Goal: Task Accomplishment & Management: Complete application form

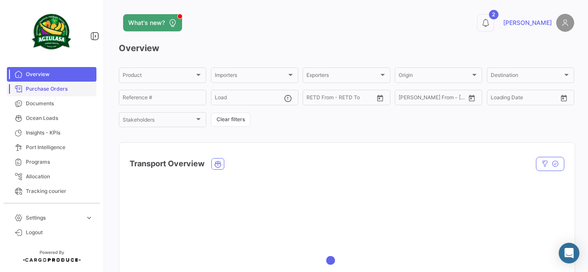
click at [59, 93] on link "Purchase Orders" at bounding box center [51, 89] width 89 height 15
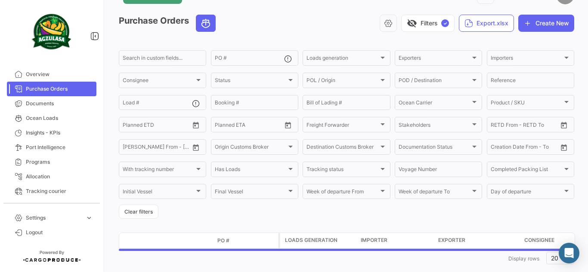
scroll to position [43, 0]
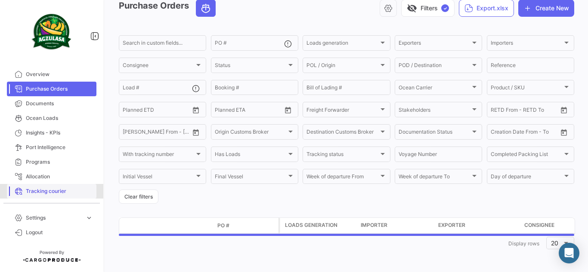
click at [82, 188] on span "Tracking courier" at bounding box center [59, 192] width 67 height 8
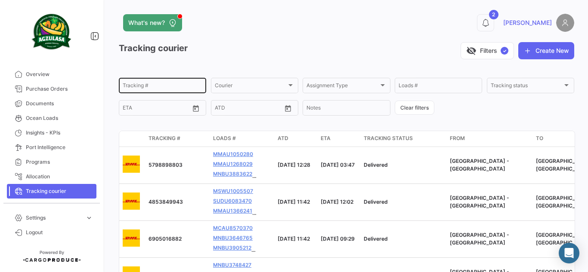
click at [141, 87] on input "Tracking #" at bounding box center [163, 87] width 80 height 6
paste input "1210065990"
type input "1210065990"
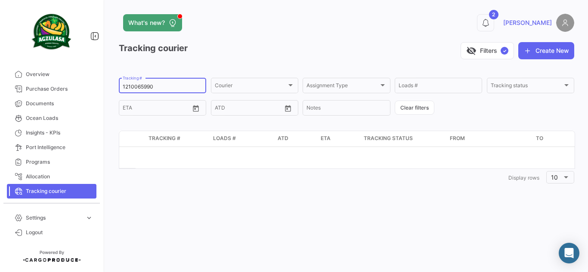
drag, startPoint x: 172, startPoint y: 87, endPoint x: 0, endPoint y: 87, distance: 172.1
click at [0, 86] on mat-sidenav-container "Overview Purchase Orders Documents Ocean Loads Insights - KPIs Port Intelligenc…" at bounding box center [294, 136] width 588 height 272
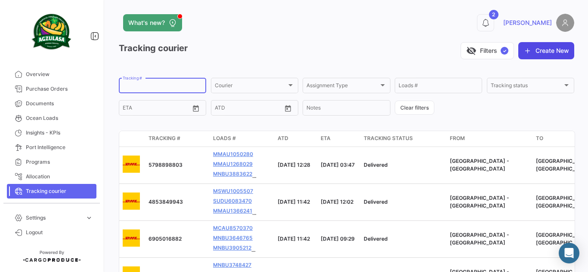
click at [543, 48] on button "Create New" at bounding box center [546, 50] width 56 height 17
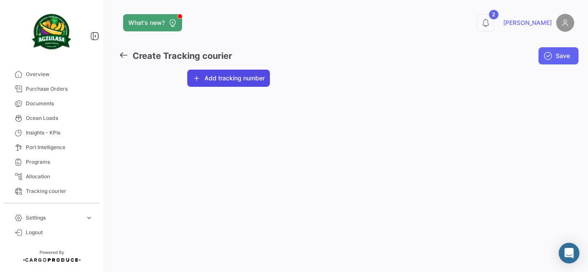
click at [221, 78] on button "Add tracking number" at bounding box center [228, 78] width 83 height 17
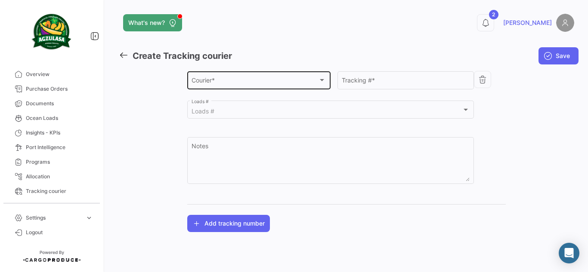
click at [237, 87] on div "Courier * Courier *" at bounding box center [258, 80] width 134 height 20
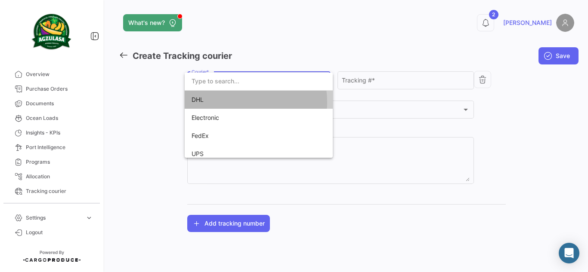
click at [236, 102] on span "DHL" at bounding box center [251, 100] width 120 height 18
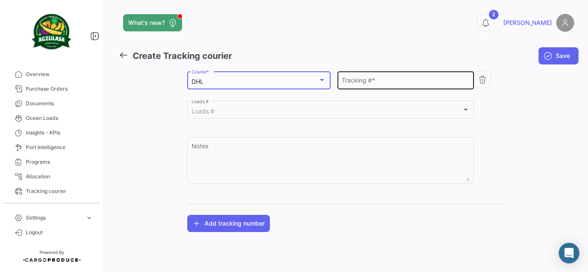
click at [368, 80] on input "Tracking # *" at bounding box center [405, 81] width 127 height 7
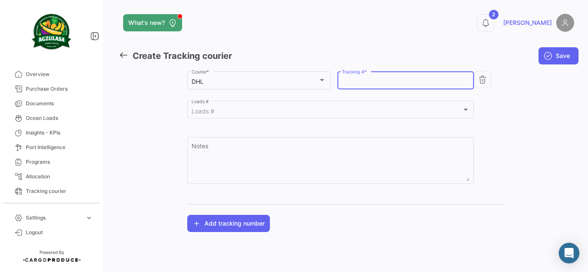
paste input "1210065990"
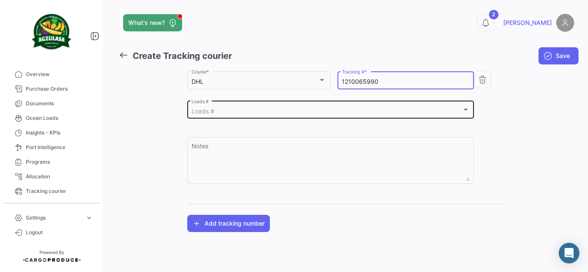
type input "1210065990"
click at [342, 106] on div "Loads # Loads #" at bounding box center [330, 109] width 278 height 20
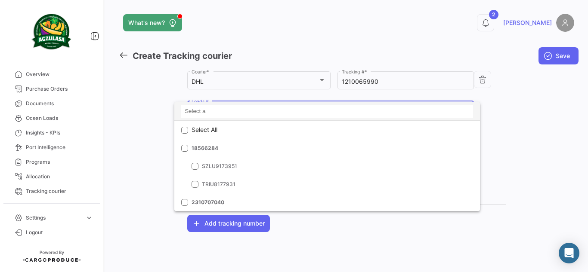
click at [219, 108] on input at bounding box center [327, 111] width 292 height 13
paste input "GQL0409903"
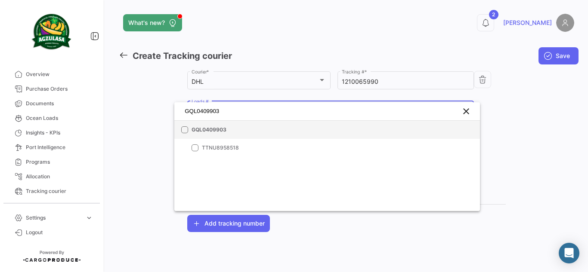
type input "GQL0409903"
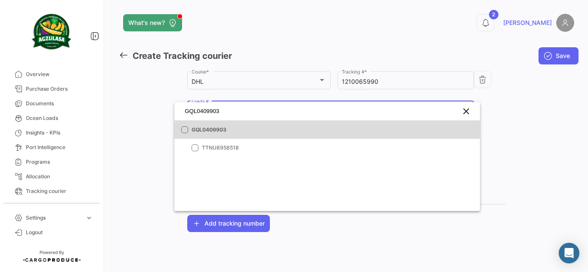
click at [186, 126] on mat-pseudo-checkbox at bounding box center [184, 129] width 7 height 7
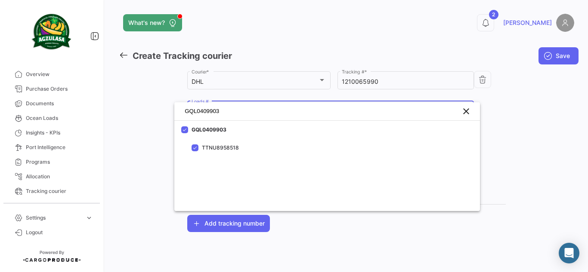
click at [565, 126] on div at bounding box center [294, 136] width 588 height 272
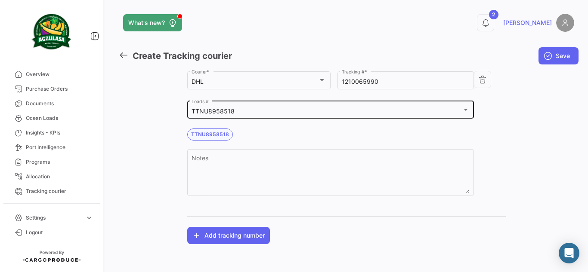
click at [272, 111] on div "TTNU8958518" at bounding box center [326, 111] width 270 height 7
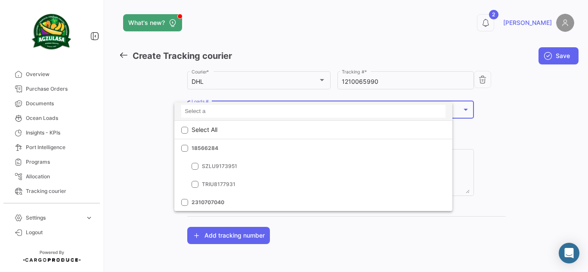
scroll to position [17511, 0]
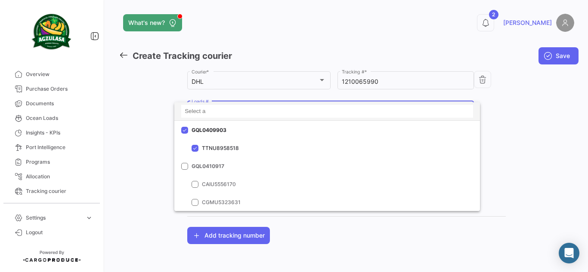
click at [271, 112] on input at bounding box center [327, 111] width 292 height 13
paste input "GQL0410948"
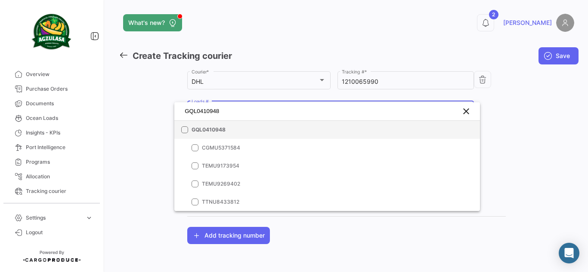
type input "GQL0410948"
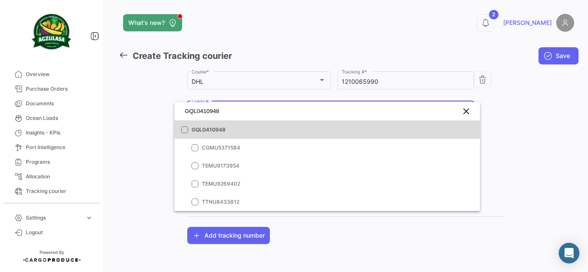
click at [189, 128] on mat-option "GQL0410948" at bounding box center [326, 130] width 305 height 18
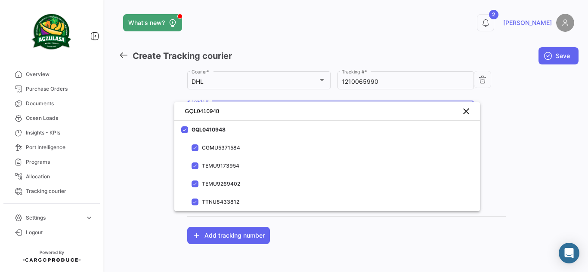
click at [500, 111] on div at bounding box center [294, 136] width 588 height 272
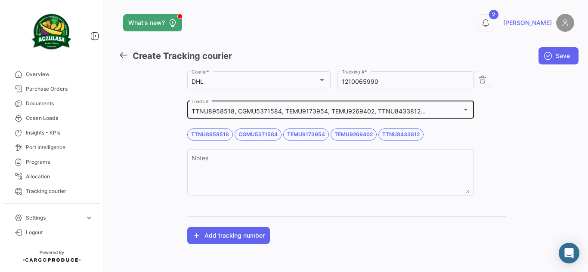
click at [451, 111] on div "TTNU8958518, CGMU5371584, TEMU9173954, TEMU9269402, TTNU8433812..." at bounding box center [326, 111] width 270 height 7
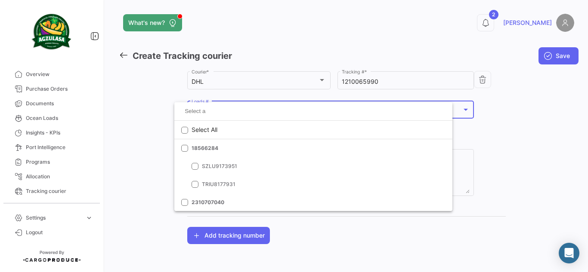
scroll to position [17511, 0]
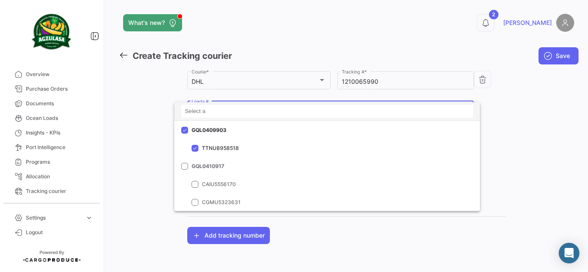
click at [301, 111] on input at bounding box center [327, 111] width 292 height 13
paste input "2310707040"
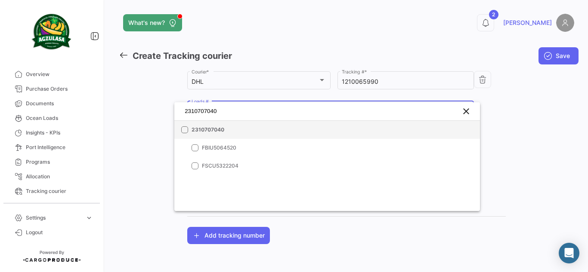
type input "2310707040"
click at [185, 128] on mat-pseudo-checkbox at bounding box center [184, 129] width 7 height 7
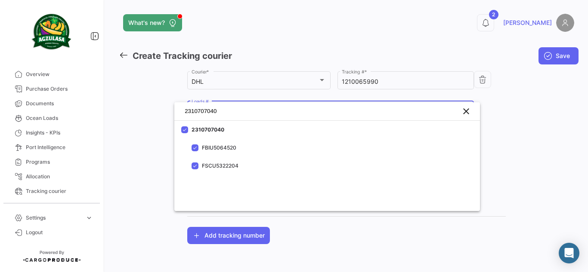
click at [532, 132] on div at bounding box center [294, 136] width 588 height 272
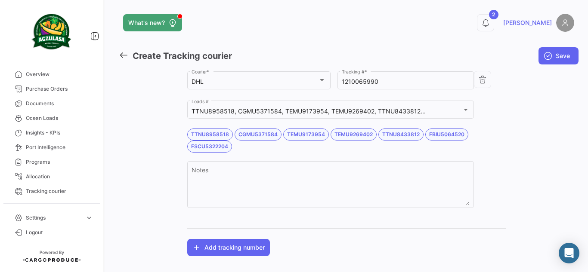
scroll to position [5, 0]
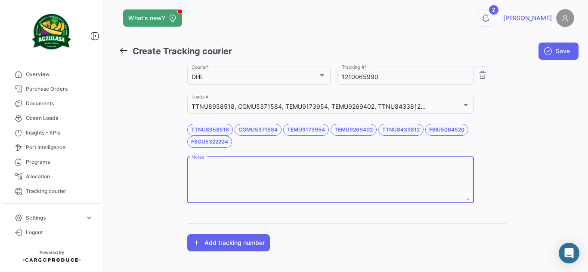
click at [211, 167] on textarea "Notes" at bounding box center [330, 182] width 278 height 38
type textarea "w"
paste textarea "2310707040"
paste textarea "GQL0409903"
paste textarea "GQL0410948"
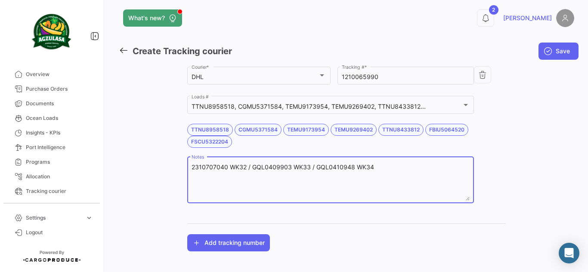
type textarea "2310707040 WK32 / GQL0409903 WK33 / GQL0410948 WK34"
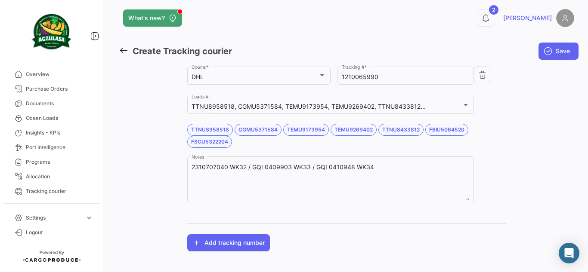
click at [550, 116] on div "Agzulasa Customer * DHL Courier * 1210065990 Tracking # * TTNU8958518, CGMU5371…" at bounding box center [346, 158] width 455 height 187
click at [214, 239] on button "Add tracking number" at bounding box center [228, 242] width 83 height 17
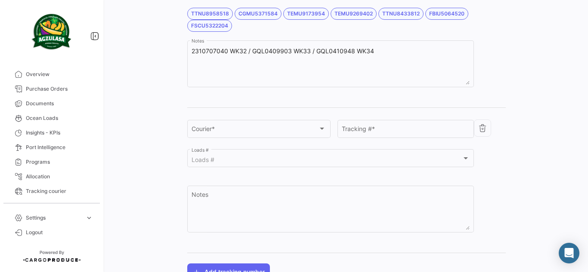
scroll to position [134, 0]
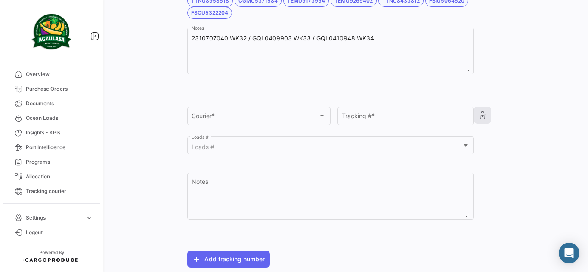
click at [482, 116] on icon "button" at bounding box center [482, 115] width 9 height 9
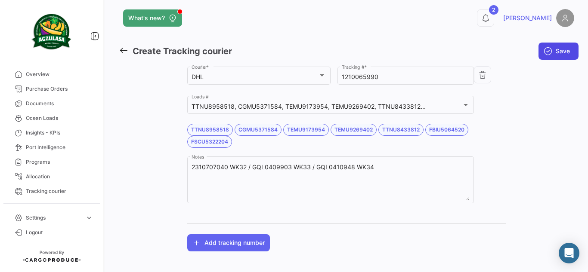
click at [548, 50] on icon "submit" at bounding box center [547, 51] width 9 height 9
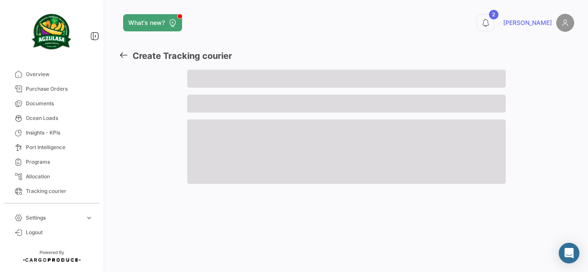
scroll to position [0, 0]
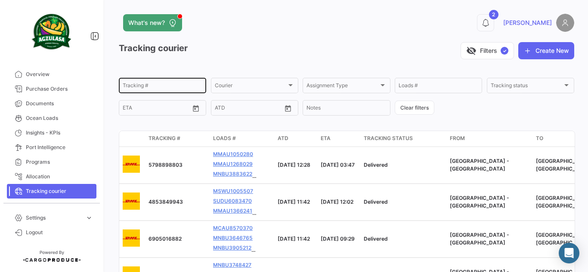
click at [151, 90] on div "Tracking #" at bounding box center [163, 85] width 80 height 17
paste input "1210069965"
type input "1210069965"
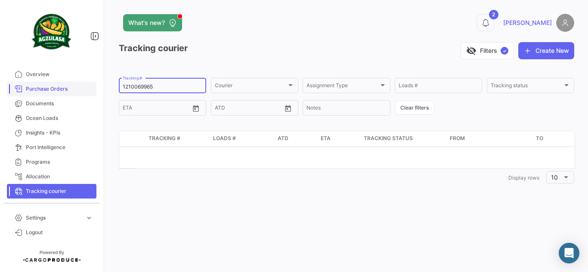
drag, startPoint x: 164, startPoint y: 84, endPoint x: 32, endPoint y: 91, distance: 131.8
click at [32, 91] on mat-sidenav-container "Overview Purchase Orders Documents Ocean Loads Insights - KPIs Port Intelligenc…" at bounding box center [294, 136] width 588 height 272
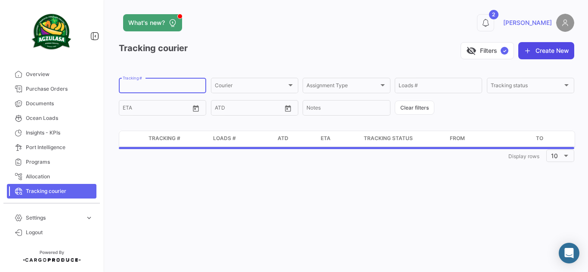
click at [533, 49] on button "Create New" at bounding box center [546, 50] width 56 height 17
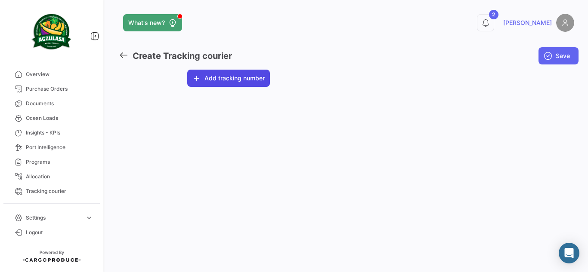
click at [258, 83] on button "Add tracking number" at bounding box center [228, 78] width 83 height 17
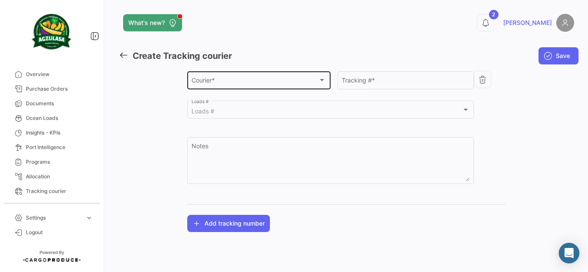
click at [257, 83] on div "Courier *" at bounding box center [254, 81] width 126 height 7
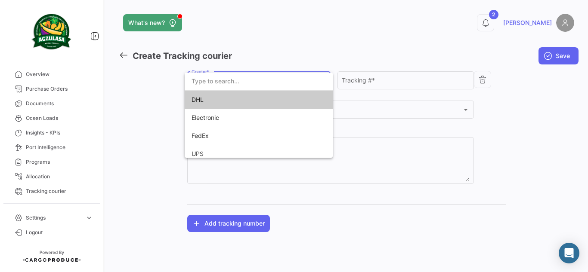
drag, startPoint x: 265, startPoint y: 106, endPoint x: 294, endPoint y: 95, distance: 31.1
click at [265, 107] on span "DHL" at bounding box center [251, 100] width 120 height 18
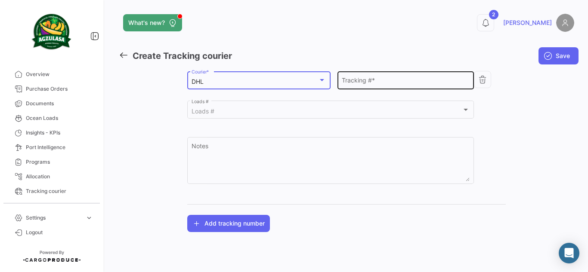
click at [341, 83] on div "Tracking # *" at bounding box center [405, 80] width 136 height 20
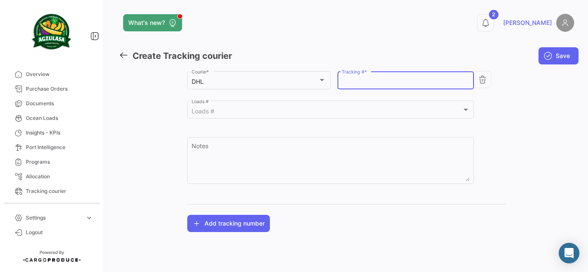
paste input "1210069965"
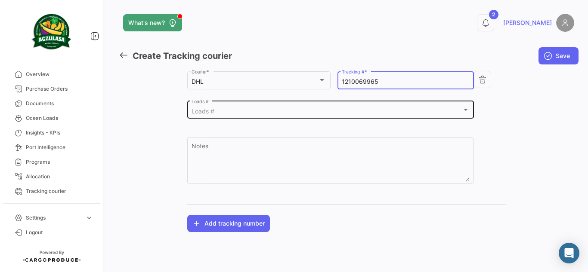
type input "1210069965"
click at [327, 106] on div "Loads # Loads #" at bounding box center [330, 109] width 278 height 20
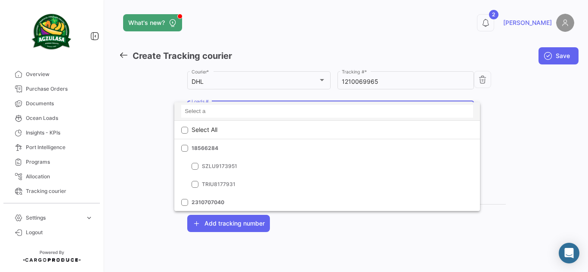
click at [198, 111] on input at bounding box center [327, 111] width 292 height 13
paste input "GQL0409898"
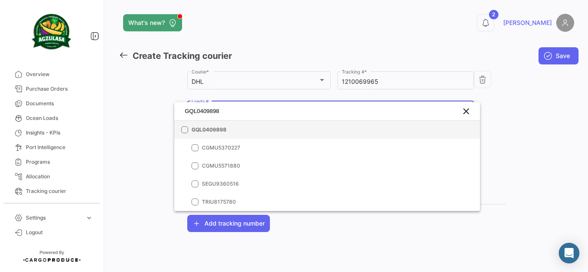
type input "GQL0409898"
click at [183, 128] on mat-pseudo-checkbox at bounding box center [184, 129] width 7 height 7
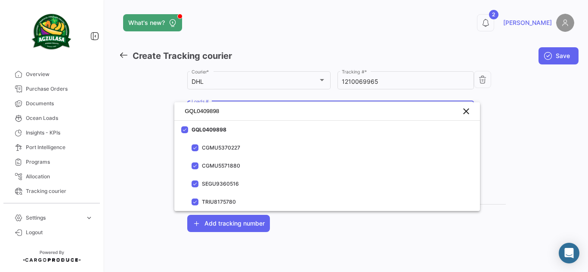
click at [553, 109] on div at bounding box center [294, 136] width 588 height 272
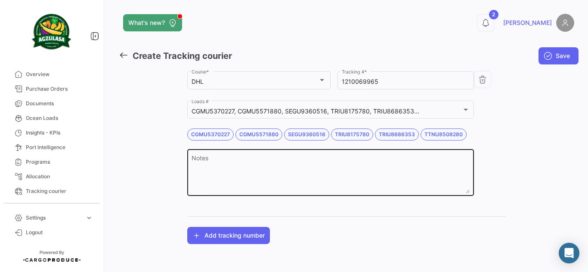
click at [296, 165] on textarea "Notes" at bounding box center [330, 175] width 278 height 38
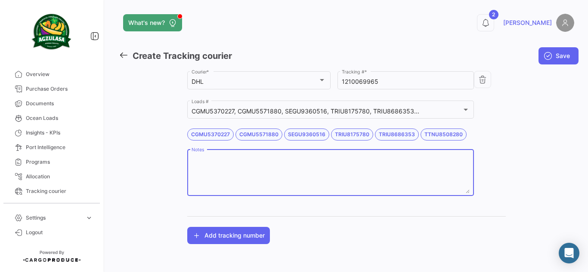
paste textarea "GQL0409898"
type textarea "GQL0409898 WK33 /"
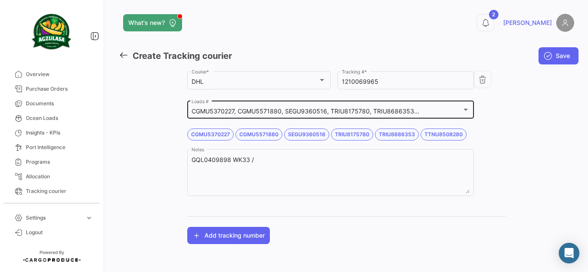
click at [397, 107] on div "CGMU5370227, CGMU5571880, SEGU9360516, TRIU8175780, TRIU8686353... Loads #" at bounding box center [330, 109] width 278 height 20
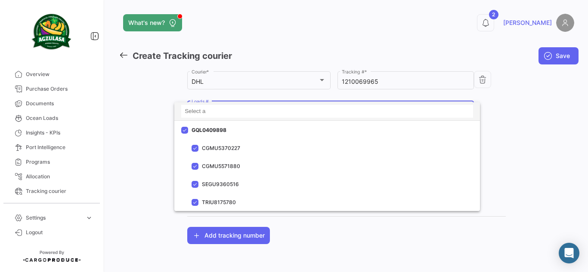
click at [214, 107] on input at bounding box center [327, 111] width 292 height 13
paste input "741500026371"
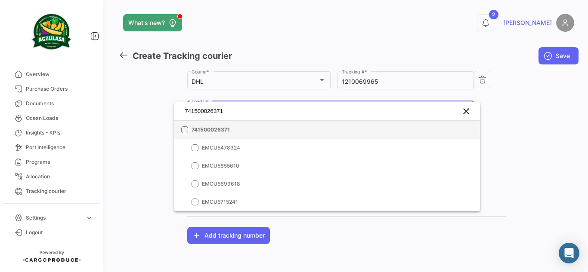
type input "741500026371"
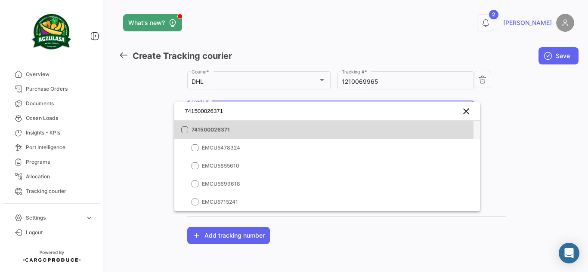
click at [212, 130] on span "741500026371" at bounding box center [251, 130] width 120 height 8
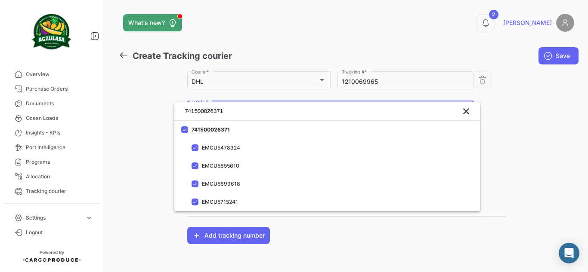
click at [510, 103] on div at bounding box center [294, 136] width 588 height 272
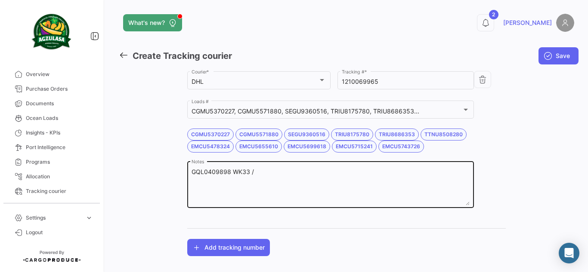
click at [313, 188] on textarea "GQL0409898 WK33 /" at bounding box center [330, 187] width 278 height 38
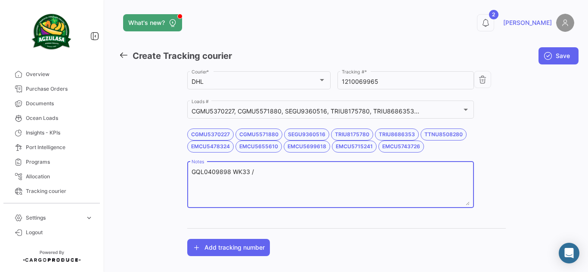
paste textarea "741500026371"
type textarea "GQL0409898 WK33 / 741500026371 WK34"
click at [549, 56] on button "Save" at bounding box center [558, 55] width 40 height 17
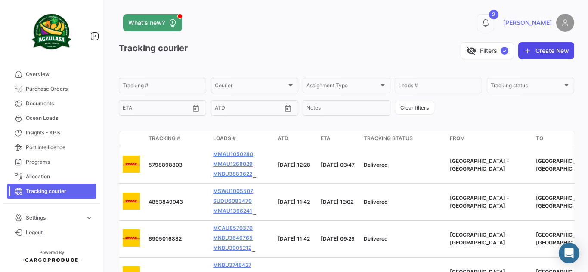
click at [562, 49] on button "Create New" at bounding box center [546, 50] width 56 height 17
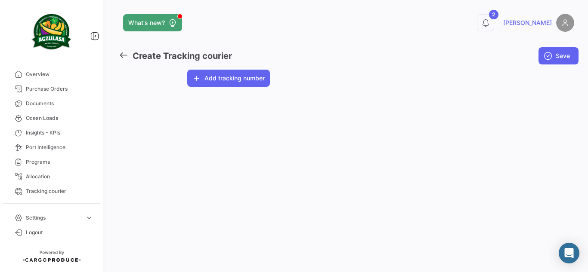
click at [223, 89] on div "What's new? 2 [PERSON_NAME] Create Tracking courier Save Agzulasa Customer * Ad…" at bounding box center [346, 136] width 483 height 272
click at [217, 79] on button "Add tracking number" at bounding box center [228, 78] width 83 height 17
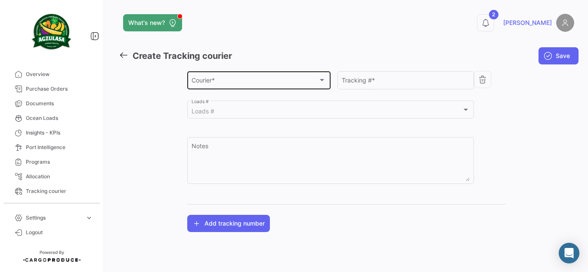
click at [280, 82] on div "Courier *" at bounding box center [254, 81] width 126 height 7
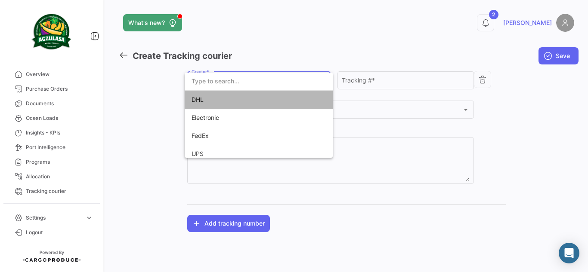
click at [291, 100] on span "DHL" at bounding box center [251, 100] width 120 height 18
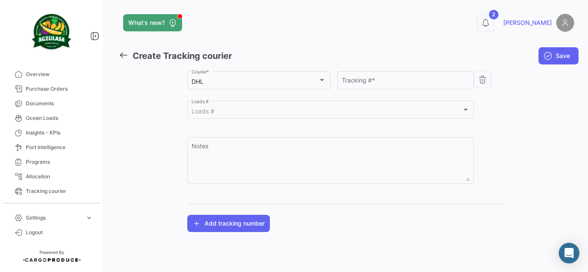
click at [123, 53] on icon at bounding box center [123, 54] width 9 height 9
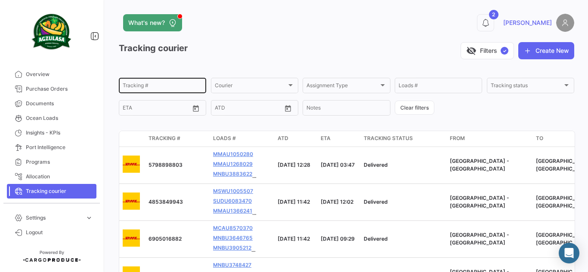
click at [148, 83] on div "Tracking #" at bounding box center [163, 85] width 80 height 17
click at [148, 87] on input "Tracking #" at bounding box center [163, 87] width 80 height 6
paste input "3624350855"
type input "3624350855"
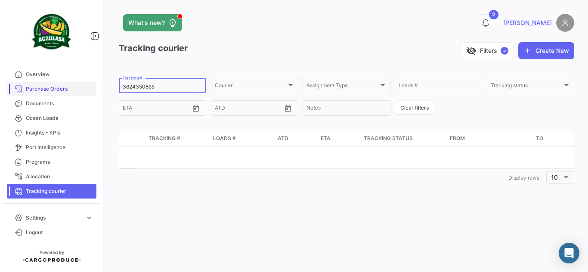
drag, startPoint x: 155, startPoint y: 88, endPoint x: 49, endPoint y: 84, distance: 106.3
click at [49, 84] on mat-sidenav-container "Overview Purchase Orders Documents Ocean Loads Insights - KPIs Port Intelligenc…" at bounding box center [294, 136] width 588 height 272
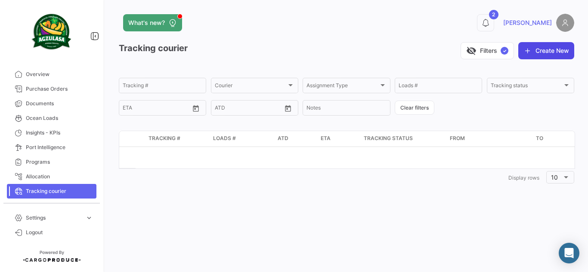
click at [528, 50] on icon "button" at bounding box center [527, 50] width 9 height 9
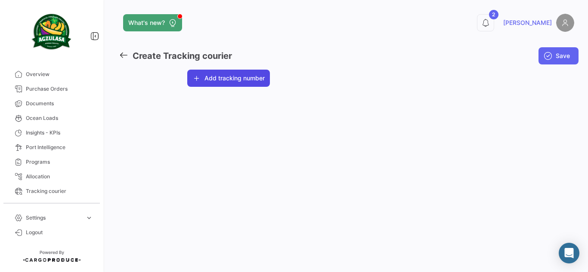
click at [229, 77] on button "Add tracking number" at bounding box center [228, 78] width 83 height 17
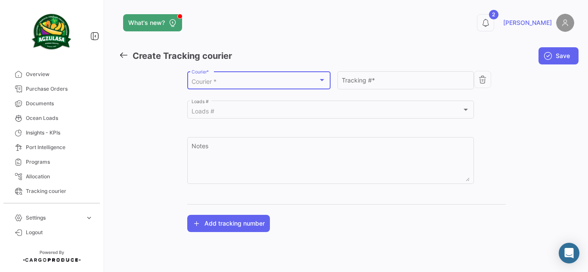
click at [248, 80] on div "Courier *" at bounding box center [254, 81] width 126 height 7
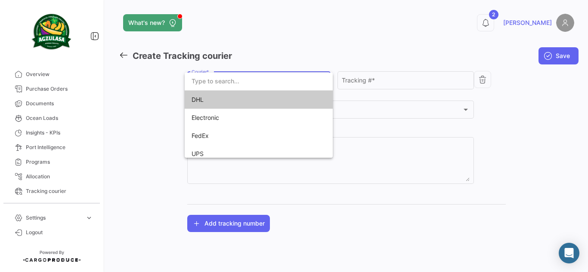
click at [234, 97] on span "DHL" at bounding box center [251, 100] width 120 height 18
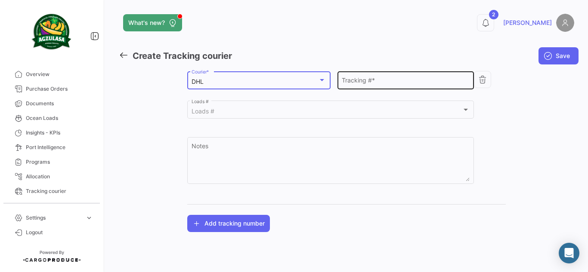
click at [375, 85] on input "Tracking # *" at bounding box center [405, 81] width 127 height 7
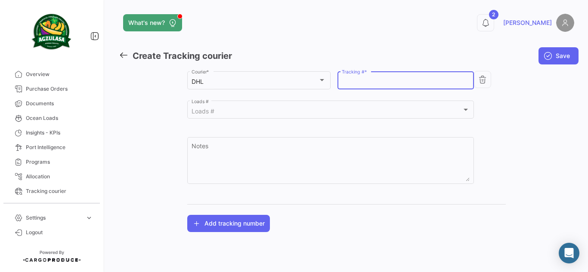
paste input "3624350855"
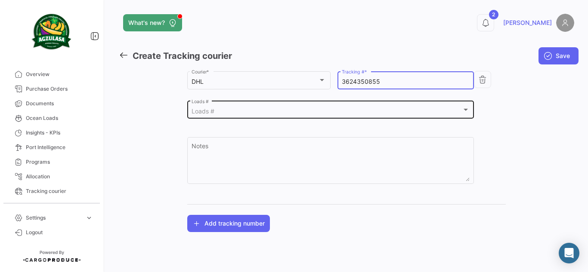
type input "3624350855"
click at [283, 116] on div "Loads # Loads #" at bounding box center [330, 109] width 278 height 20
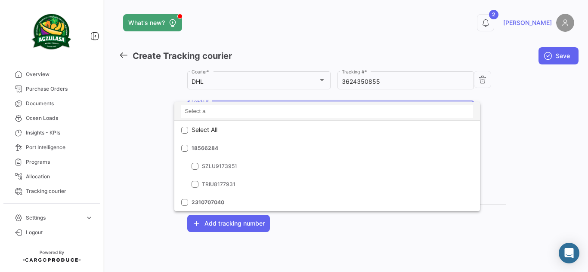
click at [230, 106] on input at bounding box center [327, 111] width 292 height 13
paste input "GQL0409370"
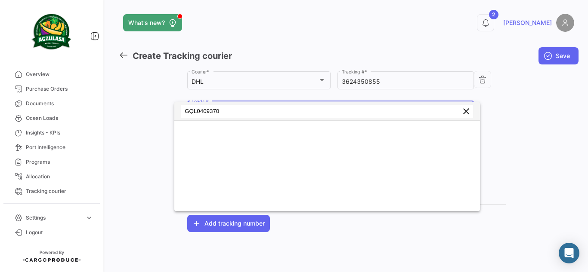
click at [186, 114] on input "GQL0409370" at bounding box center [327, 111] width 292 height 13
click at [246, 110] on input "GQL0409370" at bounding box center [327, 111] width 292 height 13
type input "GQL0409370"
click at [467, 116] on mat-icon "clear" at bounding box center [466, 111] width 10 height 10
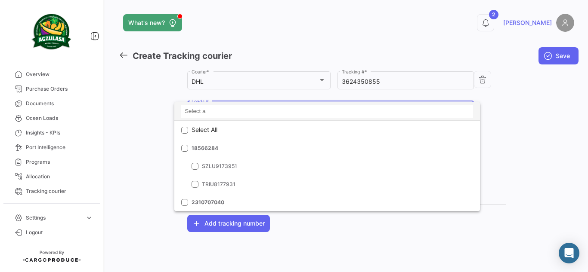
click at [242, 113] on input at bounding box center [327, 111] width 292 height 13
paste input "GQL0409370"
type input "G"
paste input "GQL0409370"
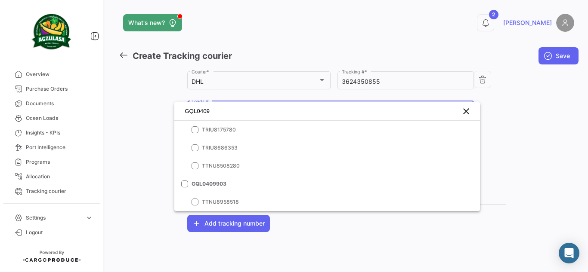
type input "GQL0409"
click at [465, 113] on mat-icon "clear" at bounding box center [466, 111] width 10 height 10
click at [123, 53] on div at bounding box center [294, 136] width 588 height 272
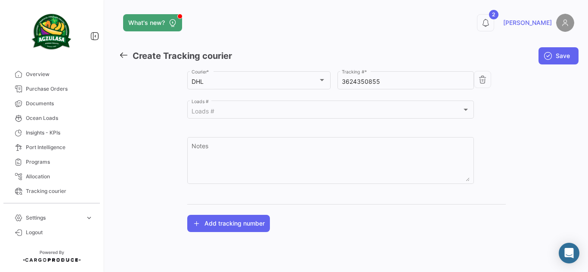
click at [123, 54] on icon at bounding box center [123, 54] width 9 height 9
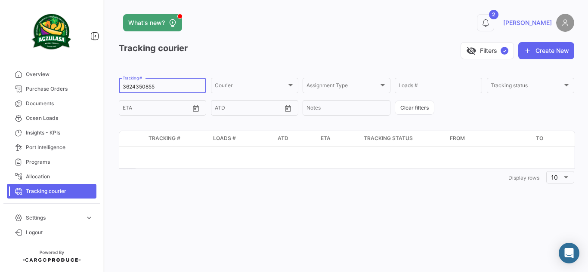
drag, startPoint x: 172, startPoint y: 88, endPoint x: 110, endPoint y: 89, distance: 62.4
click at [110, 89] on div "What's new? 2 [PERSON_NAME] Tracking courier visibility_off Filters ✓ Create Ne…" at bounding box center [346, 136] width 483 height 272
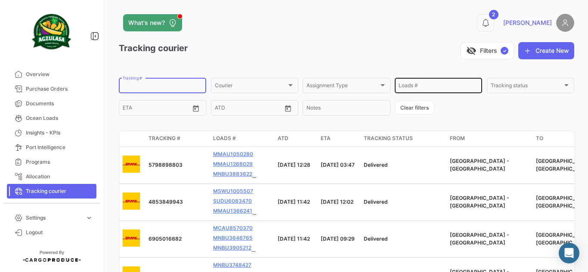
click at [423, 91] on div "Loads #" at bounding box center [438, 85] width 80 height 17
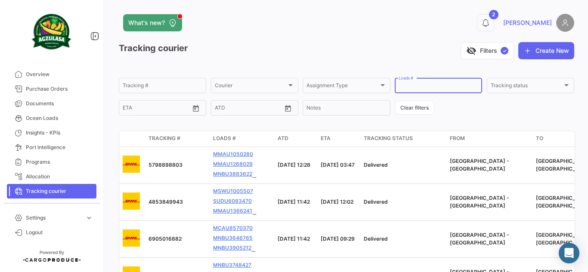
paste input "GQL0409370"
type input "GQL0409370"
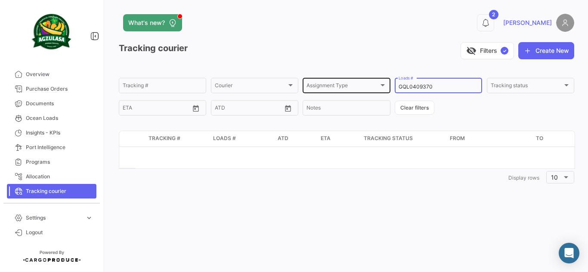
drag, startPoint x: 438, startPoint y: 88, endPoint x: 309, endPoint y: 89, distance: 129.1
click at [0, 0] on div "Tracking # Courier Courier Assignment Type Assignment Type GQL0409370 Loads # T…" at bounding box center [0, 0] width 0 height 0
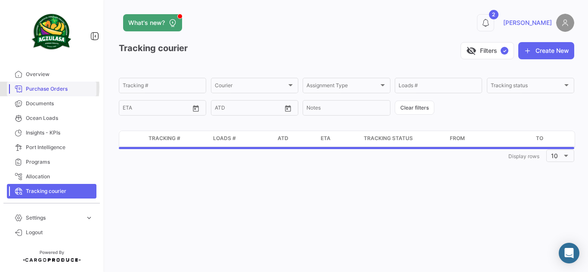
click at [34, 87] on span "Purchase Orders" at bounding box center [59, 89] width 67 height 8
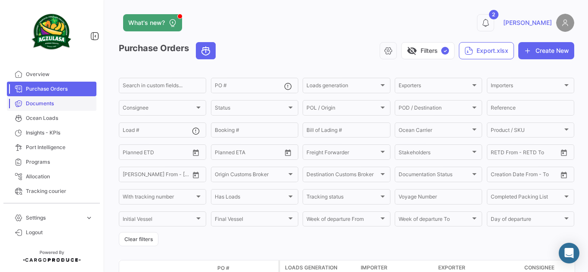
click at [43, 105] on span "Documents" at bounding box center [59, 104] width 67 height 8
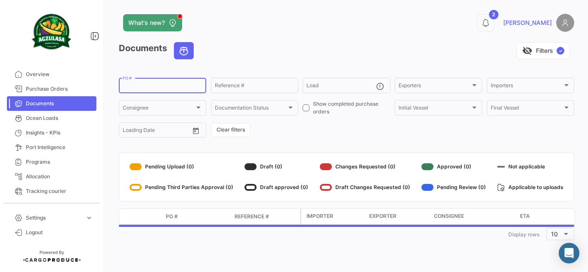
click at [139, 87] on input "PO #" at bounding box center [163, 87] width 80 height 6
paste input "GQL0409370"
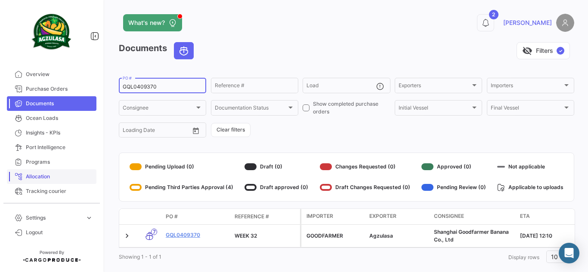
type input "GQL0409370"
click at [54, 172] on link "Allocation" at bounding box center [51, 177] width 89 height 15
click at [62, 192] on span "Tracking courier" at bounding box center [59, 192] width 67 height 8
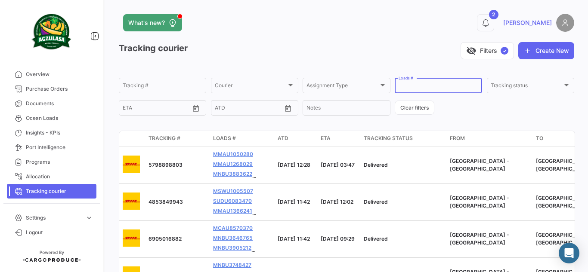
click at [405, 86] on input "Loads #" at bounding box center [438, 87] width 80 height 6
paste input "GQL0409370"
type input "GQL0409370"
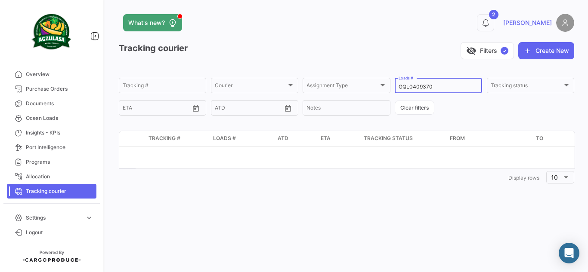
drag, startPoint x: 437, startPoint y: 88, endPoint x: 316, endPoint y: 95, distance: 120.6
click at [316, 95] on form "Tracking # Courier Courier Assignment Type Assignment Type GQL0409370 Loads # T…" at bounding box center [346, 97] width 455 height 40
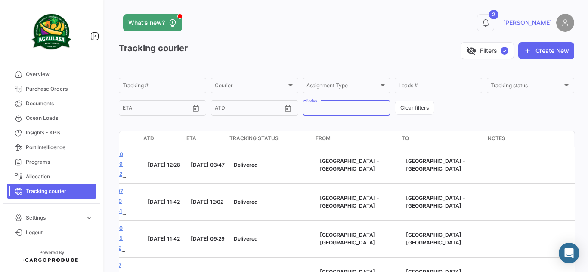
click at [324, 108] on input "Notes" at bounding box center [346, 109] width 80 height 6
paste input "GQL0409370"
type input "GQL0409370"
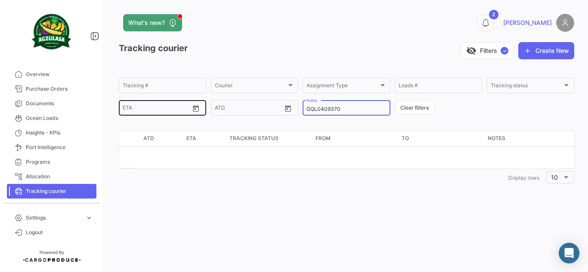
drag, startPoint x: 379, startPoint y: 110, endPoint x: 157, endPoint y: 106, distance: 222.1
click at [0, 0] on div "Tracking # Courier Courier Assignment Type Assignment Type Loads # Tracking sta…" at bounding box center [0, 0] width 0 height 0
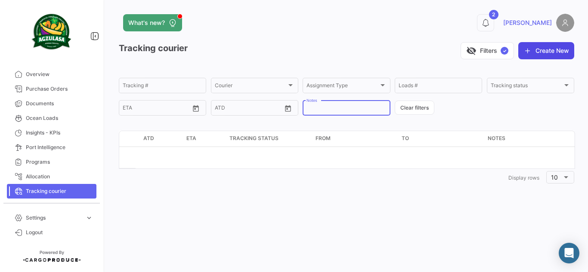
click at [555, 54] on button "Create New" at bounding box center [546, 50] width 56 height 17
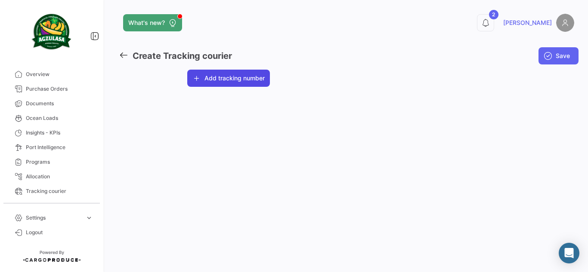
click at [251, 79] on button "Add tracking number" at bounding box center [228, 78] width 83 height 17
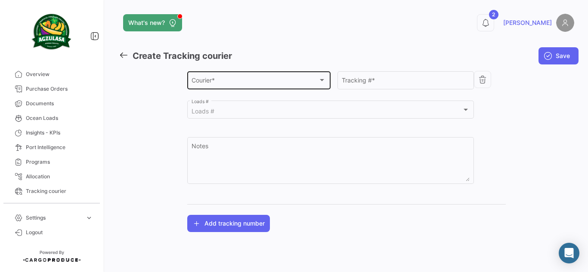
click at [230, 82] on div "Courier *" at bounding box center [254, 81] width 126 height 7
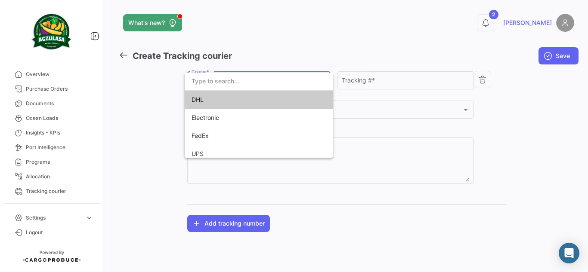
click at [246, 104] on span "DHL" at bounding box center [251, 100] width 120 height 18
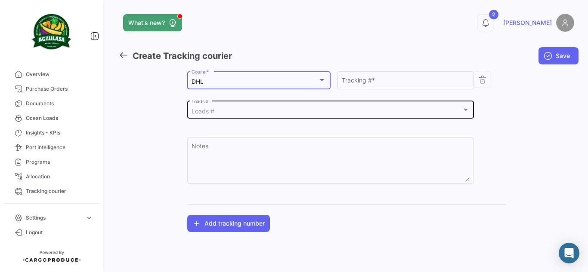
click at [362, 113] on div "Loads #" at bounding box center [326, 111] width 270 height 7
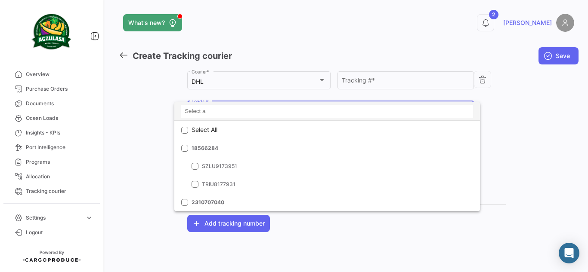
click at [279, 110] on input at bounding box center [327, 111] width 292 height 13
paste input "GQL0409370"
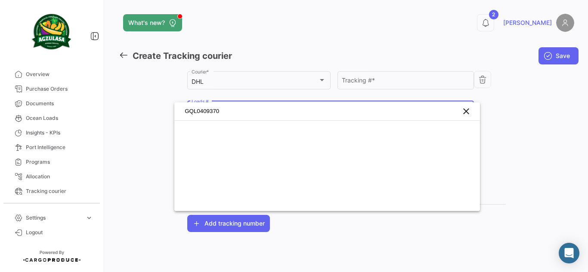
type input "GQL0409370"
click at [541, 137] on div at bounding box center [294, 136] width 588 height 272
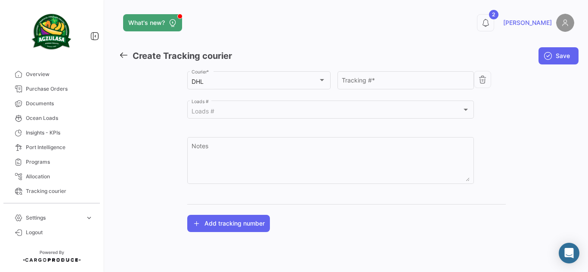
click at [122, 55] on icon at bounding box center [123, 54] width 9 height 9
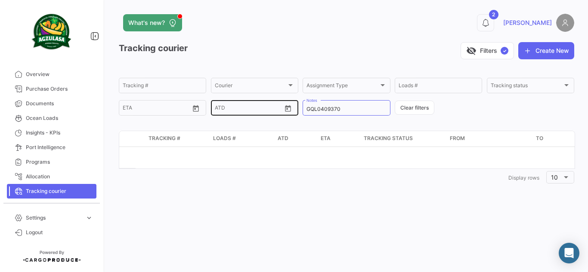
drag, startPoint x: 347, startPoint y: 112, endPoint x: 230, endPoint y: 108, distance: 117.1
click at [0, 0] on div "Tracking # Courier Courier Assignment Type Assignment Type Loads # Tracking sta…" at bounding box center [0, 0] width 0 height 0
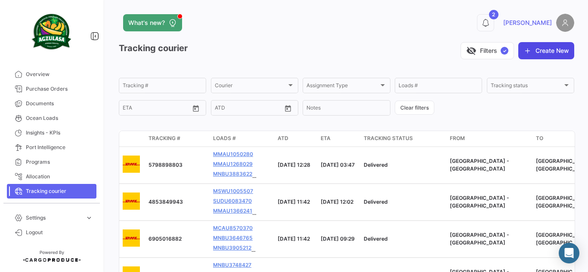
click at [537, 49] on button "Create New" at bounding box center [546, 50] width 56 height 17
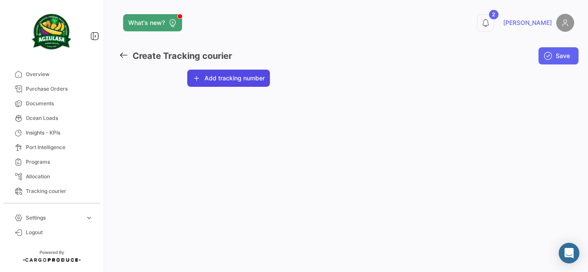
click at [235, 77] on button "Add tracking number" at bounding box center [228, 78] width 83 height 17
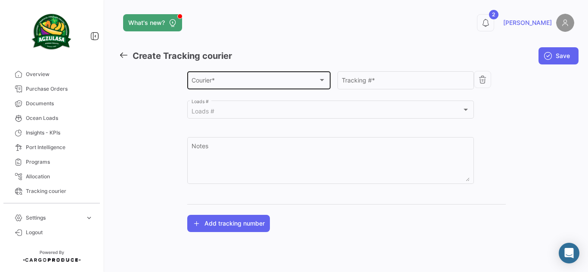
click at [212, 76] on div "Courier * Courier *" at bounding box center [258, 80] width 134 height 20
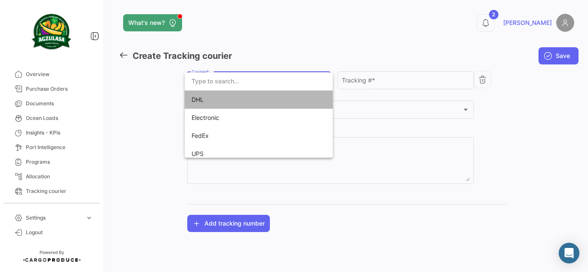
click at [259, 99] on span "DHL" at bounding box center [251, 100] width 120 height 18
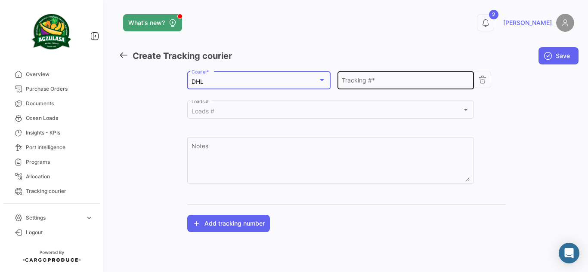
click at [351, 80] on input "Tracking # *" at bounding box center [405, 81] width 127 height 7
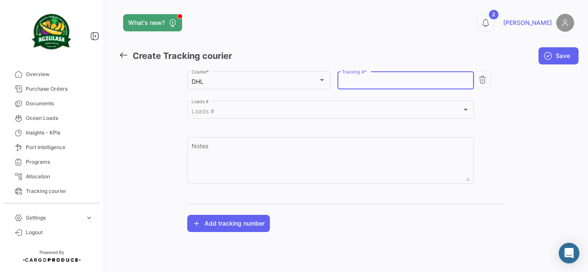
paste input "3624350855"
type input "3624350855"
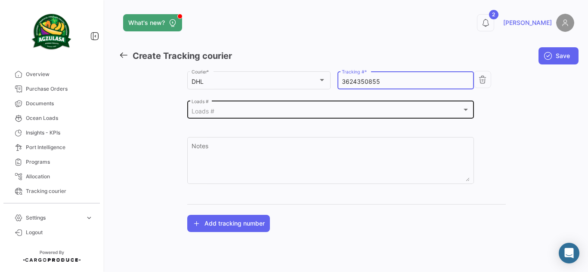
click at [305, 109] on div "Loads #" at bounding box center [326, 111] width 270 height 7
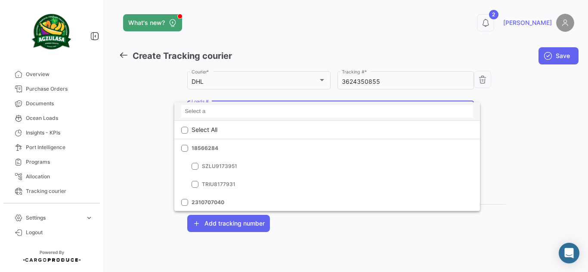
click at [298, 111] on input at bounding box center [327, 111] width 292 height 13
paste input "6426985290"
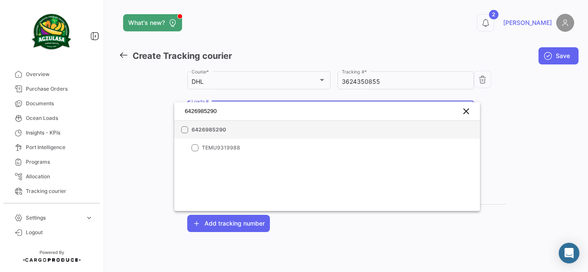
type input "6426985290"
click at [214, 126] on span "6426985290" at bounding box center [251, 130] width 120 height 8
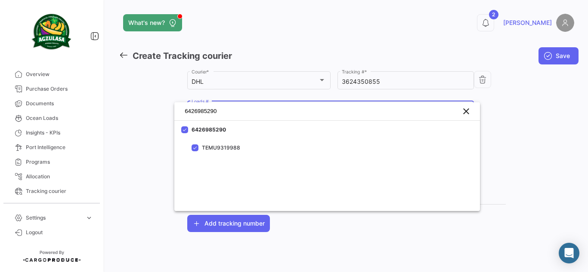
click at [563, 92] on div at bounding box center [294, 136] width 588 height 272
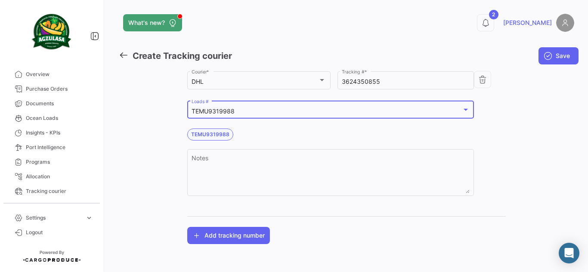
click at [247, 114] on div "TEMU9319988" at bounding box center [326, 111] width 270 height 7
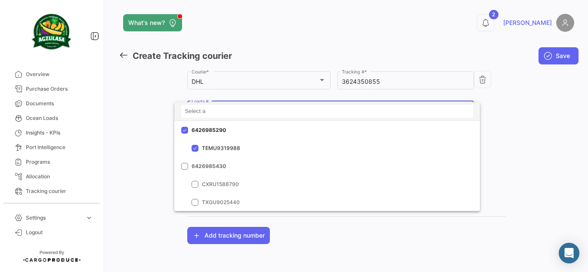
click at [231, 114] on input at bounding box center [327, 111] width 292 height 13
paste input "GQL0410927"
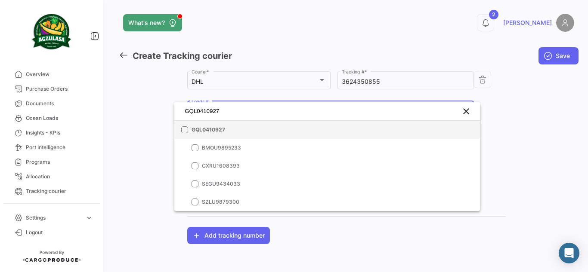
type input "GQL0410927"
click at [207, 129] on span "GQL0410927" at bounding box center [251, 130] width 120 height 8
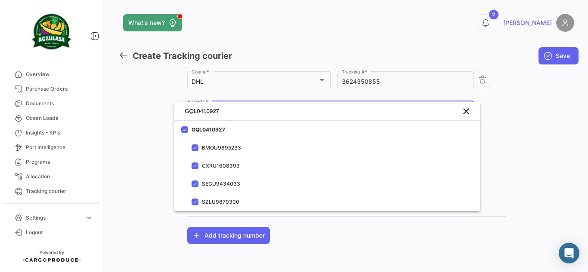
click at [524, 120] on div at bounding box center [294, 136] width 588 height 272
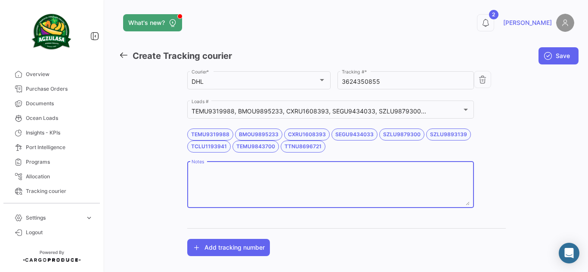
click at [279, 176] on textarea "Notes" at bounding box center [330, 187] width 278 height 38
paste textarea "6426985290"
click at [253, 169] on textarea "6426985290 WK33 / WK34" at bounding box center [330, 187] width 278 height 38
paste textarea "GQL0410927"
type textarea "6426985290 WK33 / GQL0410927 WK34"
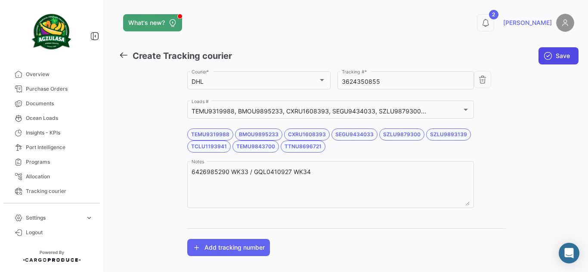
click at [562, 55] on span "Save" at bounding box center [562, 56] width 14 height 9
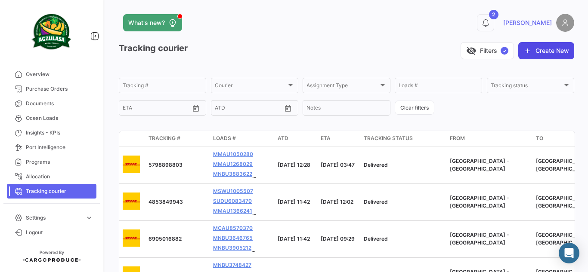
click at [529, 48] on button "Create New" at bounding box center [546, 50] width 56 height 17
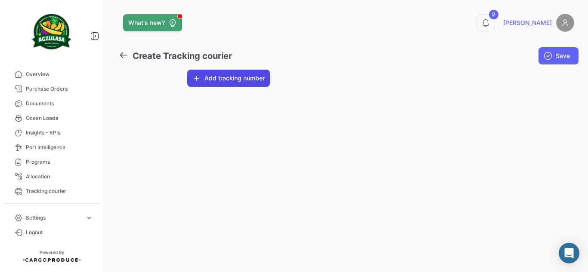
click at [225, 82] on button "Add tracking number" at bounding box center [228, 78] width 83 height 17
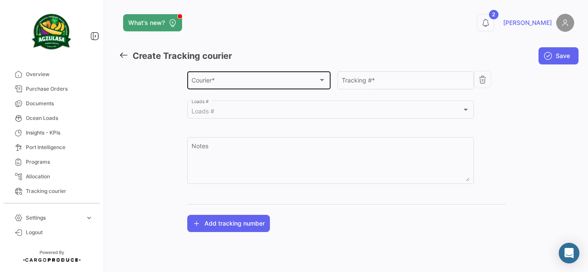
click at [261, 78] on div "Courier * Courier *" at bounding box center [258, 80] width 134 height 20
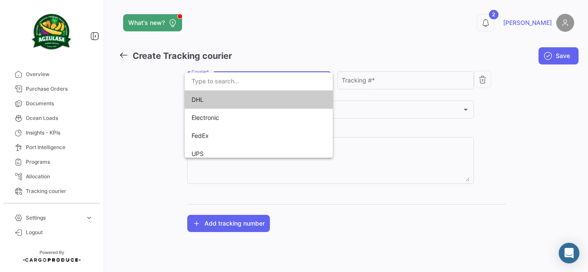
click at [272, 95] on span "DHL" at bounding box center [251, 100] width 120 height 18
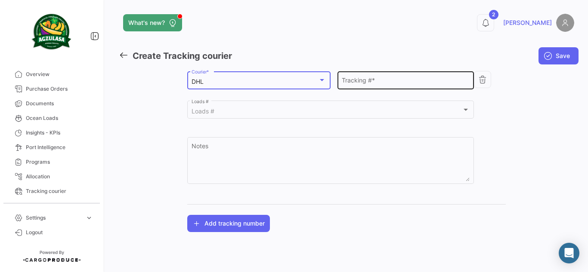
click at [370, 78] on div "Tracking # *" at bounding box center [405, 80] width 127 height 20
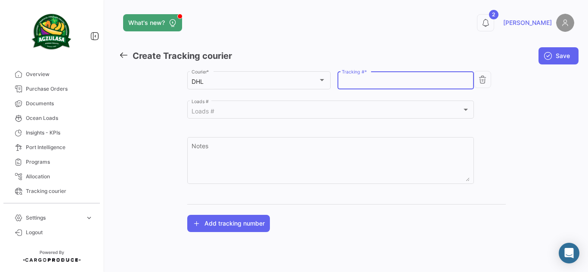
click at [373, 81] on input "Tracking # *" at bounding box center [405, 81] width 127 height 7
paste input "3624352955"
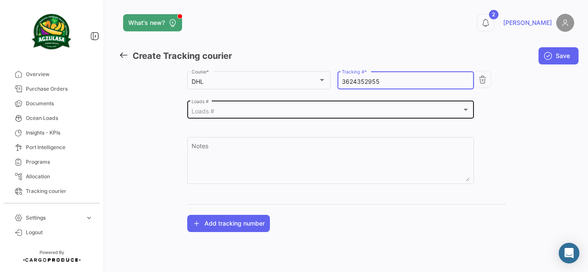
type input "3624352955"
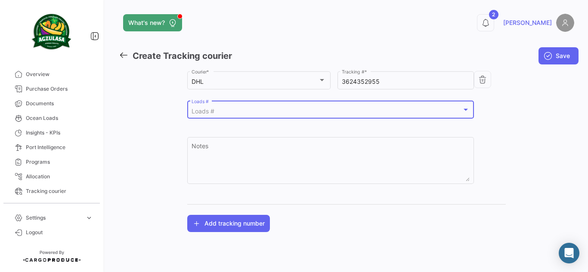
click at [286, 113] on div "Loads #" at bounding box center [326, 111] width 270 height 7
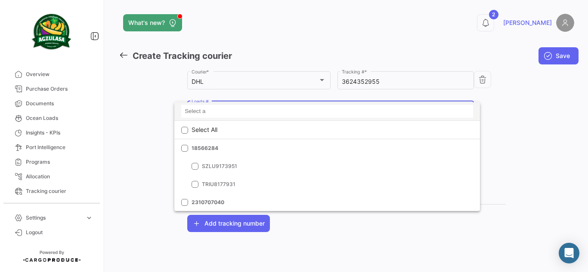
click at [253, 111] on input at bounding box center [327, 111] width 292 height 13
paste input "6426455590"
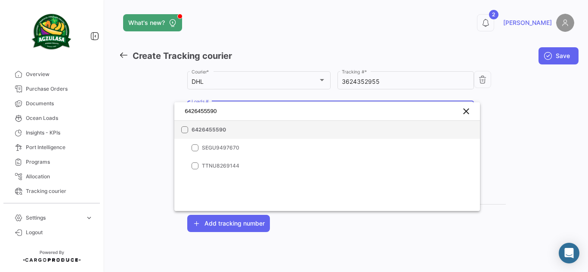
type input "6426455590"
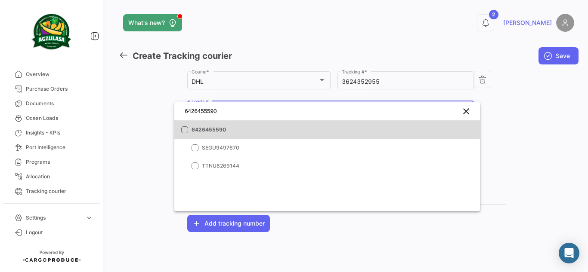
click at [212, 128] on span "6426455590" at bounding box center [251, 130] width 120 height 8
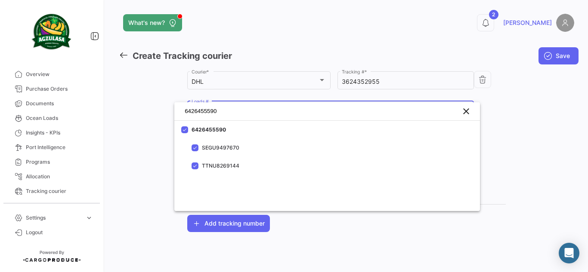
click at [514, 148] on div at bounding box center [294, 136] width 588 height 272
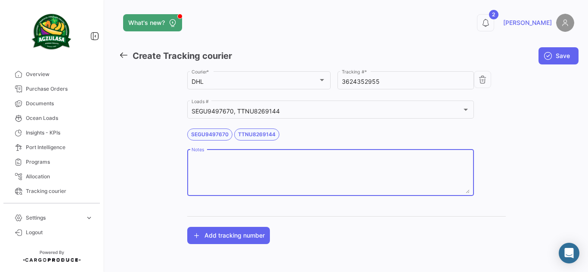
click at [227, 157] on textarea "Notes" at bounding box center [330, 175] width 278 height 38
paste textarea "6426455590"
type textarea "6426455590 WK32 /"
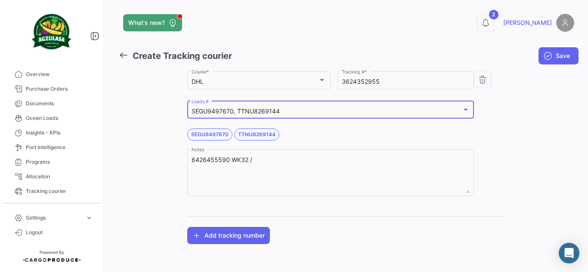
click at [287, 111] on div "SEGU9497670, TTNU8269144" at bounding box center [326, 111] width 270 height 7
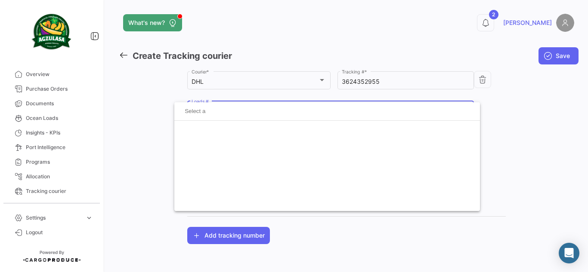
scroll to position [10536, 0]
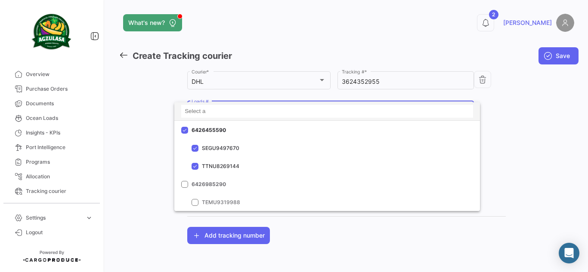
click at [259, 114] on input at bounding box center [327, 111] width 292 height 13
paste input "6426985430"
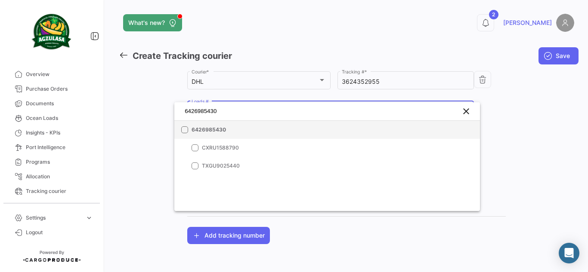
type input "6426985430"
click at [331, 128] on mat-option "6426985430" at bounding box center [326, 130] width 305 height 18
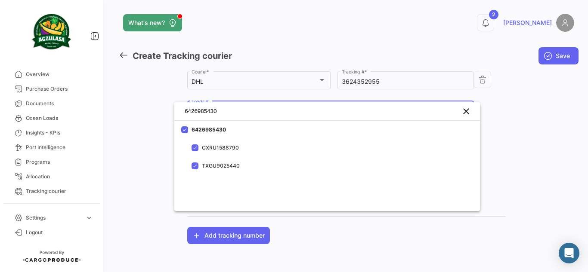
drag, startPoint x: 579, startPoint y: 104, endPoint x: 376, endPoint y: 171, distance: 213.1
click at [574, 104] on div at bounding box center [294, 136] width 588 height 272
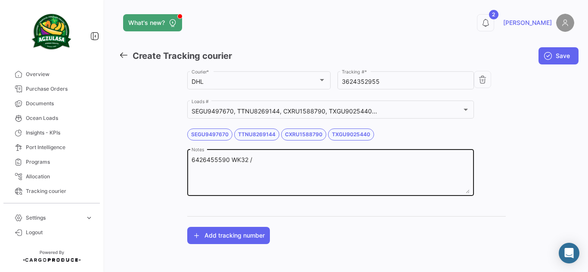
click at [318, 163] on textarea "6426455590 WK32 /" at bounding box center [330, 175] width 278 height 38
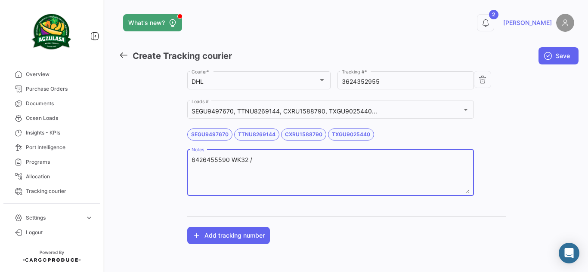
paste textarea "6426985430"
type textarea "6426455590 WK32 / 6426985430 WK33 /"
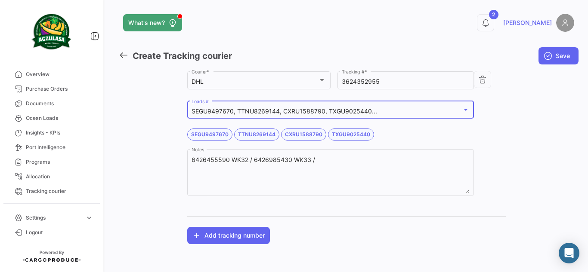
click at [388, 109] on div "SEGU9497670, TTNU8269144, CXRU1588790, TXGU9025440..." at bounding box center [326, 111] width 270 height 7
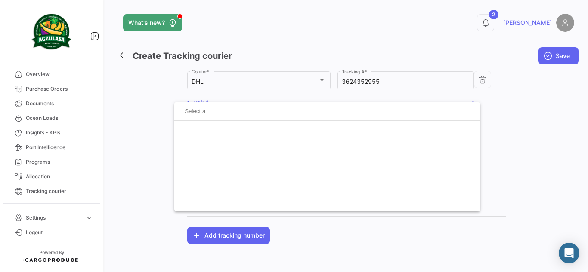
scroll to position [10536, 0]
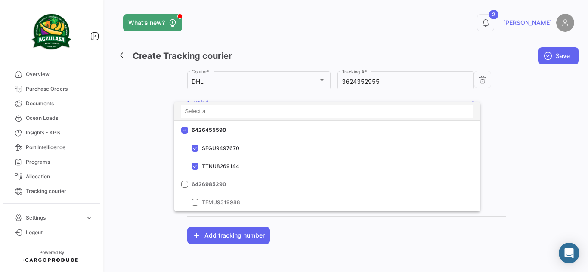
click at [271, 114] on input at bounding box center [327, 111] width 292 height 13
paste input "6427723370"
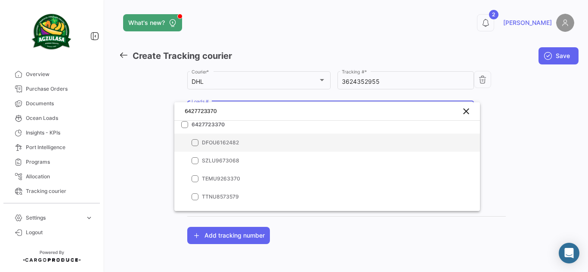
scroll to position [0, 0]
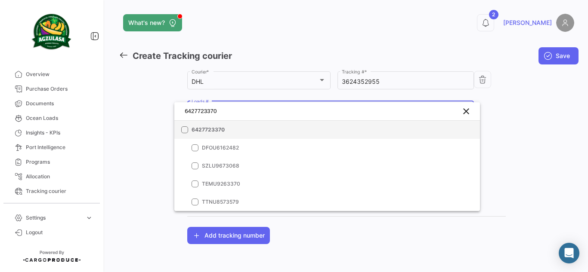
type input "6427723370"
click at [253, 133] on span "6427723370" at bounding box center [251, 130] width 120 height 8
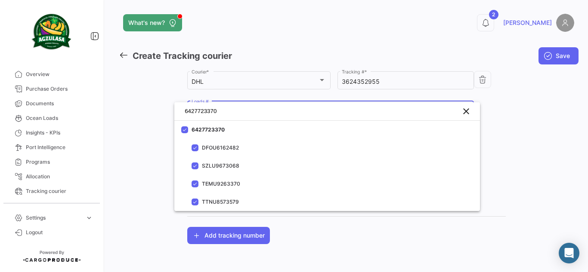
click at [524, 120] on div at bounding box center [294, 136] width 588 height 272
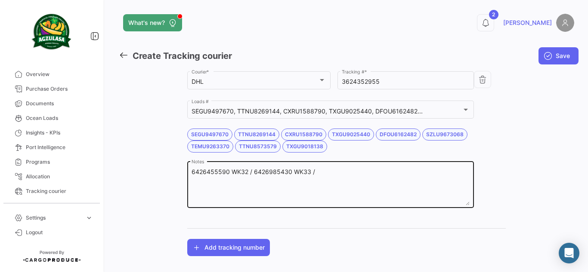
click at [401, 163] on div "6426455590 WK32 / 6426985430 WK33 / Notes" at bounding box center [330, 184] width 278 height 49
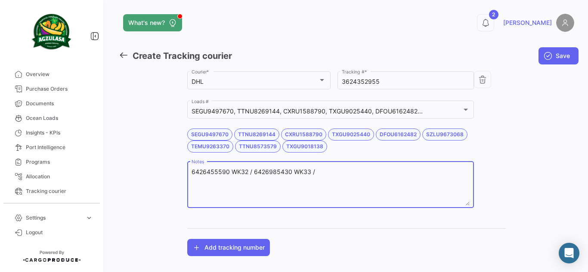
paste textarea "6427723370"
type textarea "6426455590 WK32 / 6426985430 WK33 / 6427723370 WK34"
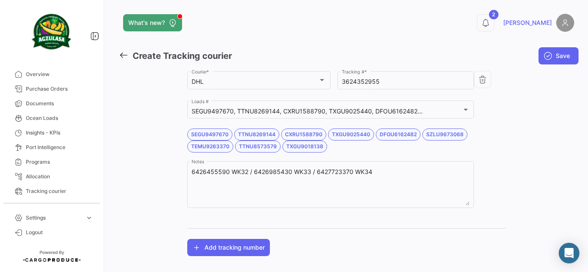
drag, startPoint x: 257, startPoint y: 245, endPoint x: 503, endPoint y: 160, distance: 259.8
click at [501, 162] on app-tracking-number-list "DHL Courier * 3624352955 Tracking # * SEGU9497670, TTNU8269144, CXRU1588790, TX…" at bounding box center [346, 163] width 319 height 187
click at [555, 57] on span "Save" at bounding box center [562, 56] width 14 height 9
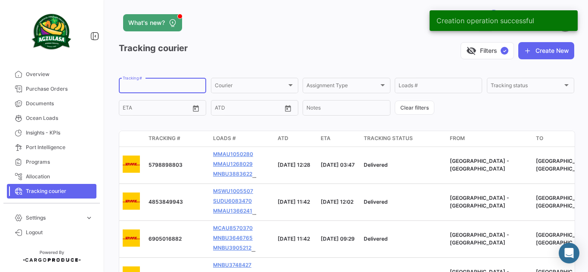
click at [154, 86] on input "Tracking #" at bounding box center [163, 87] width 80 height 6
click at [544, 42] on button "Create New" at bounding box center [546, 50] width 56 height 17
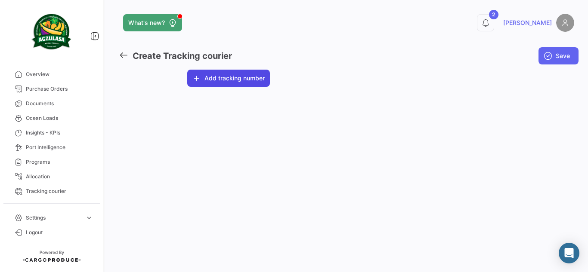
click at [232, 74] on button "Add tracking number" at bounding box center [228, 78] width 83 height 17
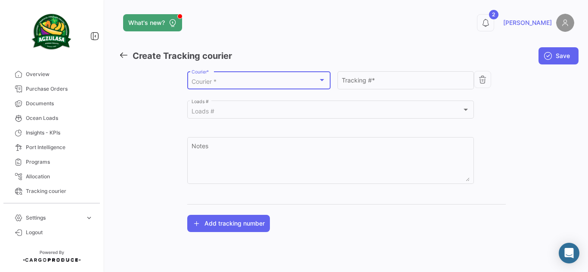
click at [246, 78] on div "Courier *" at bounding box center [254, 81] width 126 height 7
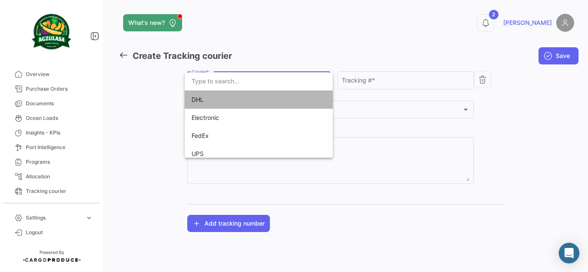
click at [261, 100] on span "DHL" at bounding box center [251, 100] width 120 height 18
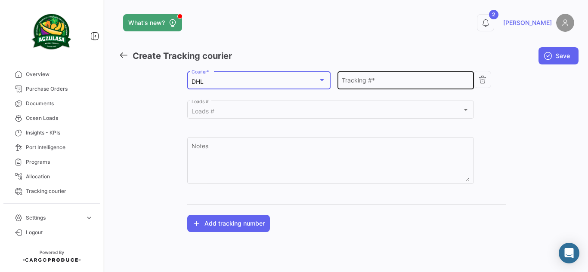
click at [409, 81] on input "Tracking # *" at bounding box center [405, 81] width 127 height 7
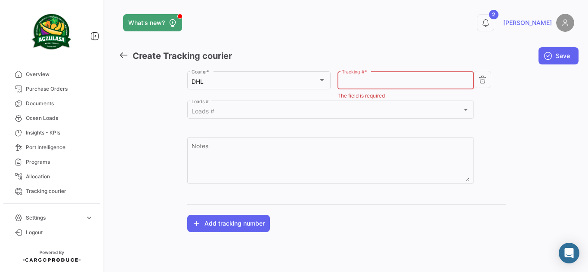
click at [423, 83] on input "Tracking # *" at bounding box center [405, 81] width 127 height 7
paste input "1210076000"
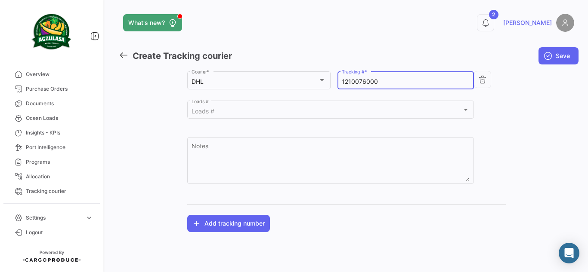
type input "1210076000"
click at [500, 115] on div "DHL Courier * 1210076000 Tracking # * Loads # Loads # Notes" at bounding box center [346, 132] width 319 height 124
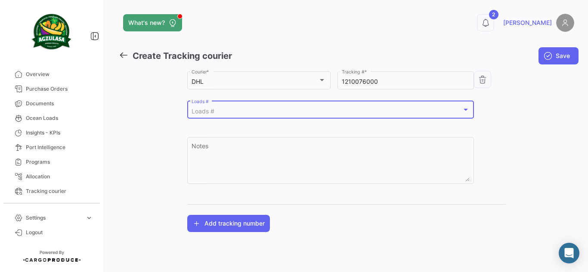
click at [285, 110] on div "Loads #" at bounding box center [326, 111] width 270 height 7
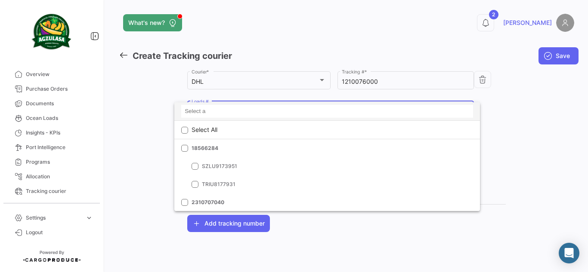
click at [265, 114] on input at bounding box center [327, 111] width 292 height 13
paste input "2310891560"
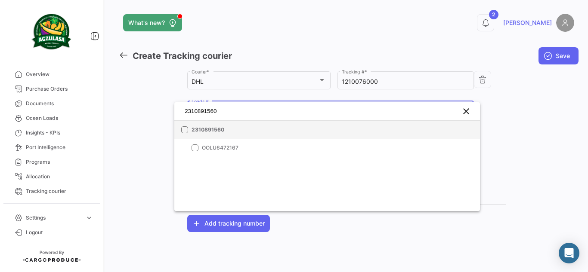
type input "2310891560"
click at [297, 123] on mat-option "2310891560" at bounding box center [326, 130] width 305 height 18
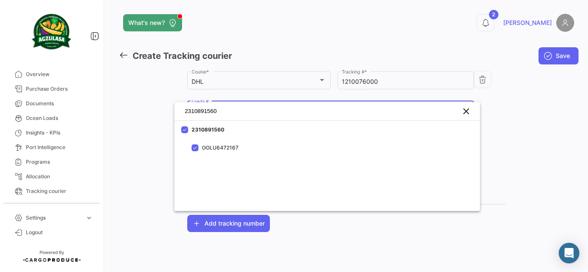
click at [529, 105] on div at bounding box center [294, 136] width 588 height 272
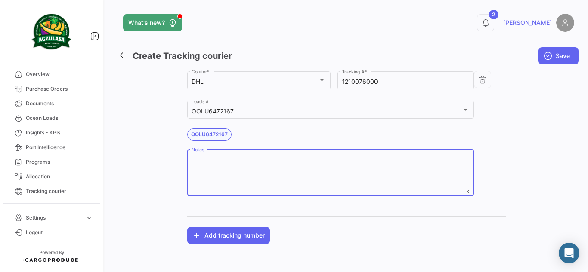
click at [347, 163] on textarea "Notes" at bounding box center [330, 175] width 278 height 38
paste textarea "2310891560"
type textarea "2310891560 WK33 /"
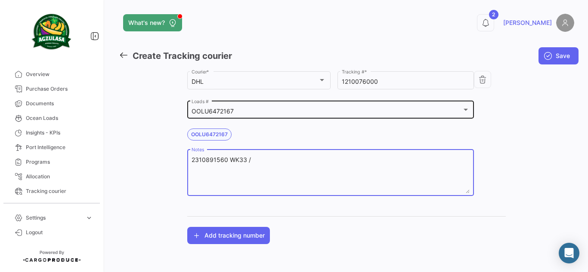
click at [258, 111] on div "OOLU6472167" at bounding box center [326, 111] width 270 height 7
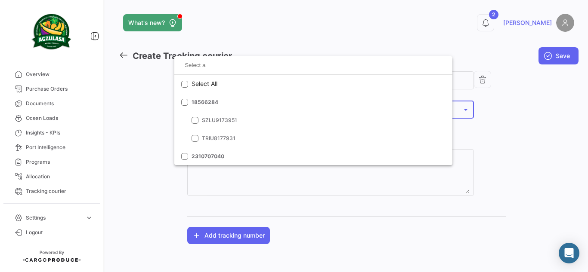
scroll to position [126, 0]
click at [240, 66] on input at bounding box center [327, 65] width 292 height 13
paste input "GQL0410947"
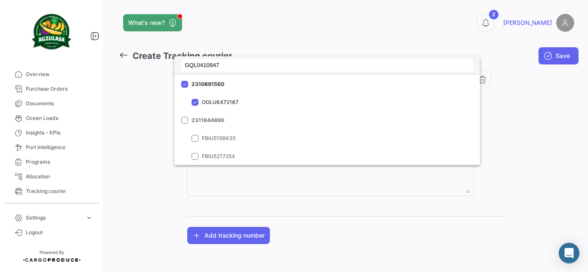
scroll to position [0, 0]
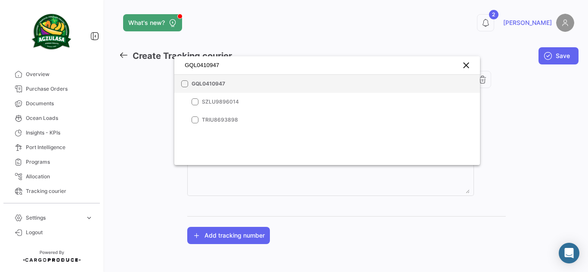
type input "GQL0410947"
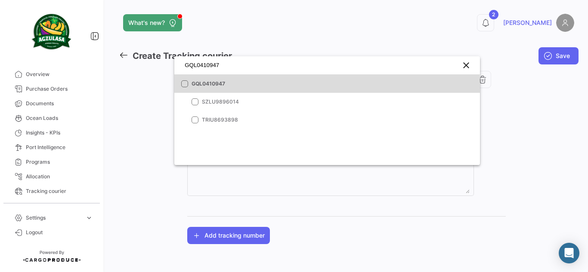
click at [246, 88] on mat-option "GQL0410947" at bounding box center [326, 84] width 305 height 18
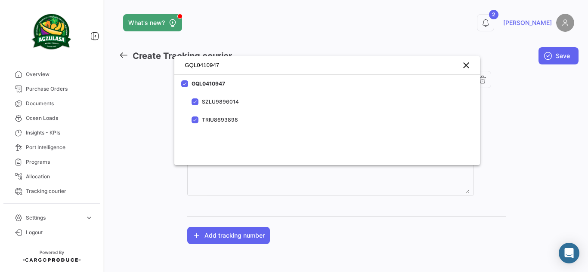
click at [545, 111] on div at bounding box center [294, 136] width 588 height 272
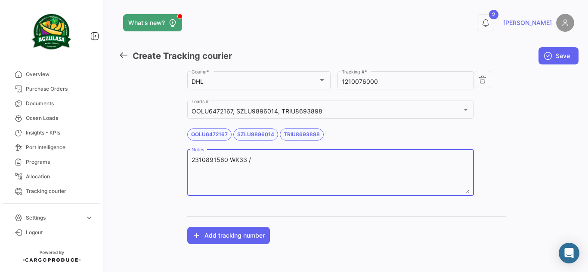
click at [294, 160] on textarea "2310891560 WK33 /" at bounding box center [330, 175] width 278 height 38
paste textarea "GQL0410947"
type textarea "2310891560 WK33 / GQL0410947 WK34"
click at [577, 149] on div "What's new? 2 [PERSON_NAME] Create Tracking courier Save Agzulasa Customer * DH…" at bounding box center [346, 136] width 483 height 272
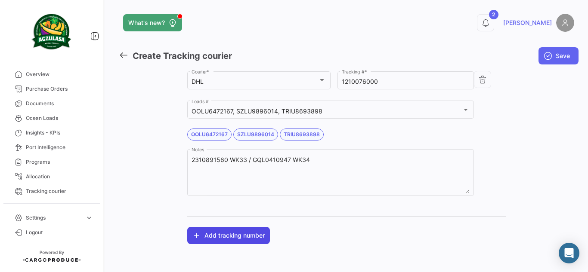
click at [229, 238] on button "Add tracking number" at bounding box center [228, 235] width 83 height 17
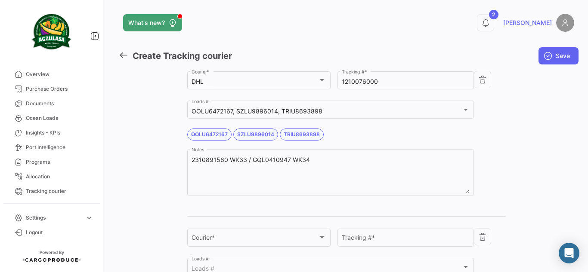
scroll to position [129, 0]
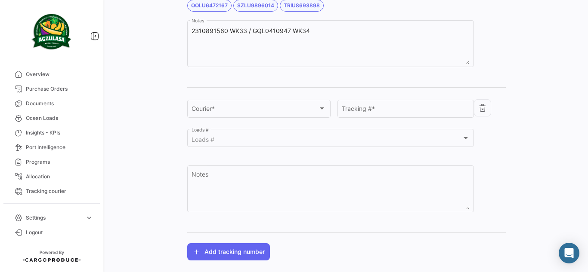
click at [483, 107] on icon "button" at bounding box center [482, 108] width 9 height 9
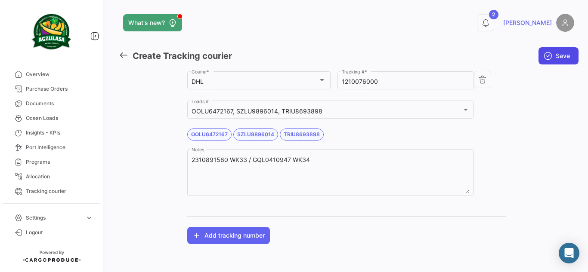
click at [558, 52] on span "Save" at bounding box center [562, 56] width 14 height 9
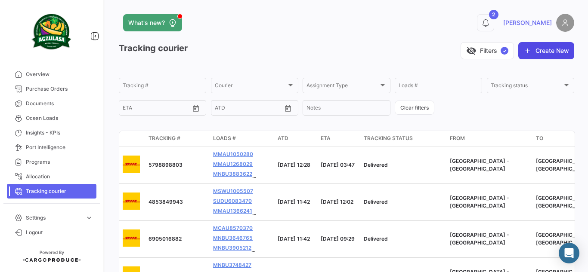
click at [542, 49] on button "Create New" at bounding box center [546, 50] width 56 height 17
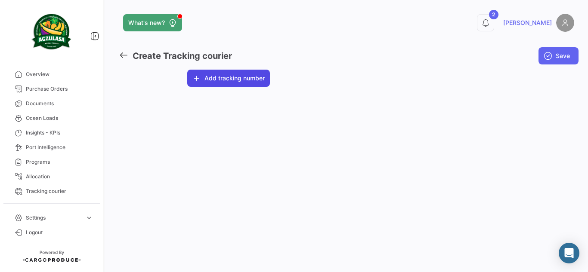
click at [238, 76] on button "Add tracking number" at bounding box center [228, 78] width 83 height 17
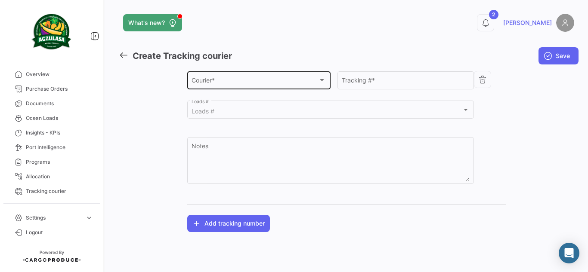
click at [277, 76] on div "Courier * Courier *" at bounding box center [258, 80] width 134 height 20
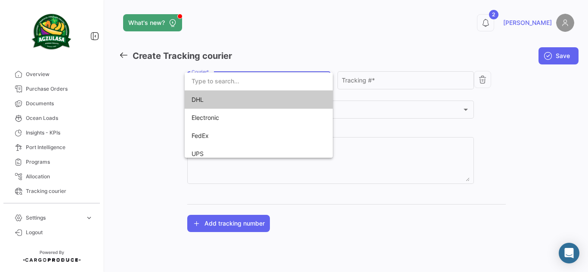
click at [281, 99] on span "DHL" at bounding box center [251, 100] width 120 height 18
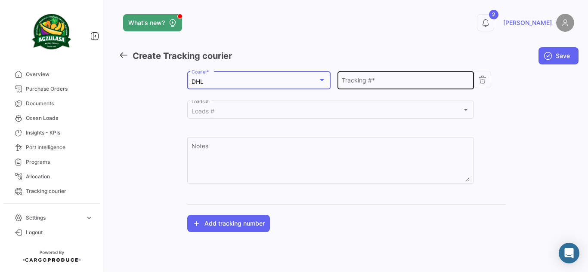
click at [407, 83] on input "Tracking # *" at bounding box center [405, 81] width 127 height 7
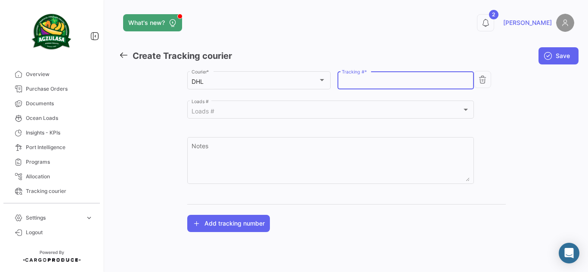
paste input "7593122961"
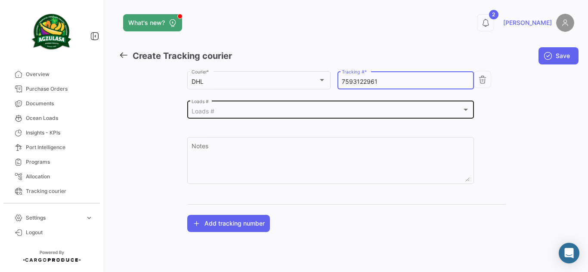
type input "7593122961"
click at [364, 114] on div "Loads #" at bounding box center [326, 111] width 270 height 7
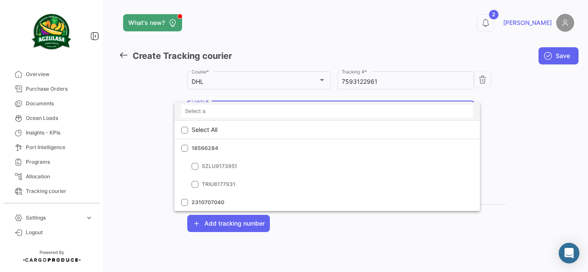
click at [285, 107] on input at bounding box center [327, 111] width 292 height 13
paste input "741500026932"
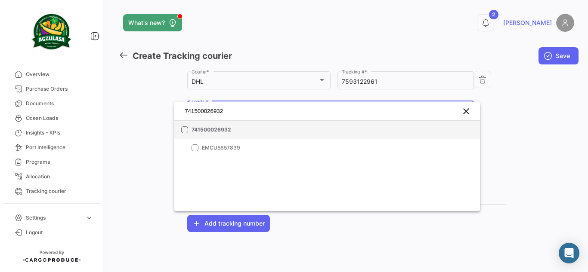
type input "741500026932"
click at [256, 125] on mat-option "741500026932" at bounding box center [326, 130] width 305 height 18
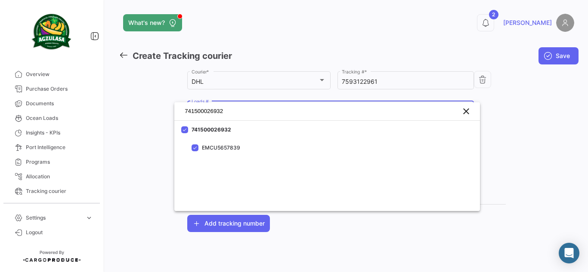
click at [528, 114] on div at bounding box center [294, 136] width 588 height 272
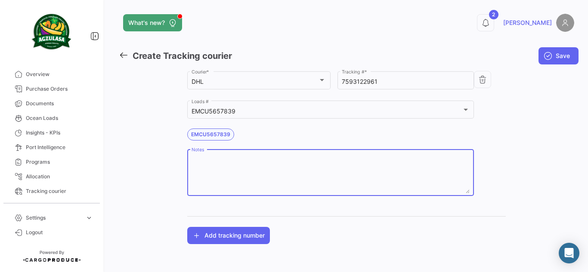
click at [283, 160] on textarea "Notes" at bounding box center [330, 175] width 278 height 38
paste textarea "741500026932"
type textarea "741500026932 WK35 /"
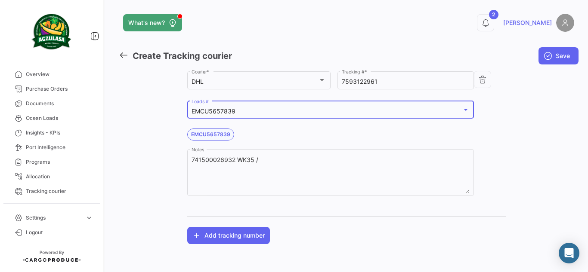
click at [248, 110] on div "EMCU5657839" at bounding box center [326, 111] width 270 height 7
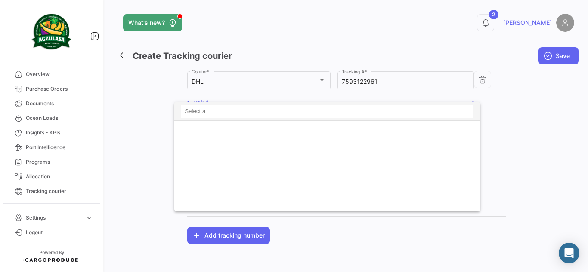
scroll to position [11837, 0]
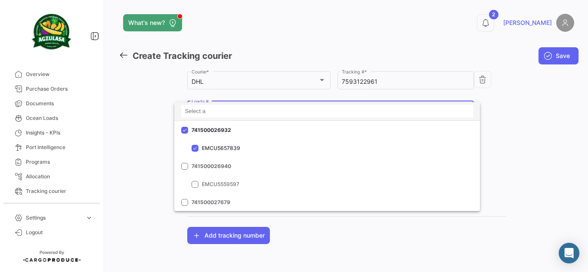
click at [237, 111] on input at bounding box center [327, 111] width 292 height 13
paste input "741500027822"
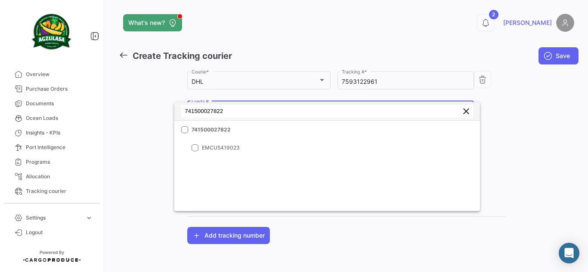
scroll to position [0, 0]
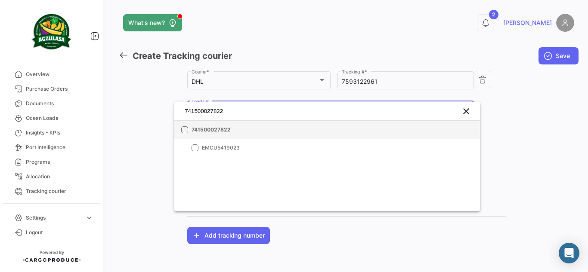
type input "741500027822"
click at [247, 127] on span "741500027822" at bounding box center [251, 130] width 120 height 8
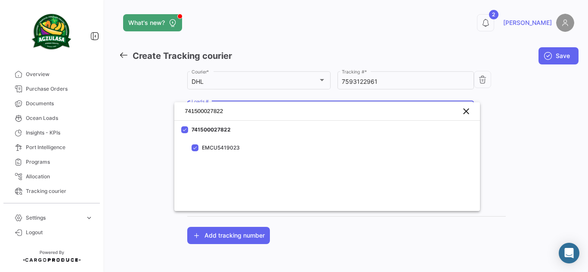
click at [519, 161] on div at bounding box center [294, 136] width 588 height 272
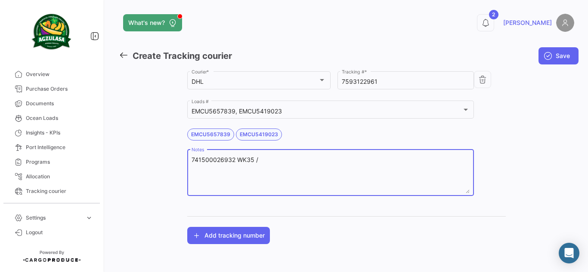
click at [328, 161] on textarea "741500026932 WK35 /" at bounding box center [330, 175] width 278 height 38
paste textarea "741500027822"
type textarea "741500026932 WK35 / 741500027822 WK36 /"
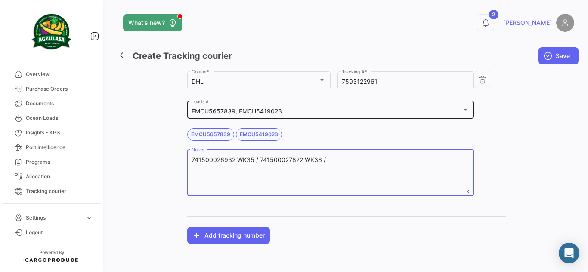
click at [298, 112] on div "EMCU5657839, EMCU5419023" at bounding box center [326, 111] width 270 height 7
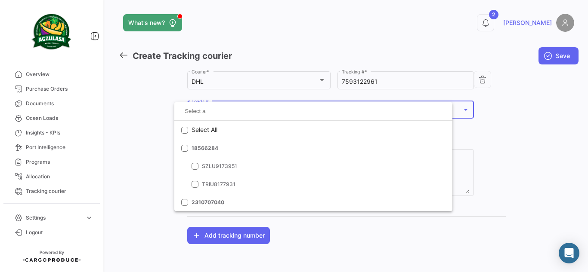
scroll to position [11837, 0]
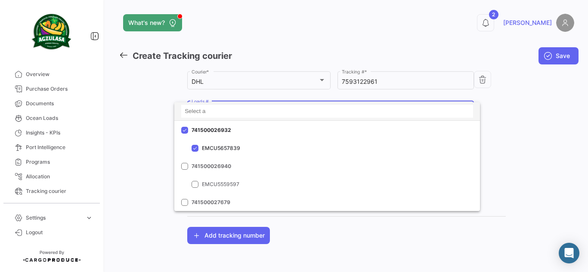
click at [248, 114] on input at bounding box center [327, 111] width 292 height 13
paste input "BKECGYE0004999"
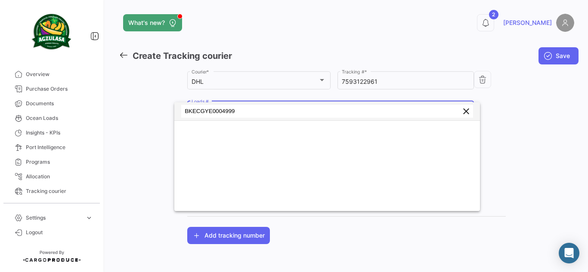
click at [244, 114] on input "BKECGYE0004999" at bounding box center [327, 111] width 292 height 13
click at [186, 113] on input "BKECGYE0004999" at bounding box center [327, 111] width 292 height 13
click at [266, 114] on input "BKECGYE0004999" at bounding box center [327, 111] width 292 height 13
type input "BKECGYE0004999"
click at [496, 127] on div at bounding box center [294, 136] width 588 height 272
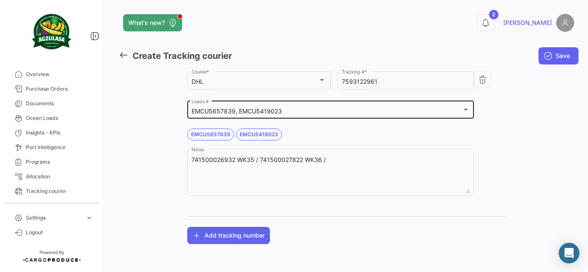
click at [259, 109] on mat-select-trigger "EMCU5657839, EMCU5419023" at bounding box center [236, 111] width 90 height 7
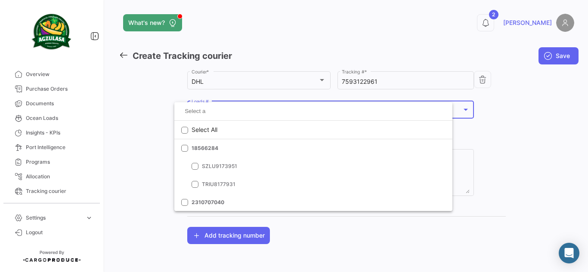
scroll to position [11837, 0]
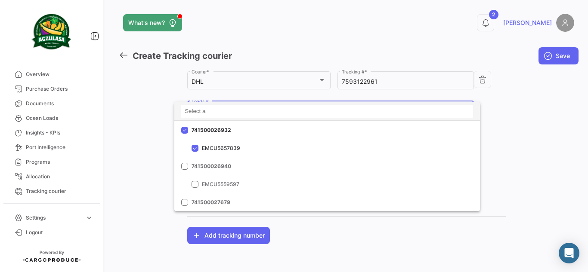
click at [270, 111] on input at bounding box center [327, 111] width 292 height 13
paste input "741500026389"
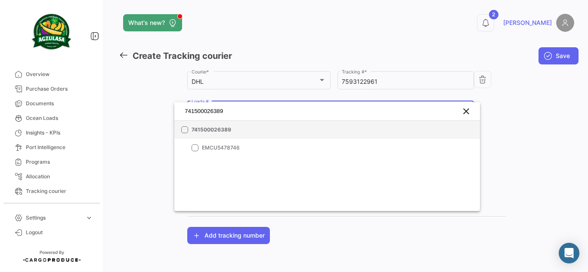
type input "741500026389"
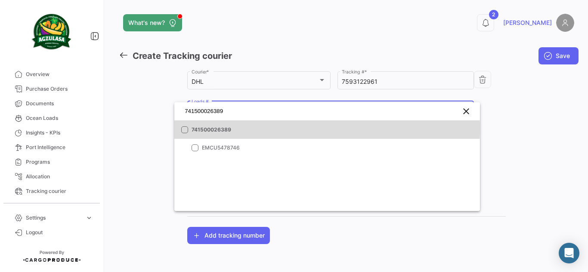
click at [286, 128] on span "741500026389" at bounding box center [251, 130] width 120 height 8
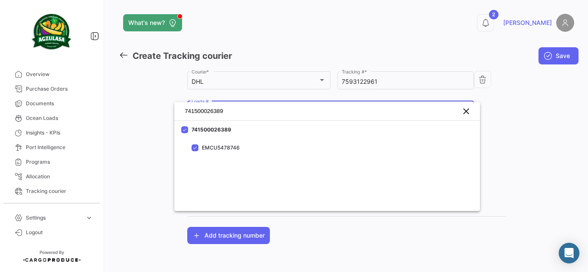
click at [506, 124] on div at bounding box center [294, 136] width 588 height 272
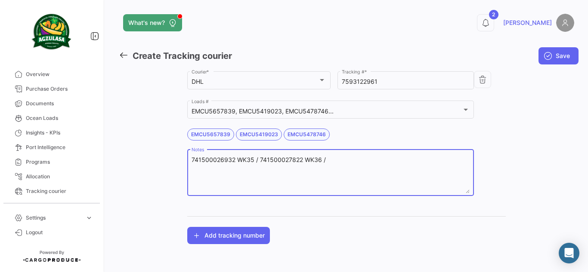
click at [191, 158] on textarea "741500026932 WK35 / 741500027822 WK36 /" at bounding box center [330, 175] width 278 height 38
paste textarea "741500026389"
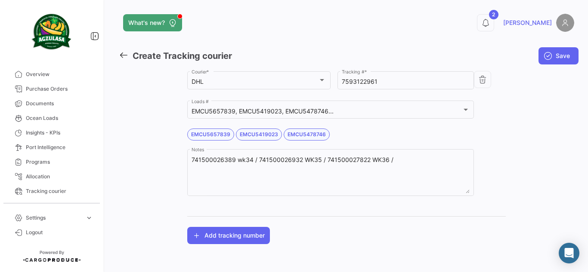
click at [405, 211] on div "DHL Courier * 7593122961 Tracking # * EMCU5657839, EMCU5419023, EMCU5478746... …" at bounding box center [346, 157] width 319 height 175
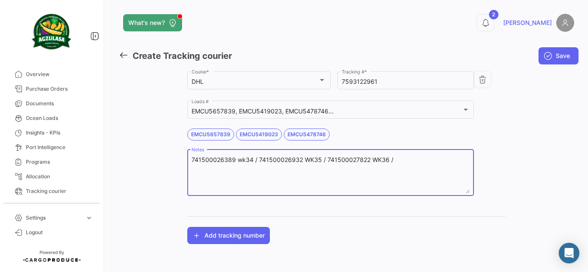
click at [246, 161] on textarea "741500026389 wk34 / 741500026932 WK35 / 741500027822 WK36 /" at bounding box center [330, 175] width 278 height 38
type textarea "741500026389 WK34 / 741500026932 WK35 / 741500027822 WK36 /"
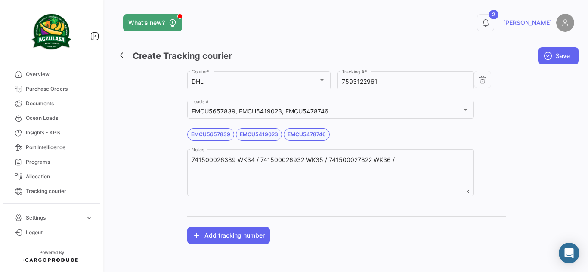
click at [573, 187] on div "What's new? 2 [PERSON_NAME] Create Tracking courier Save Agzulasa Customer * DH…" at bounding box center [346, 136] width 483 height 272
click at [562, 57] on span "Save" at bounding box center [562, 56] width 14 height 9
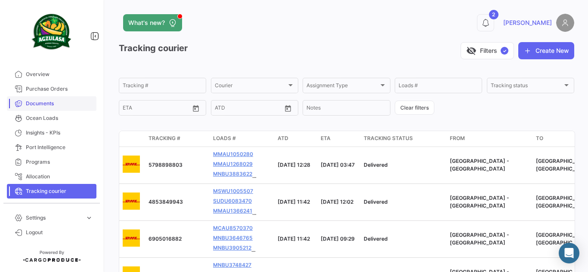
click at [50, 103] on span "Documents" at bounding box center [59, 104] width 67 height 8
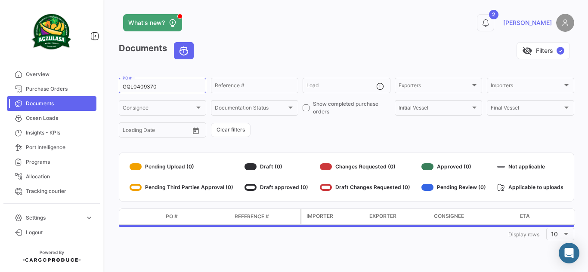
drag, startPoint x: 41, startPoint y: 100, endPoint x: 20, endPoint y: 99, distance: 21.5
click at [23, 100] on mat-sidenav-container "Overview Purchase Orders Documents Ocean Loads Insights - KPIs Port Intelligenc…" at bounding box center [294, 136] width 588 height 272
paste input "898"
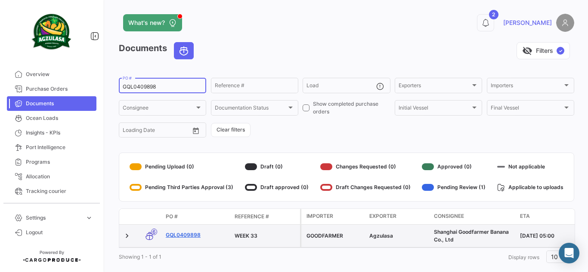
type input "GQL0409898"
click at [179, 231] on link "GQL0409898" at bounding box center [197, 235] width 62 height 8
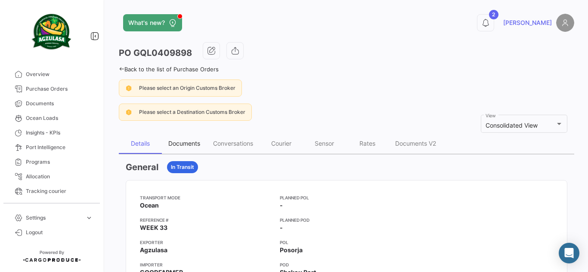
click at [165, 146] on div "Documents" at bounding box center [184, 143] width 45 height 21
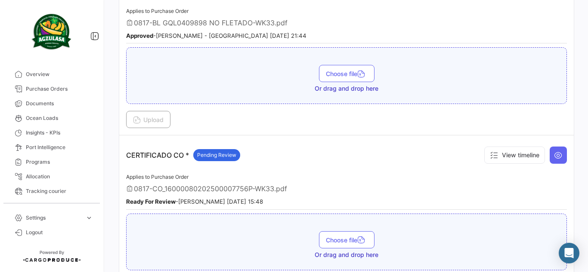
scroll to position [258, 0]
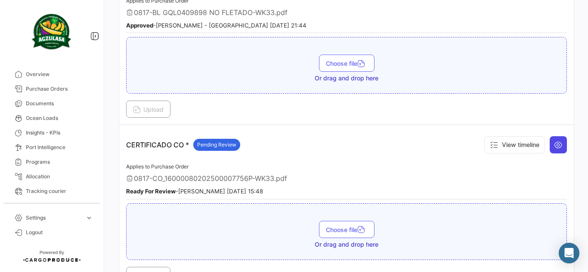
click at [554, 146] on icon at bounding box center [558, 145] width 9 height 9
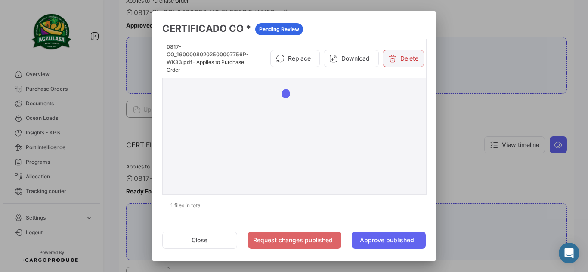
click at [413, 61] on button "Delete" at bounding box center [403, 58] width 41 height 17
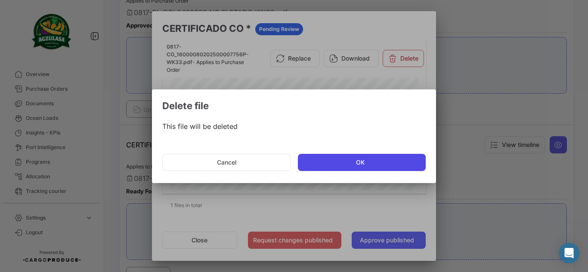
click at [337, 167] on button "OK" at bounding box center [362, 162] width 128 height 17
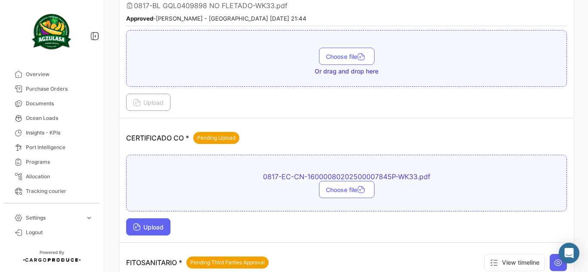
click at [164, 222] on button "Upload" at bounding box center [148, 227] width 44 height 17
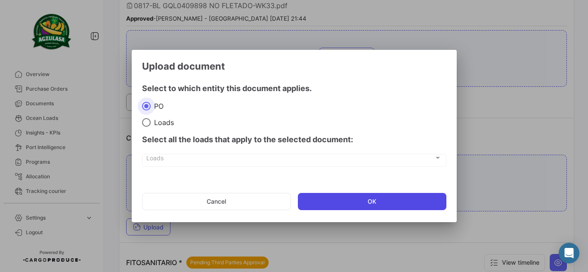
click at [326, 208] on button "OK" at bounding box center [372, 201] width 148 height 17
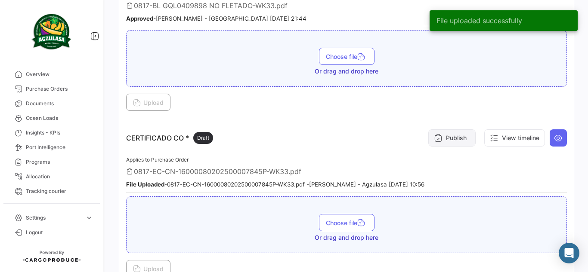
click at [451, 135] on button "Publish" at bounding box center [451, 138] width 47 height 17
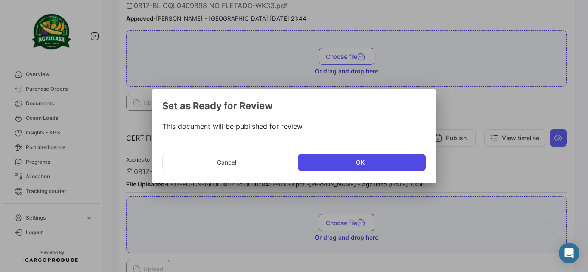
click at [381, 160] on button "OK" at bounding box center [362, 162] width 128 height 17
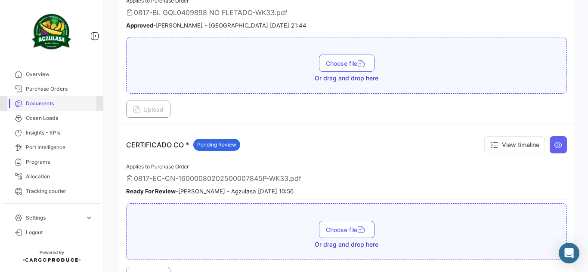
click at [74, 109] on link "Documents" at bounding box center [51, 103] width 89 height 15
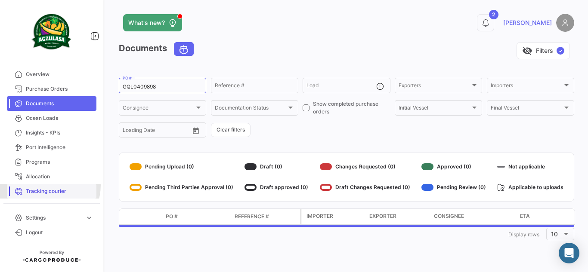
click at [50, 187] on link "Tracking courier" at bounding box center [51, 191] width 89 height 15
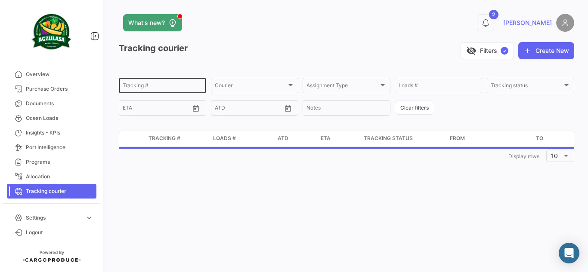
click at [165, 90] on div "Tracking #" at bounding box center [163, 85] width 80 height 17
click at [165, 89] on input "Tracking #" at bounding box center [163, 87] width 80 height 6
paste input "9740239681"
type input "9740239681"
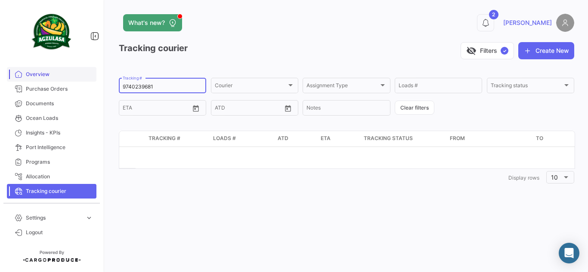
drag, startPoint x: 163, startPoint y: 84, endPoint x: 48, endPoint y: 80, distance: 115.0
click at [48, 80] on mat-sidenav-container "Overview Purchase Orders Documents Ocean Loads Insights - KPIs Port Intelligenc…" at bounding box center [294, 136] width 588 height 272
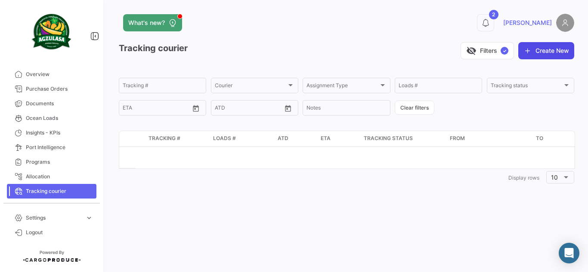
click at [562, 49] on button "Create New" at bounding box center [546, 50] width 56 height 17
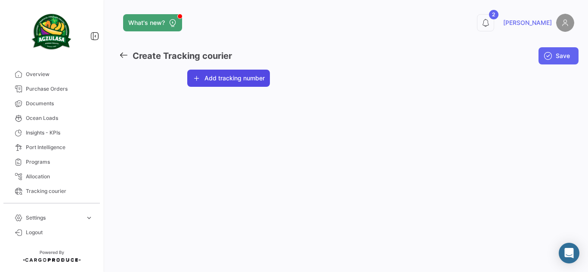
click at [266, 80] on button "Add tracking number" at bounding box center [228, 78] width 83 height 17
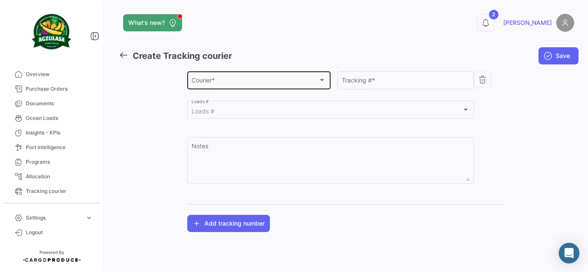
click at [278, 79] on div "Courier *" at bounding box center [254, 81] width 126 height 7
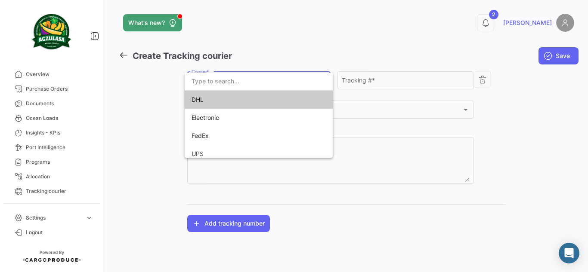
click at [284, 103] on span "DHL" at bounding box center [251, 100] width 120 height 18
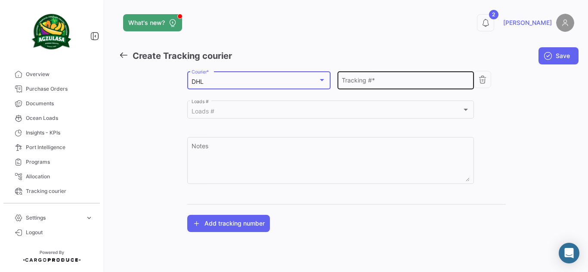
click at [376, 77] on div "Tracking # *" at bounding box center [405, 80] width 127 height 20
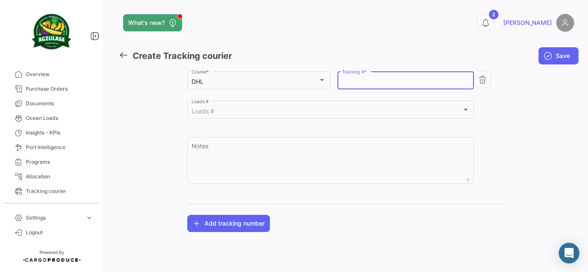
paste input "9740239681"
type input "9740239681"
click at [56, 105] on span "Documents" at bounding box center [59, 104] width 67 height 8
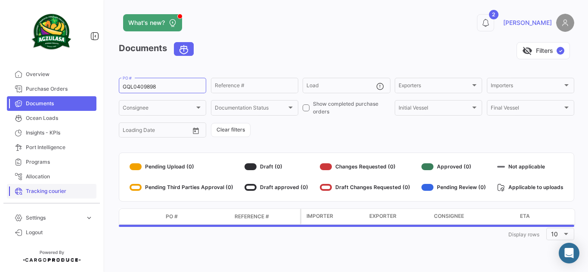
click at [69, 193] on span "Tracking courier" at bounding box center [59, 192] width 67 height 8
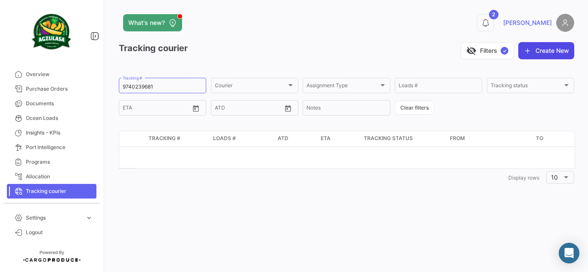
click at [550, 56] on button "Create New" at bounding box center [546, 50] width 56 height 17
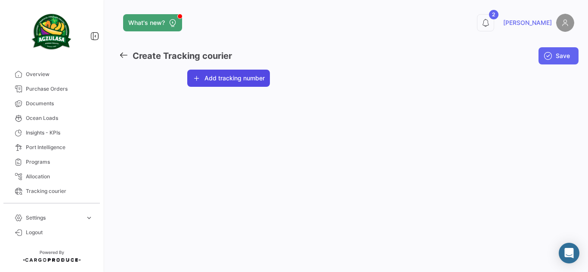
click at [239, 79] on button "Add tracking number" at bounding box center [228, 78] width 83 height 17
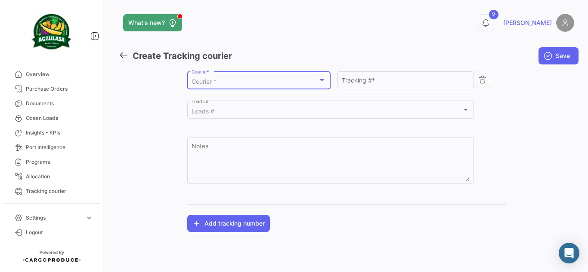
click at [260, 83] on div "Courier *" at bounding box center [254, 81] width 126 height 7
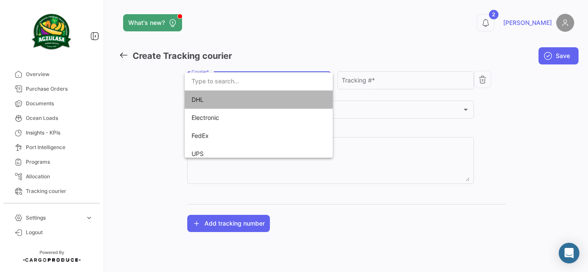
click at [266, 100] on span "DHL" at bounding box center [251, 100] width 120 height 18
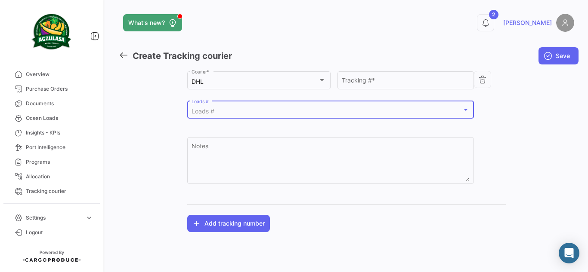
click at [360, 111] on div "Loads #" at bounding box center [326, 111] width 270 height 7
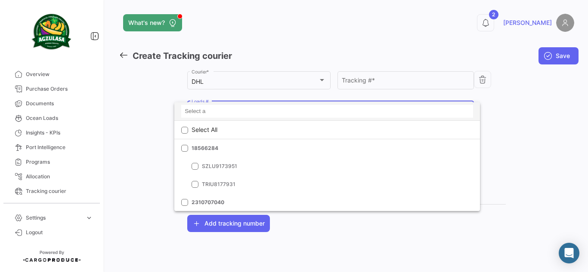
click at [293, 112] on input at bounding box center [327, 111] width 292 height 13
paste input "741500026923"
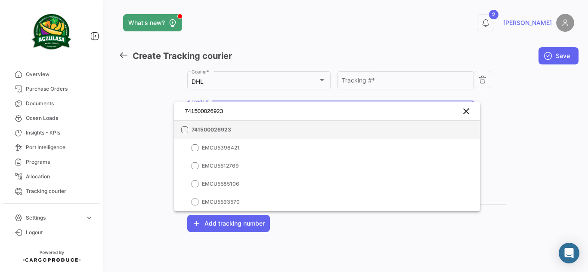
type input "741500026923"
click at [256, 129] on span "741500026923" at bounding box center [251, 130] width 120 height 8
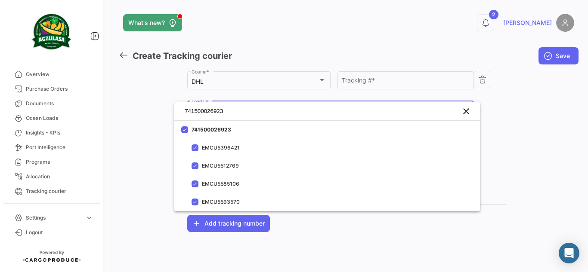
click at [546, 147] on div at bounding box center [294, 136] width 588 height 272
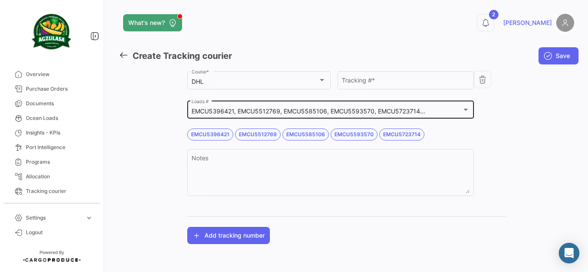
click at [367, 106] on div "EMCU5396421, EMCU5512769, EMCU5585106, EMCU5593570, EMCU5723714... Loads #" at bounding box center [330, 109] width 278 height 20
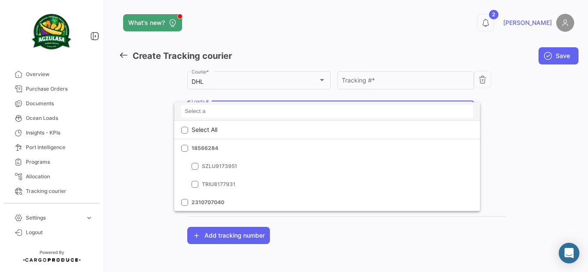
scroll to position [11728, 0]
click at [275, 107] on input at bounding box center [327, 111] width 292 height 13
paste input "741500027814"
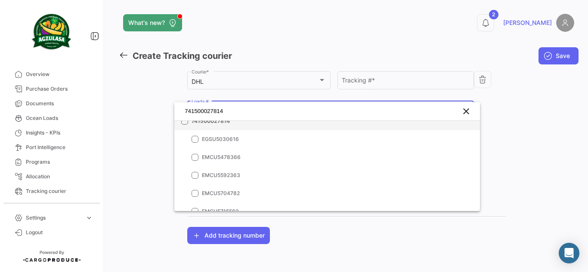
scroll to position [0, 0]
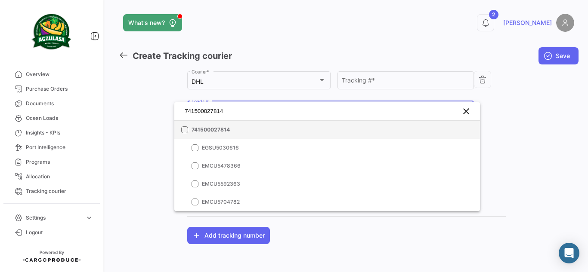
type input "741500027814"
click at [238, 136] on mat-option "741500027814" at bounding box center [326, 130] width 305 height 18
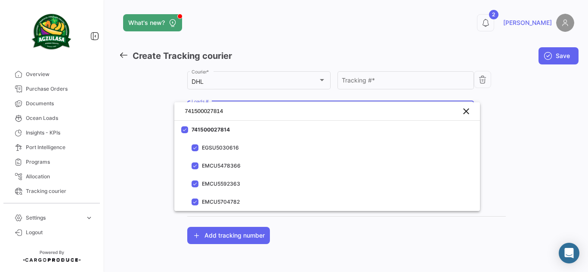
click at [543, 133] on div at bounding box center [294, 136] width 588 height 272
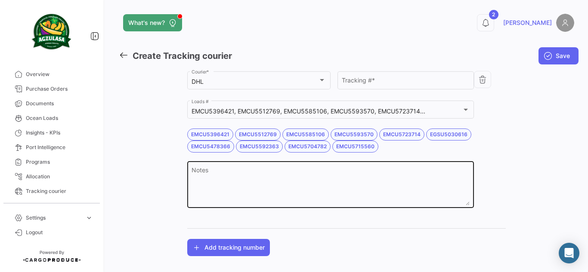
click at [300, 166] on div "Notes" at bounding box center [330, 184] width 278 height 49
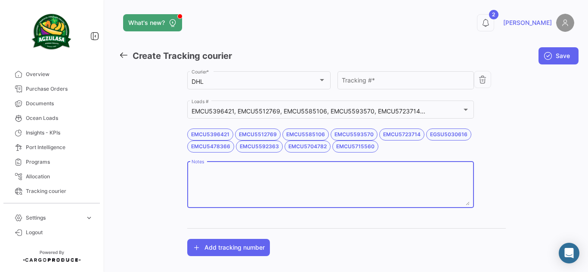
click at [300, 175] on textarea "Notes" at bounding box center [330, 187] width 278 height 38
paste textarea "741500026923"
click at [259, 172] on textarea "741500026923 WK35 / WK36" at bounding box center [330, 187] width 278 height 38
paste textarea "741500027814"
click at [356, 183] on textarea "741500026923 WK35 / 741500027814 WK36" at bounding box center [330, 187] width 278 height 38
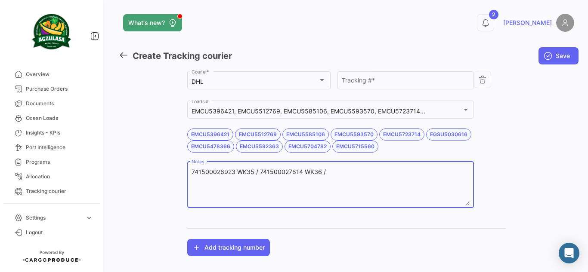
type textarea "741500026923 WK35 / 741500027814 WK36 /"
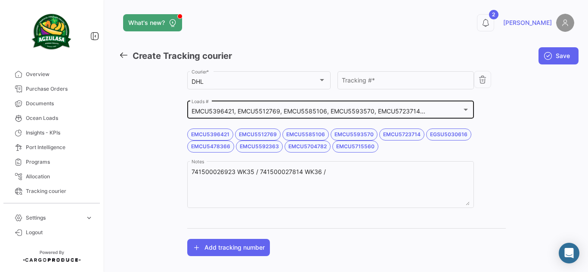
click at [376, 105] on div "EMCU5396421, EMCU5512769, EMCU5585106, EMCU5593570, EMCU5723714... Loads #" at bounding box center [330, 109] width 278 height 20
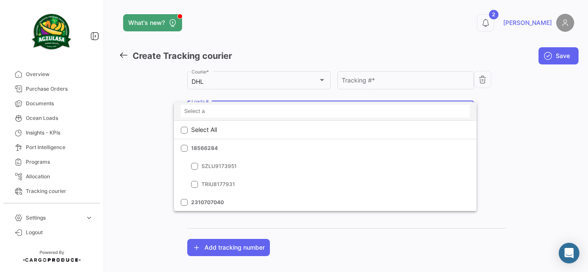
scroll to position [11728, 0]
click at [305, 110] on input at bounding box center [325, 111] width 289 height 13
paste input "BKECGYE0004998"
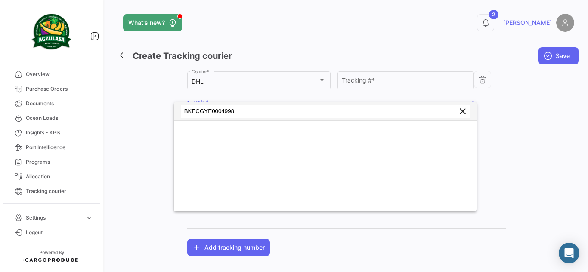
scroll to position [0, 0]
type input "BKECGYE0004998"
click at [464, 113] on mat-icon "clear" at bounding box center [462, 111] width 10 height 10
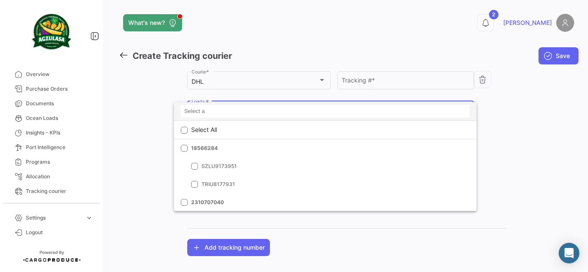
click at [532, 116] on div at bounding box center [294, 136] width 588 height 272
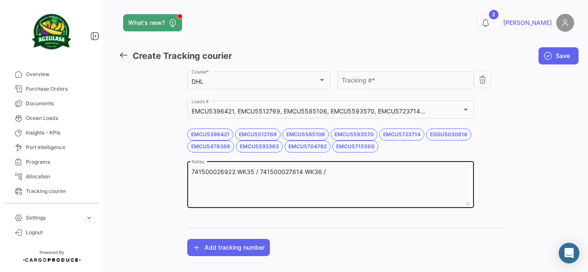
click at [343, 173] on textarea "741500026923 WK35 / 741500027814 WK36 /" at bounding box center [330, 187] width 278 height 38
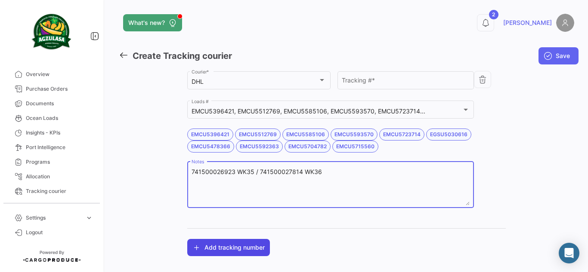
type textarea "741500026923 WK35 / 741500027814 WK36"
click at [244, 247] on button "Add tracking number" at bounding box center [228, 247] width 83 height 17
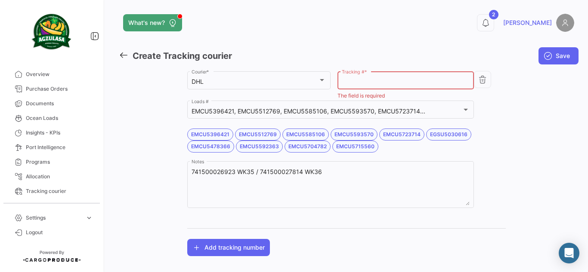
click at [431, 83] on input "Tracking # *" at bounding box center [405, 81] width 127 height 7
paste input "9740239681"
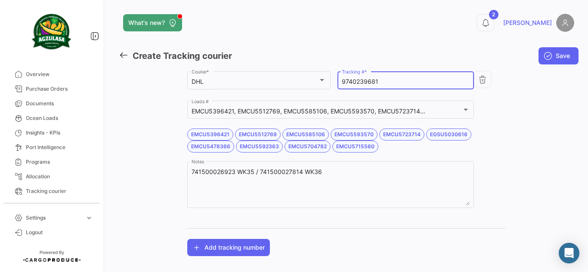
type input "9740239681"
click at [491, 106] on div "DHL Courier * 9740239681 Tracking # * EMCU5396421, EMCU5512769, EMCU5585106, EM…" at bounding box center [346, 144] width 319 height 148
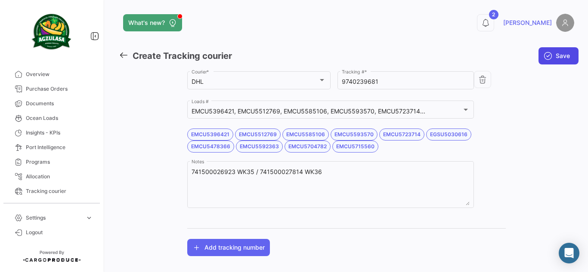
click at [568, 52] on button "Save" at bounding box center [558, 55] width 40 height 17
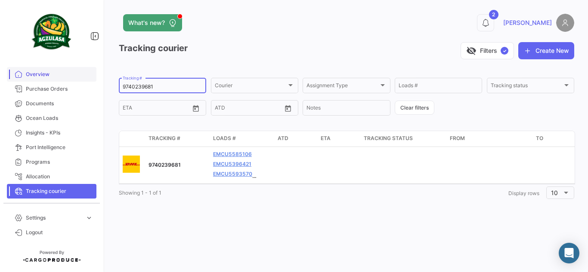
drag, startPoint x: 171, startPoint y: 85, endPoint x: 49, endPoint y: 80, distance: 121.9
click at [51, 80] on mat-sidenav-container "Overview Purchase Orders Documents Ocean Loads Insights - KPIs Port Intelligenc…" at bounding box center [294, 136] width 588 height 272
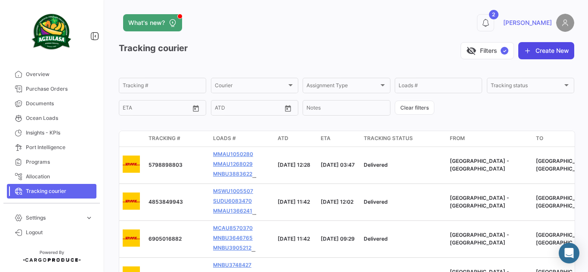
click at [552, 52] on button "Create New" at bounding box center [546, 50] width 56 height 17
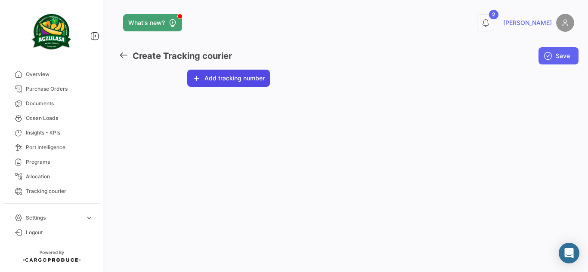
click at [234, 79] on button "Add tracking number" at bounding box center [228, 78] width 83 height 17
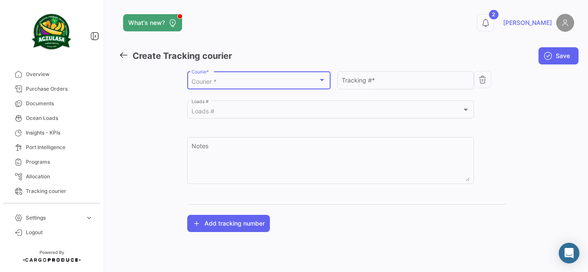
click at [263, 82] on div "Courier *" at bounding box center [254, 81] width 126 height 7
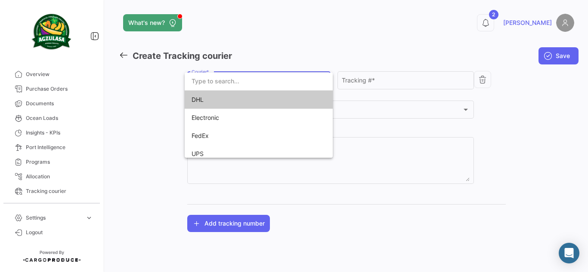
click at [268, 100] on span "DHL" at bounding box center [251, 100] width 120 height 18
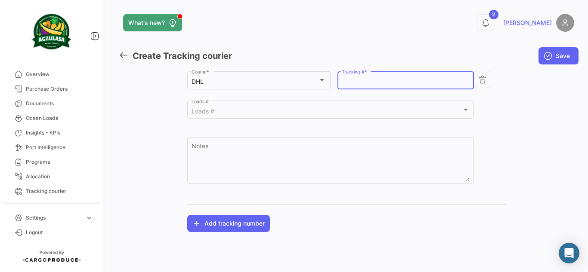
click at [422, 85] on input "Tracking # *" at bounding box center [405, 81] width 127 height 7
paste input "9740243203"
type input "9740243203"
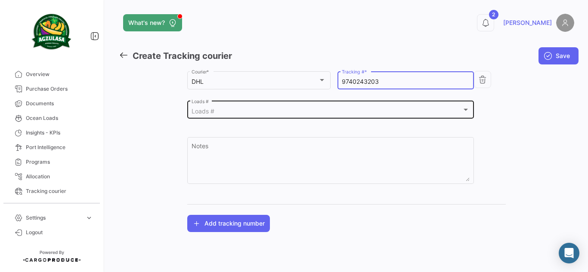
click at [295, 106] on div "Loads # Loads #" at bounding box center [330, 109] width 278 height 20
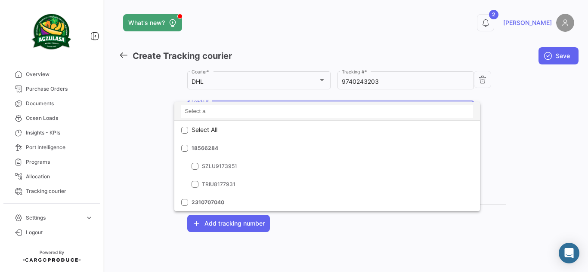
click at [230, 110] on input at bounding box center [327, 111] width 292 height 13
paste input "6428358850"
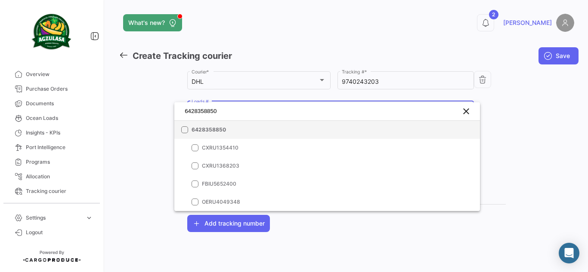
type input "6428358850"
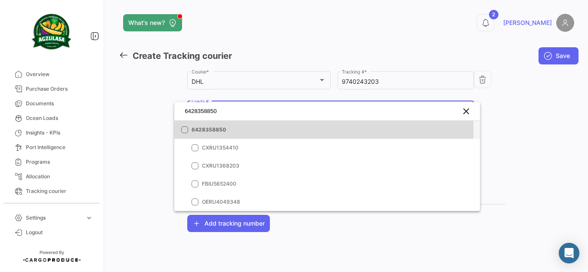
click at [219, 130] on span "6428358850" at bounding box center [251, 130] width 120 height 8
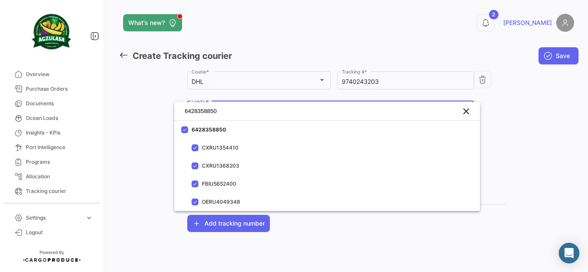
drag, startPoint x: 548, startPoint y: 127, endPoint x: 472, endPoint y: 138, distance: 77.0
click at [548, 127] on div at bounding box center [294, 136] width 588 height 272
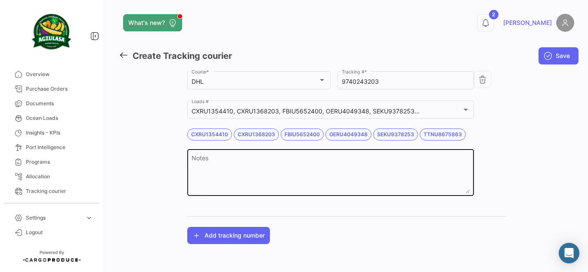
click at [299, 151] on div "Notes" at bounding box center [330, 172] width 278 height 49
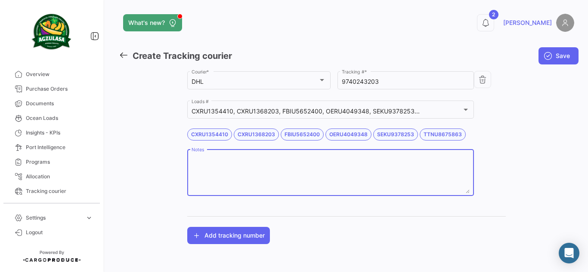
paste textarea "6428358850"
type textarea "6428358850 WK35 /"
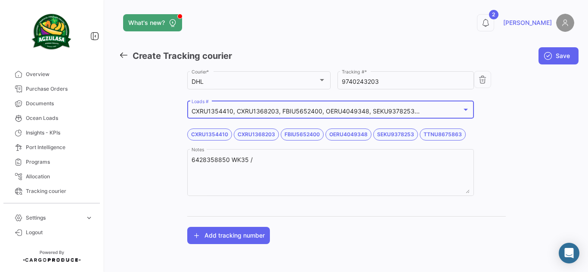
click at [346, 113] on mat-select-trigger "CXRU1354410, CXRU1368203, FBIU5652400, OERU4049348, SEKU9378253..." at bounding box center [305, 111] width 228 height 7
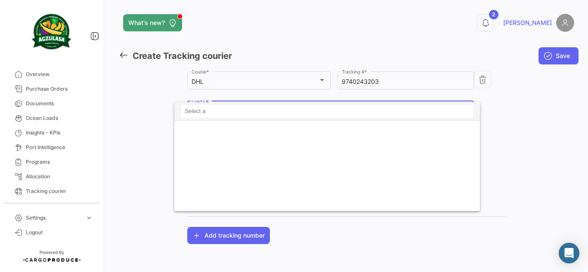
scroll to position [10789, 0]
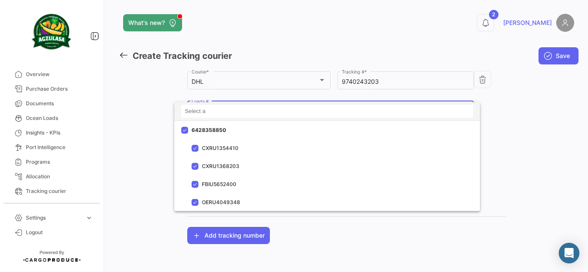
click at [247, 115] on input at bounding box center [327, 111] width 292 height 13
paste input "GYE500204800"
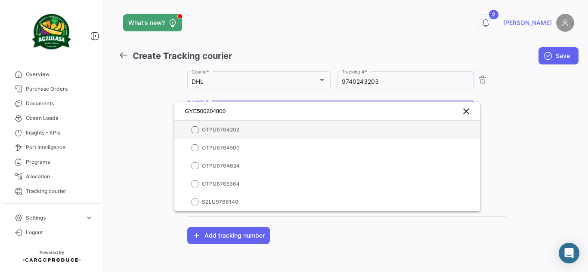
scroll to position [0, 0]
type input "GYE500204800"
click at [231, 128] on span "GYE500204800" at bounding box center [251, 130] width 120 height 8
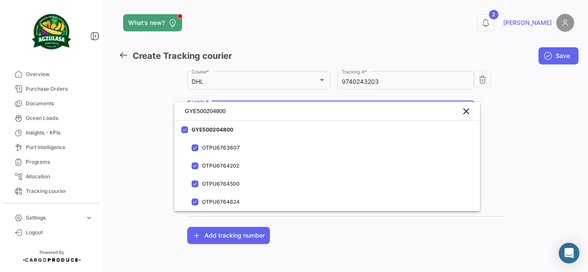
click at [514, 130] on div at bounding box center [294, 136] width 588 height 272
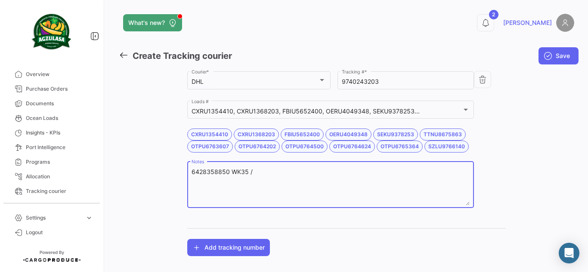
click at [342, 178] on textarea "6428358850 WK35 /" at bounding box center [330, 187] width 278 height 38
paste textarea "GYE500204800"
type textarea "6428358850 WK35 / GYE500204800 WK36 /"
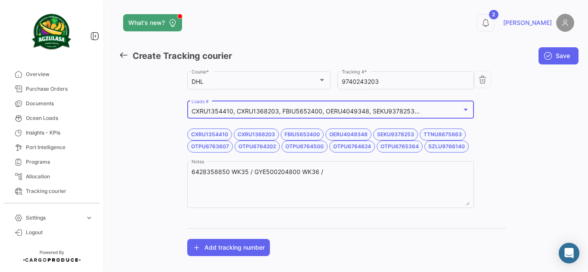
click at [363, 113] on mat-select-trigger "CXRU1354410, CXRU1368203, FBIU5652400, OERU4049348, SEKU9378253..." at bounding box center [305, 111] width 228 height 7
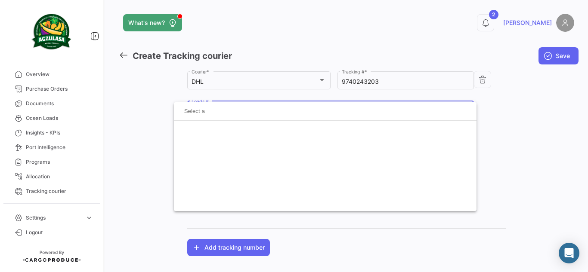
scroll to position [10789, 0]
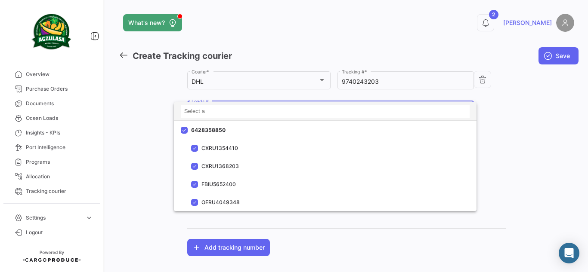
click at [262, 112] on input at bounding box center [325, 111] width 289 height 13
paste input "6429531720"
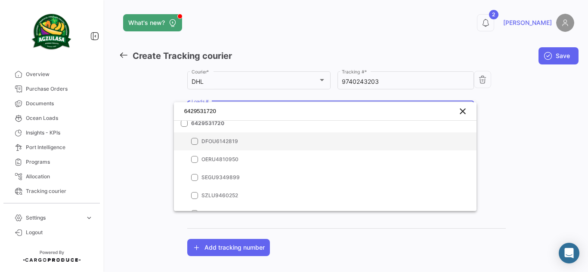
scroll to position [0, 0]
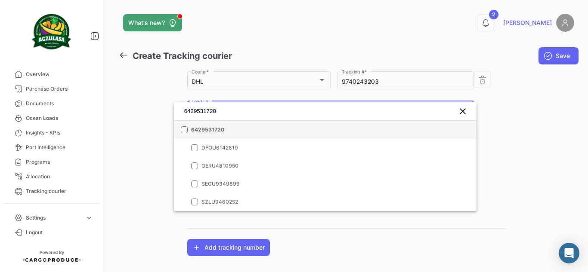
type input "6429531720"
click at [261, 134] on mat-option "6429531720" at bounding box center [325, 130] width 302 height 18
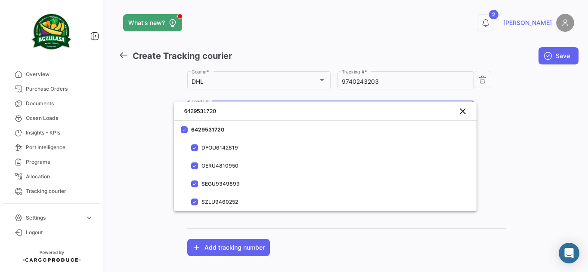
click at [503, 146] on div at bounding box center [294, 136] width 588 height 272
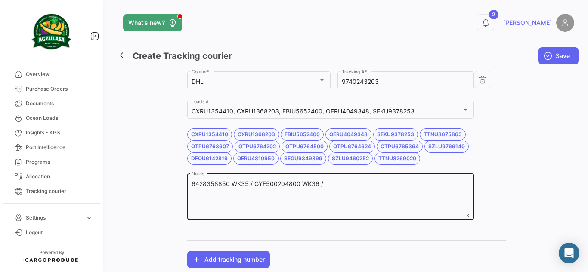
click at [394, 177] on div "6428358850 WK35 / GYE500204800 WK36 / Notes" at bounding box center [330, 196] width 278 height 49
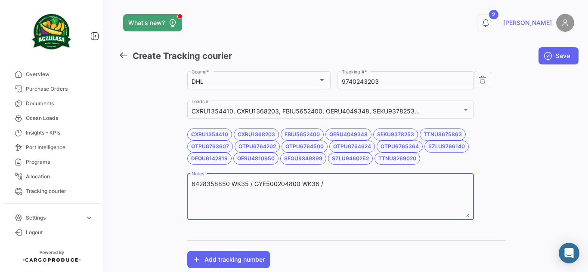
click at [392, 182] on textarea "6428358850 WK35 / GYE500204800 WK36 /" at bounding box center [330, 199] width 278 height 38
paste textarea "6429531720"
type textarea "6428358850 WK35 / GYE500204800 WK36 / 6429531720 WK37"
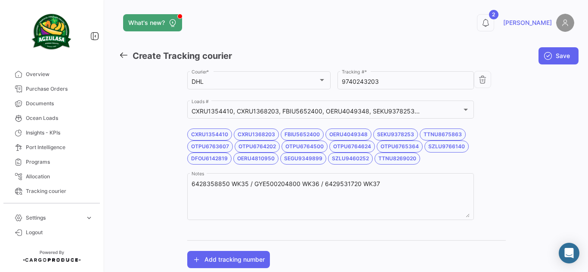
click at [520, 175] on div "Agzulasa Customer * DHL Courier * 9740243203 Tracking # * CXRU1354410, CXRU1368…" at bounding box center [346, 169] width 455 height 199
click at [543, 54] on icon "submit" at bounding box center [547, 56] width 9 height 9
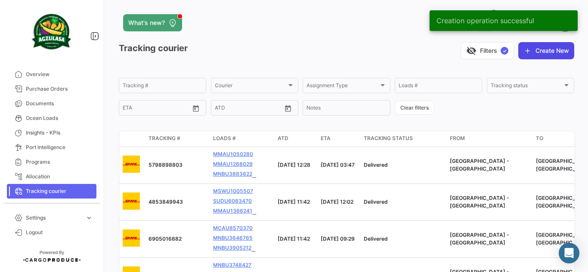
click at [546, 58] on button "Create New" at bounding box center [546, 50] width 56 height 17
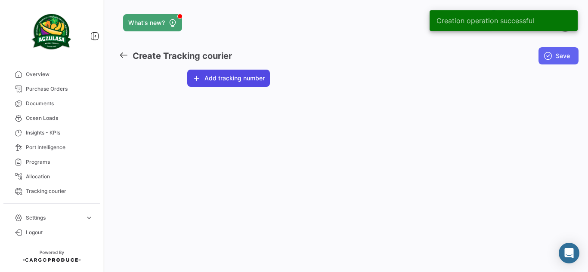
click at [249, 80] on button "Add tracking number" at bounding box center [228, 78] width 83 height 17
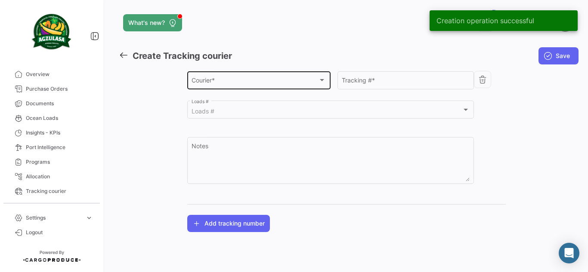
click at [237, 77] on div "Courier * Courier *" at bounding box center [258, 80] width 134 height 20
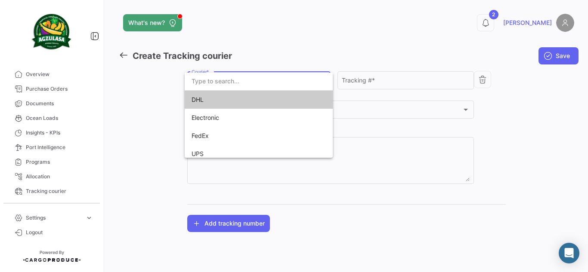
click at [256, 100] on span "DHL" at bounding box center [251, 100] width 120 height 18
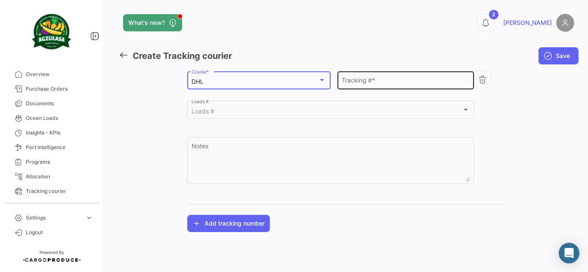
click at [372, 84] on input "Tracking # *" at bounding box center [405, 81] width 127 height 7
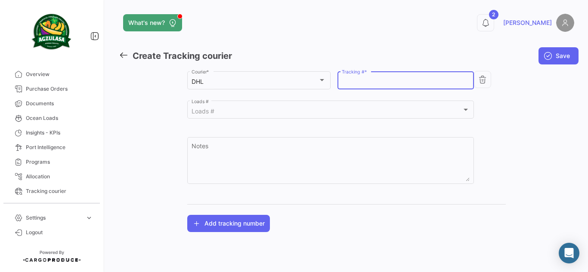
paste input "9740246165"
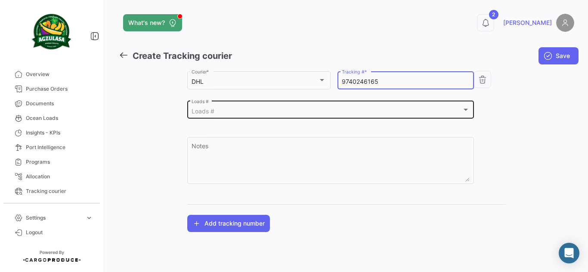
type input "9740246165"
click at [359, 105] on div "Loads # Loads #" at bounding box center [330, 109] width 278 height 20
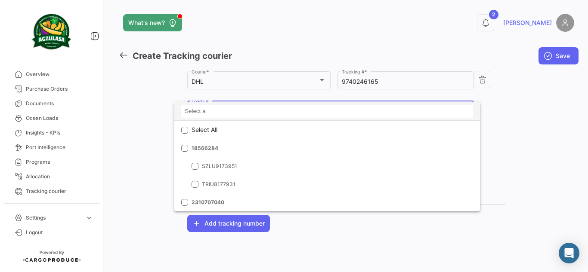
click at [250, 109] on input at bounding box center [327, 111] width 292 height 13
paste input "GQL0412022"
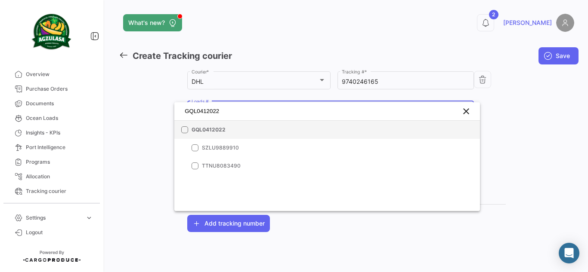
type input "GQL0412022"
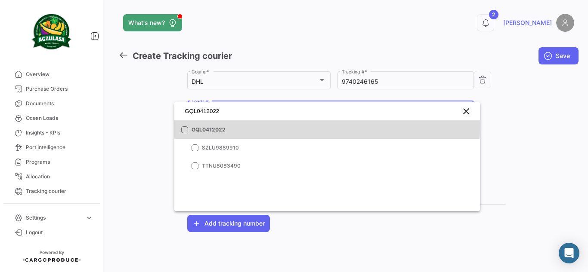
click at [247, 126] on span "GQL0412022" at bounding box center [251, 130] width 120 height 8
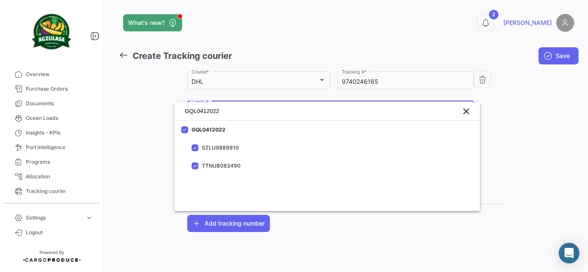
click at [528, 130] on div at bounding box center [294, 136] width 588 height 272
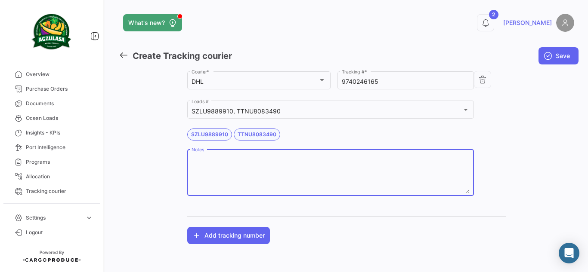
click at [265, 158] on textarea "Notes" at bounding box center [330, 175] width 278 height 38
paste textarea "GQL0412022"
type textarea "GQL0412022 WK35 /"
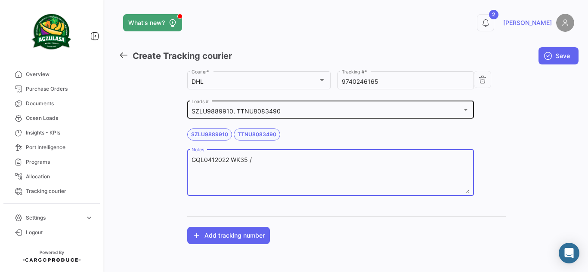
click at [328, 112] on div "SZLU9889910, TTNU8083490" at bounding box center [326, 111] width 270 height 7
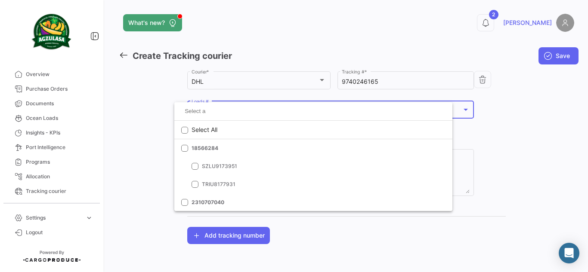
scroll to position [18614, 0]
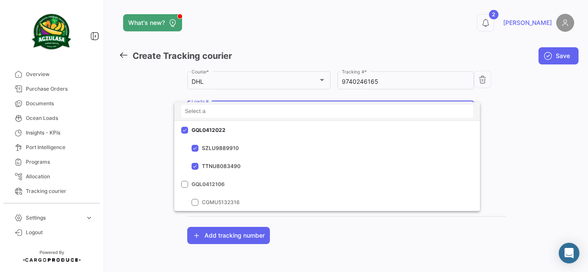
click at [262, 108] on input at bounding box center [327, 111] width 292 height 13
paste input "EBKG14076430"
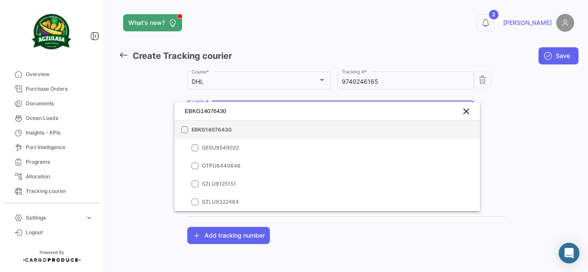
type input "EBKG14076430"
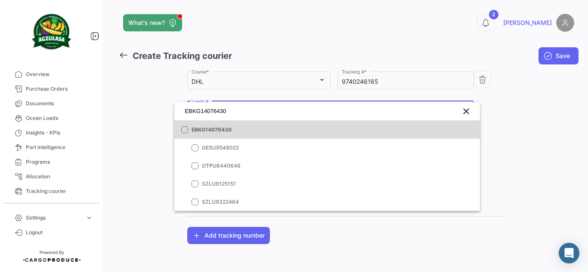
click at [253, 123] on mat-option "EBKG14076430" at bounding box center [326, 130] width 305 height 18
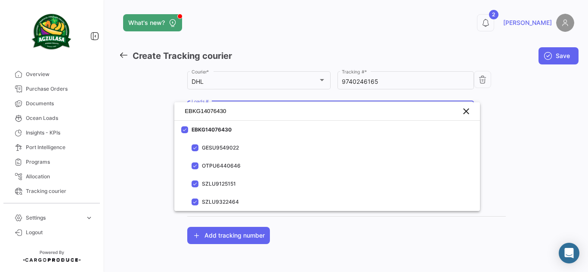
drag, startPoint x: 504, startPoint y: 104, endPoint x: 273, endPoint y: 206, distance: 252.0
click at [503, 105] on div at bounding box center [294, 136] width 588 height 272
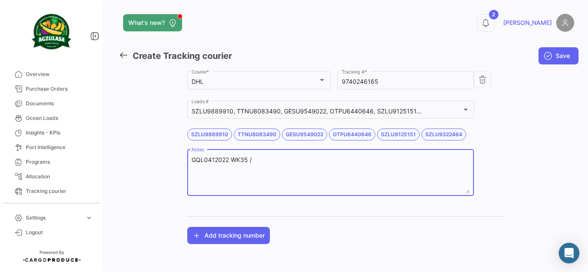
click at [295, 169] on textarea "GQL0412022 WK35 /" at bounding box center [330, 175] width 278 height 38
paste textarea "EBKG14076430"
type textarea "GQL0412022 WK35 / EBKG14076430 WK36 /"
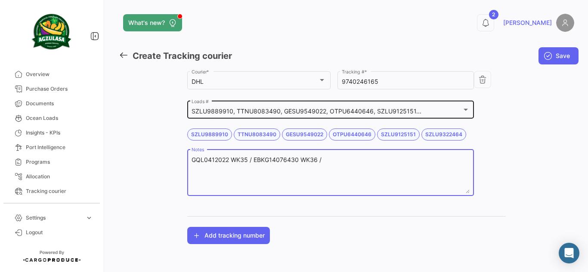
click at [330, 108] on mat-select-trigger "SZLU9889910, TTNU8083490, GESU9549022, OTPU6440646, SZLU9125151..." at bounding box center [306, 111] width 230 height 7
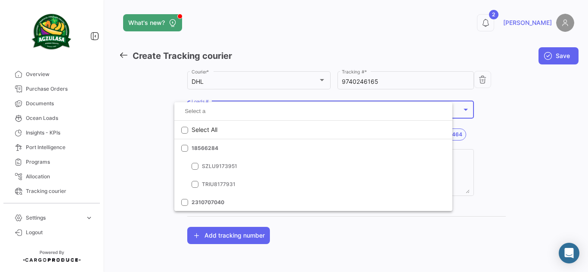
scroll to position [14529, 0]
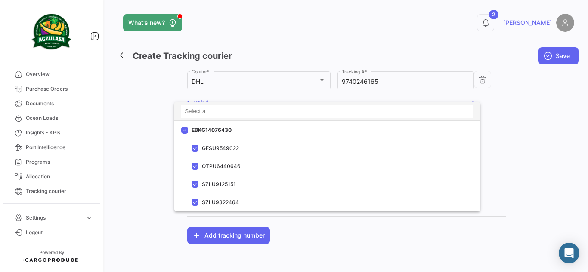
click at [299, 112] on input at bounding box center [327, 111] width 292 height 13
paste input "GQL0413670"
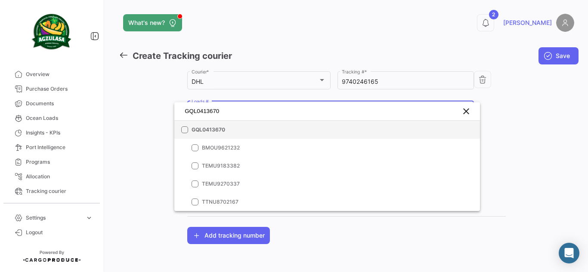
type input "GQL0413670"
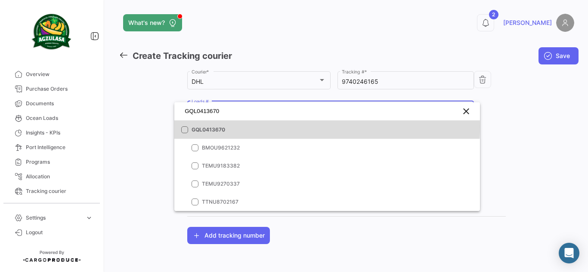
click at [281, 127] on span "GQL0413670" at bounding box center [251, 130] width 120 height 8
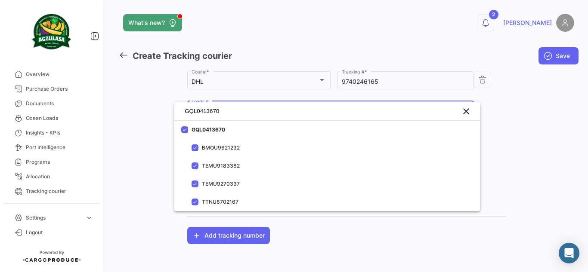
click at [500, 103] on div at bounding box center [294, 136] width 588 height 272
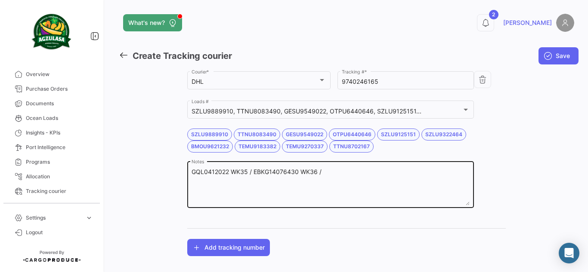
click at [401, 177] on textarea "GQL0412022 WK35 / EBKG14076430 WK36 /" at bounding box center [330, 187] width 278 height 38
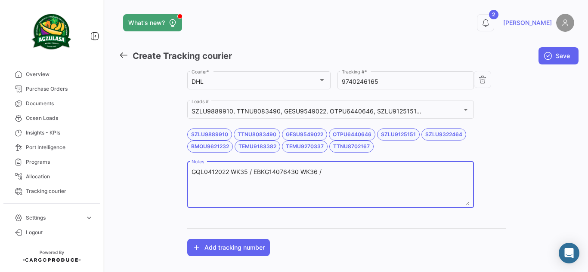
paste textarea "GQL0413670"
type textarea "GQL0412022 WK35 / EBKG14076430 WK36 / GQL0413670 WK37"
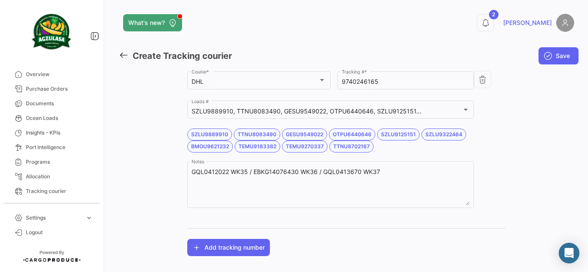
click at [507, 159] on div "Agzulasa Customer * DHL Courier * 9740246165 Tracking # * SZLU9889910, TTNU8083…" at bounding box center [346, 163] width 455 height 187
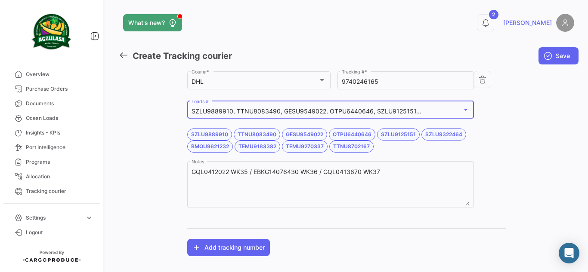
click at [454, 113] on div "SZLU9889910, TTNU8083490, GESU9549022, OTPU6440646, SZLU9125151..." at bounding box center [326, 111] width 270 height 7
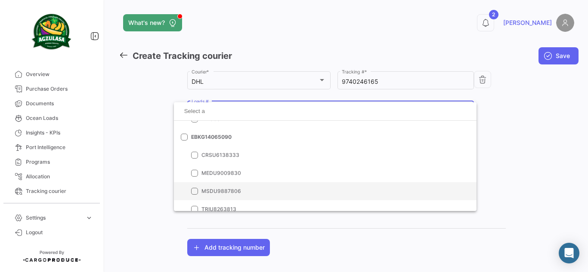
scroll to position [14317, 0]
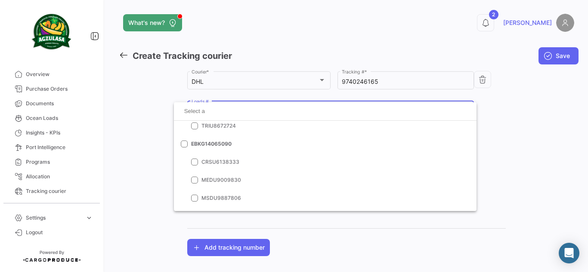
click at [558, 135] on div at bounding box center [294, 136] width 588 height 272
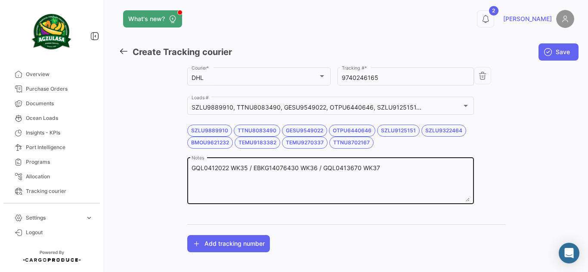
scroll to position [5, 0]
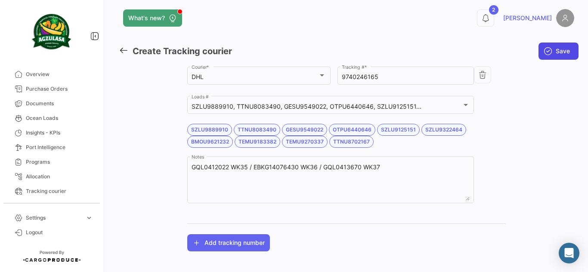
click at [543, 51] on icon "submit" at bounding box center [547, 51] width 9 height 9
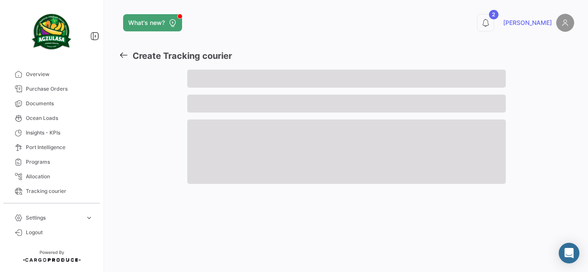
scroll to position [0, 0]
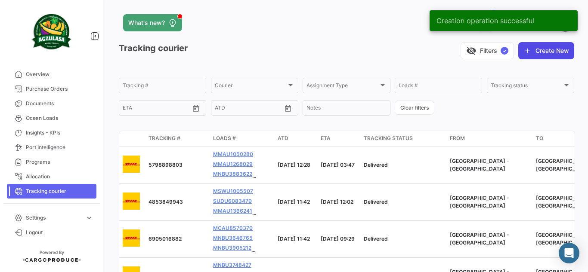
click at [551, 54] on button "Create New" at bounding box center [546, 50] width 56 height 17
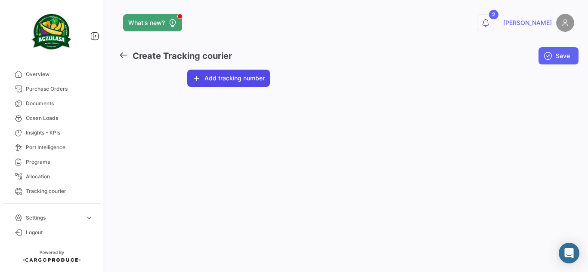
click at [255, 77] on button "Add tracking number" at bounding box center [228, 78] width 83 height 17
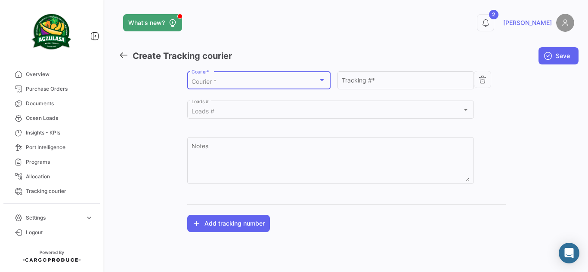
click at [292, 83] on div "Courier *" at bounding box center [254, 81] width 126 height 7
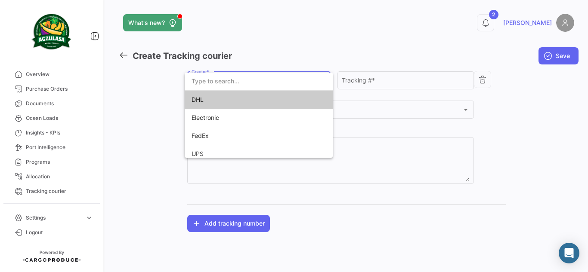
click at [299, 105] on span "DHL" at bounding box center [251, 100] width 120 height 18
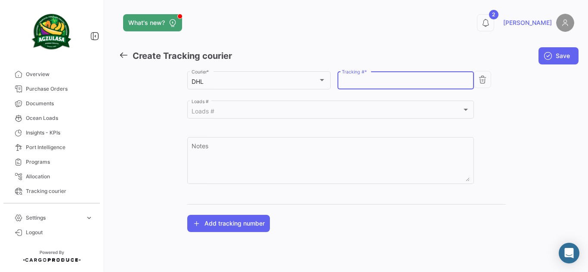
click at [382, 83] on input "Tracking # *" at bounding box center [405, 81] width 127 height 7
paste input "9740248453"
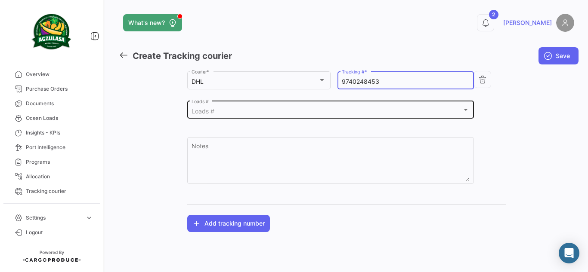
type input "9740248453"
click at [286, 110] on div "Loads #" at bounding box center [326, 111] width 270 height 7
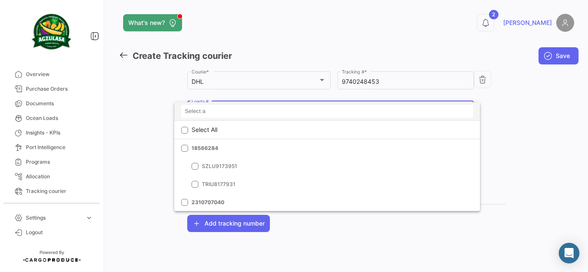
click at [280, 114] on input at bounding box center [327, 111] width 292 height 13
paste input "GQL0412021"
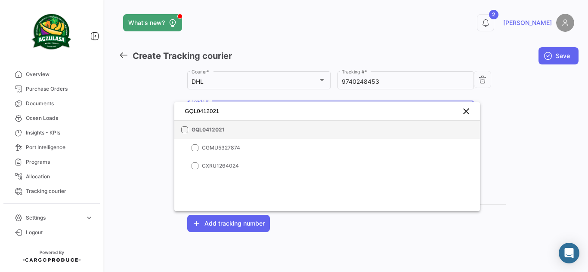
type input "GQL0412021"
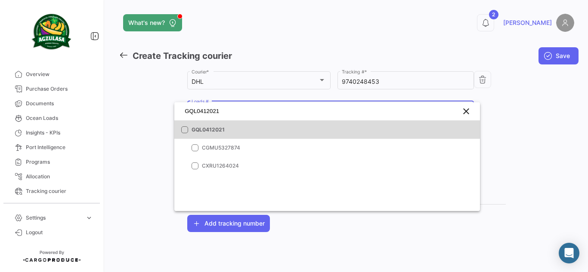
click at [238, 125] on mat-option "GQL0412021" at bounding box center [326, 130] width 305 height 18
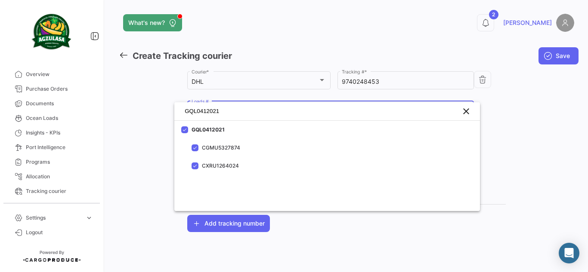
click at [542, 115] on div at bounding box center [294, 136] width 588 height 272
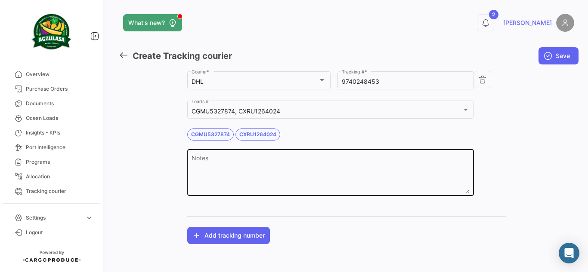
click at [243, 149] on div "Notes" at bounding box center [330, 172] width 278 height 49
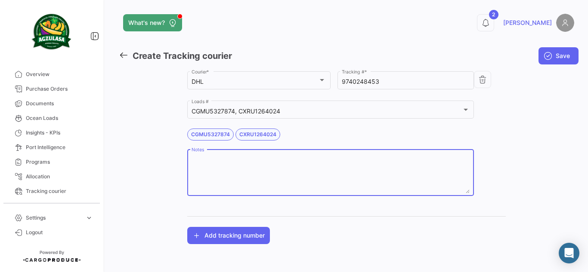
paste textarea "GQL0412021"
type textarea "GQL0412021 WK35 /"
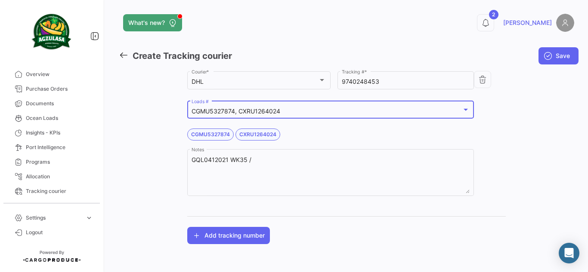
click at [275, 112] on mat-select-trigger "CGMU5327874, CXRU1264024" at bounding box center [235, 111] width 89 height 7
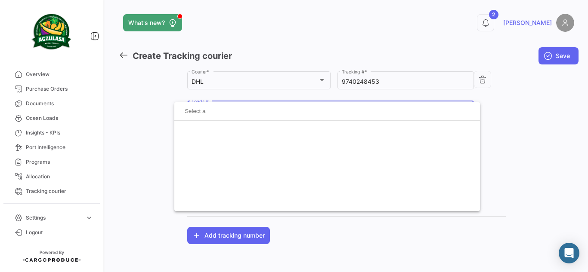
scroll to position [18559, 0]
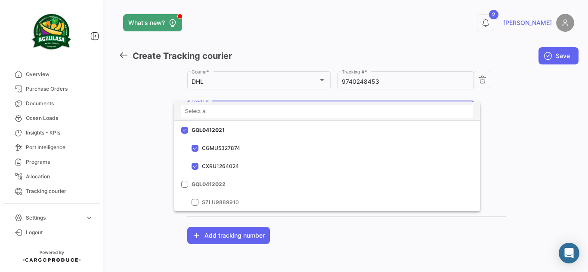
click at [255, 112] on input at bounding box center [327, 111] width 292 height 13
paste input "ZIMUGYL00021118"
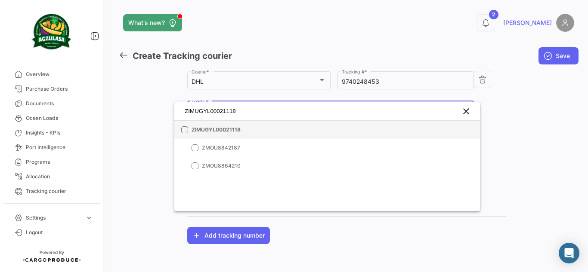
type input "ZIMUGYL00021118"
click at [263, 125] on mat-option "ZIMUGYL00021118" at bounding box center [326, 130] width 305 height 18
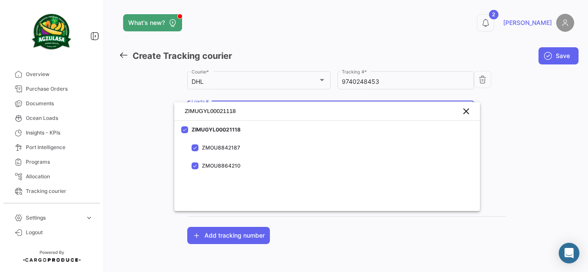
click at [506, 104] on div at bounding box center [294, 136] width 588 height 272
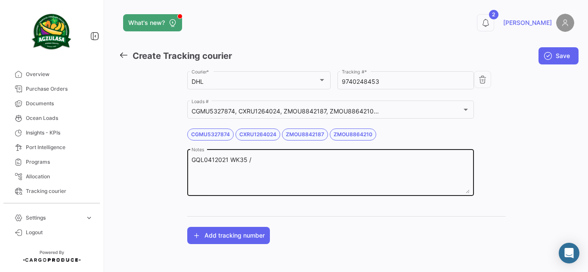
click at [285, 162] on textarea "GQL0412021 WK35 /" at bounding box center [330, 175] width 278 height 38
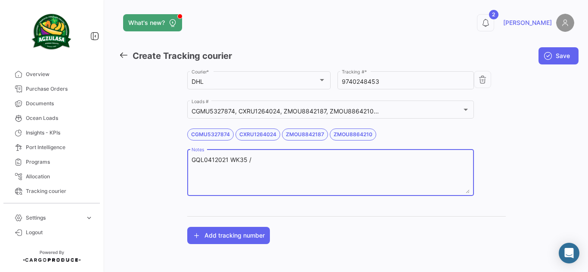
paste textarea "ZIMUGYL00021118"
type textarea "GQL0412021 WK35 / ZIMUGYL00021118 WK36 /"
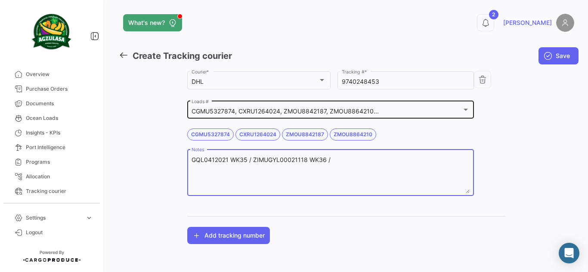
click at [307, 115] on mat-select-trigger "CGMU5327874, CXRU1264024, ZMOU8842187, ZMOU8864210..." at bounding box center [284, 111] width 187 height 7
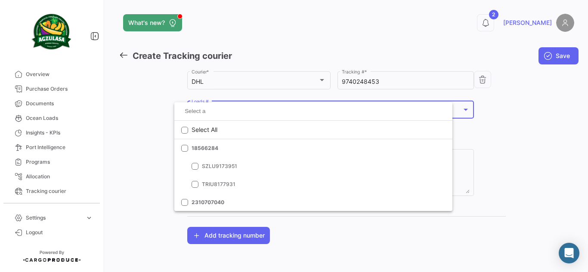
scroll to position [18559, 0]
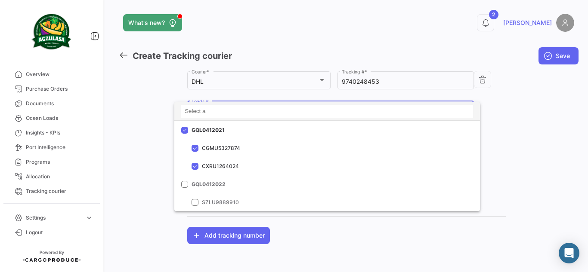
click at [356, 115] on input at bounding box center [327, 111] width 292 height 13
paste input "GQL0413662"
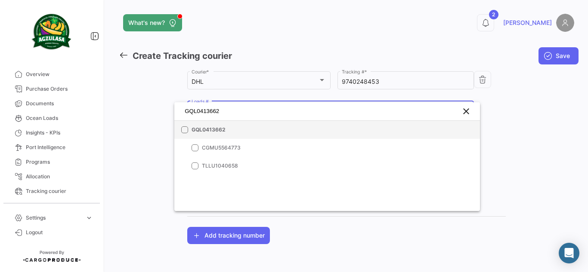
type input "GQL0413662"
click at [327, 127] on mat-option "GQL0413662" at bounding box center [326, 130] width 305 height 18
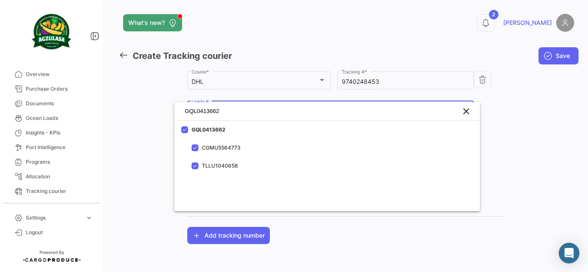
click at [516, 112] on div at bounding box center [294, 136] width 588 height 272
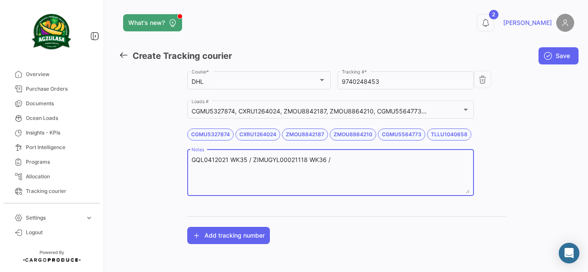
click at [380, 164] on textarea "GQL0412021 WK35 / ZIMUGYL00021118 WK36 /" at bounding box center [330, 175] width 278 height 38
paste textarea "GQL0413662"
type textarea "GQL0412021 WK35 / ZIMUGYL00021118 WK36 / GQL0413662 WK37"
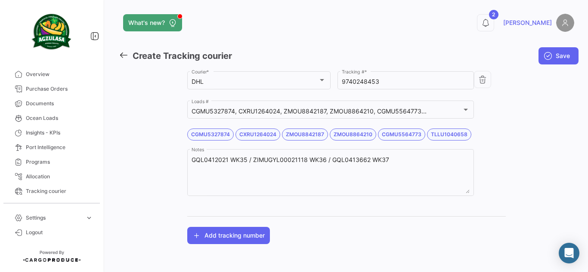
click at [529, 148] on div "Agzulasa Customer * DHL Courier * 9740248453 Tracking # * CGMU5327874, CXRU1264…" at bounding box center [346, 157] width 455 height 175
click at [547, 59] on icon "submit" at bounding box center [547, 56] width 9 height 9
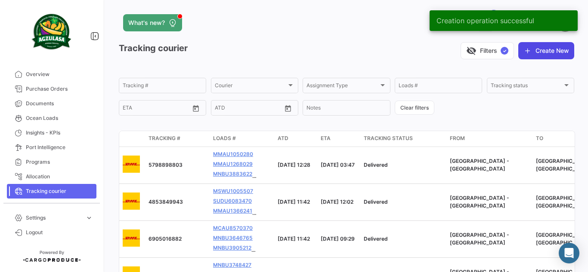
click at [548, 52] on button "Create New" at bounding box center [546, 50] width 56 height 17
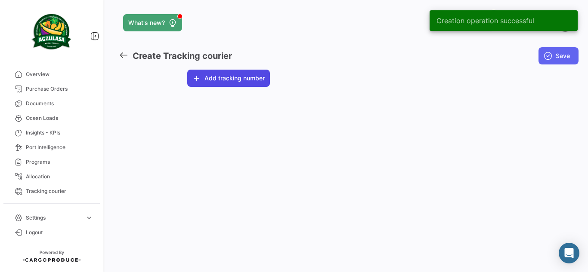
click at [204, 77] on button "Add tracking number" at bounding box center [228, 78] width 83 height 17
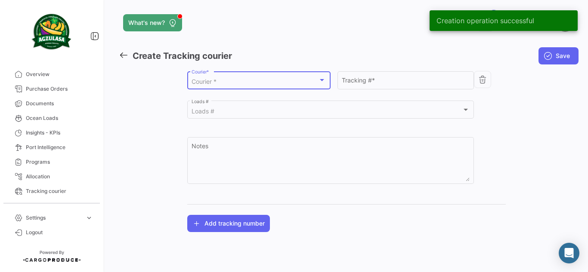
click at [267, 80] on div "Courier *" at bounding box center [254, 81] width 126 height 7
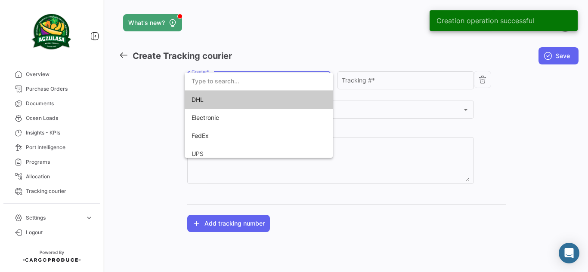
click at [273, 105] on span "DHL" at bounding box center [251, 100] width 120 height 18
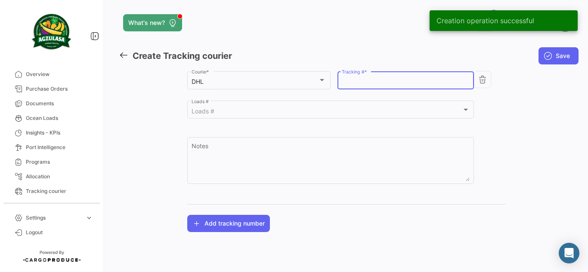
click at [377, 83] on input "Tracking # *" at bounding box center [405, 81] width 127 height 7
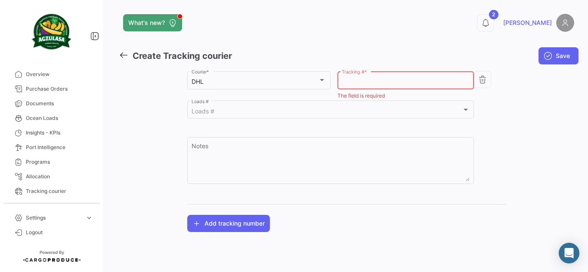
click at [386, 80] on input "Tracking # *" at bounding box center [405, 81] width 127 height 7
paste input "9740250100"
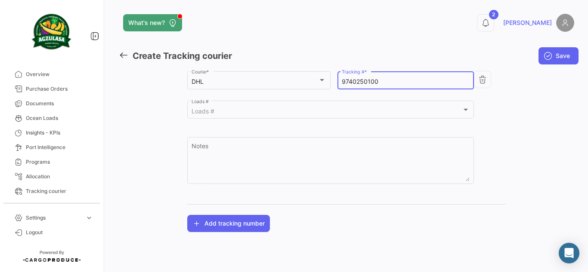
type input "9740250100"
click at [419, 60] on mat-toolbar-row "Create Tracking courier" at bounding box center [269, 56] width 300 height 28
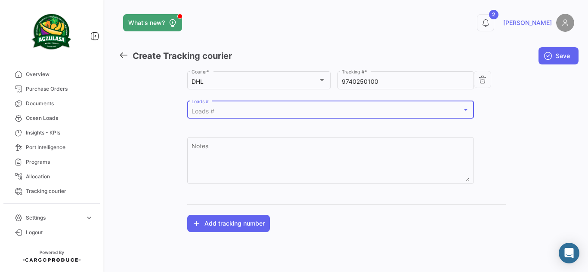
click at [222, 109] on div "Loads #" at bounding box center [326, 111] width 270 height 7
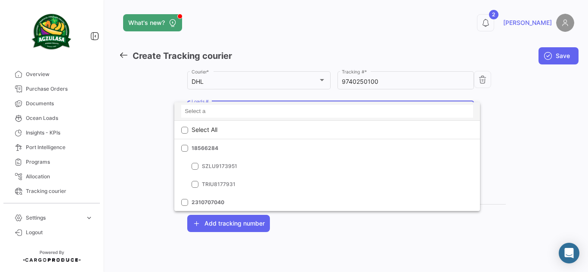
click at [225, 108] on input at bounding box center [327, 111] width 292 height 13
paste input "GQL0412019"
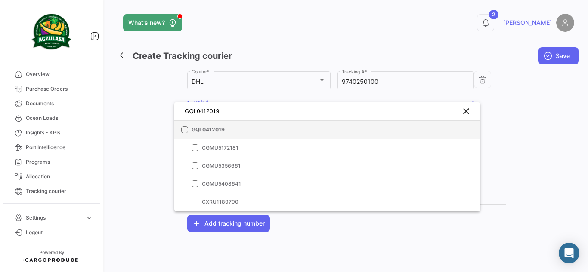
type input "GQL0412019"
click at [231, 128] on span "GQL0412019" at bounding box center [251, 130] width 120 height 8
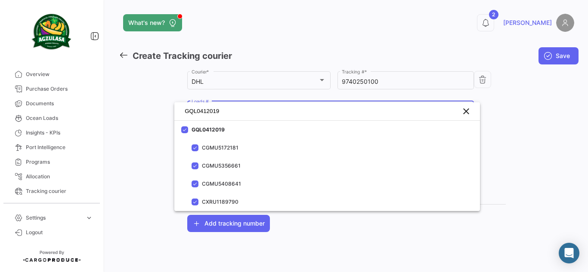
click at [507, 117] on div at bounding box center [294, 136] width 588 height 272
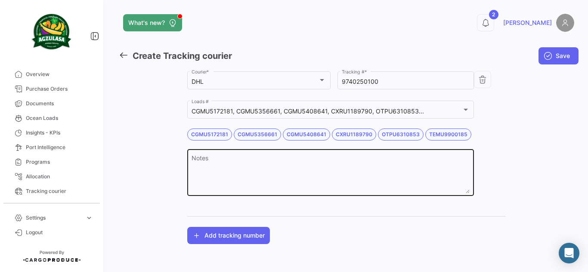
click at [269, 152] on div "Notes" at bounding box center [330, 172] width 278 height 49
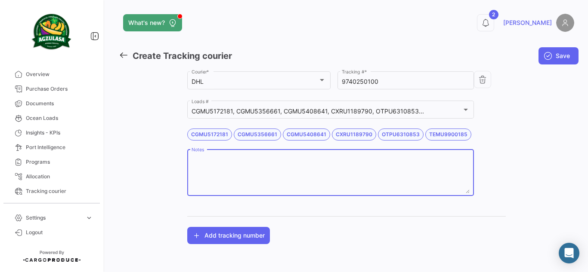
paste textarea "GQL0412019"
type textarea "GQL0412019 WK35 /"
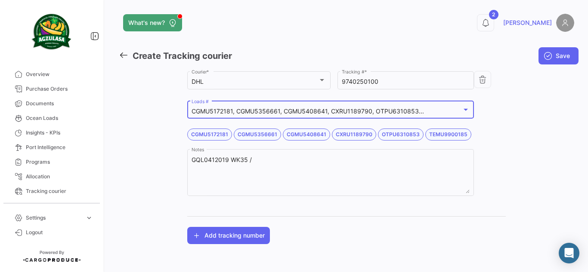
click at [344, 110] on mat-select-trigger "CGMU5172181, CGMU5356661, CGMU5408641, CXRU1189790, OTPU6310853..." at bounding box center [307, 111] width 232 height 7
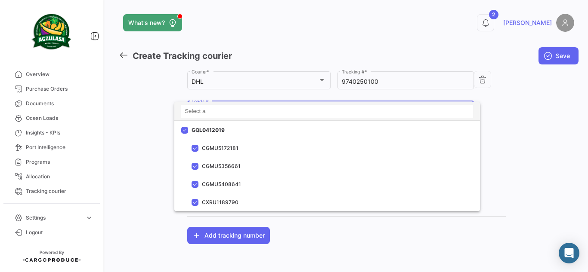
click at [232, 113] on input at bounding box center [327, 111] width 292 height 13
paste input "741500027849"
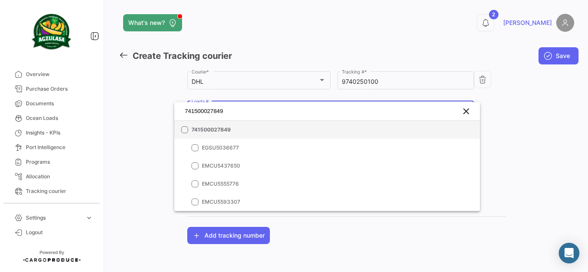
type input "741500027849"
click at [238, 131] on span "741500027849" at bounding box center [251, 130] width 120 height 8
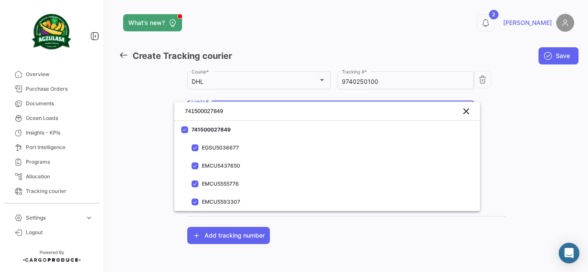
click at [522, 126] on div at bounding box center [294, 136] width 588 height 272
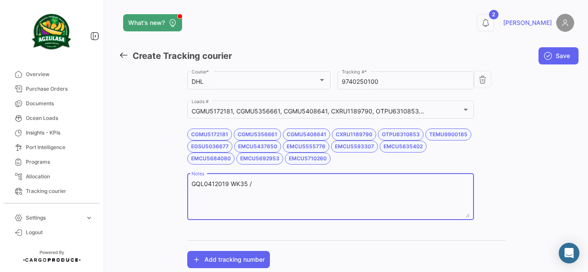
click at [291, 182] on textarea "GQL0412019 WK35 /" at bounding box center [330, 199] width 278 height 38
paste textarea "741500027849"
type textarea "GQL0412019 WK35 / 741500027849 WK36 /"
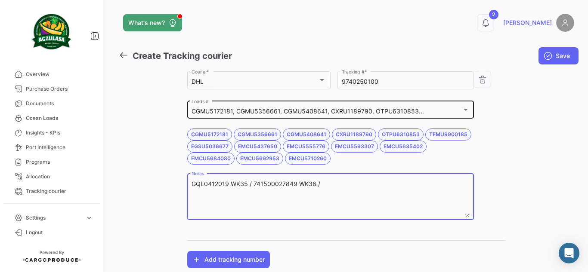
click at [377, 102] on div "CGMU5172181, CGMU5356661, CGMU5408641, CXRU1189790, OTPU6310853... Loads #" at bounding box center [330, 109] width 278 height 20
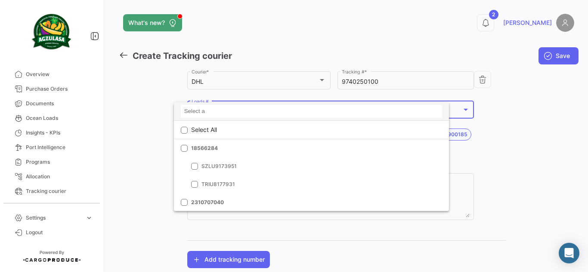
scroll to position [12090, 0]
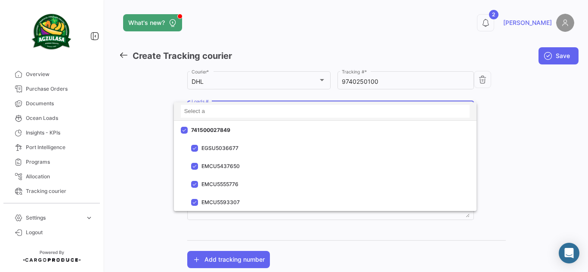
click at [321, 110] on input at bounding box center [325, 111] width 289 height 13
paste input "2311844890"
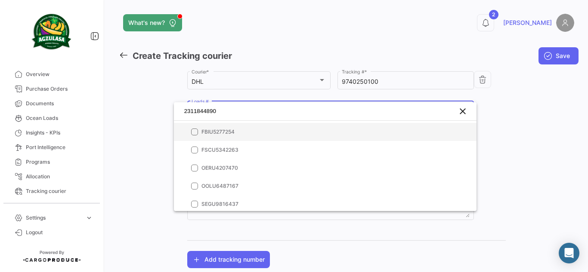
scroll to position [0, 0]
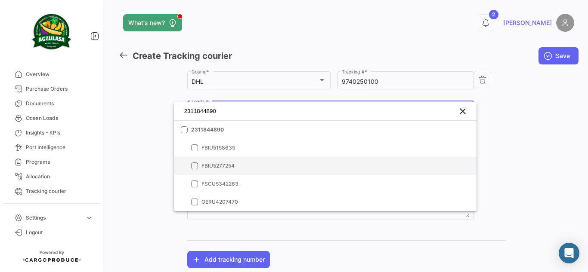
type input "2311844890"
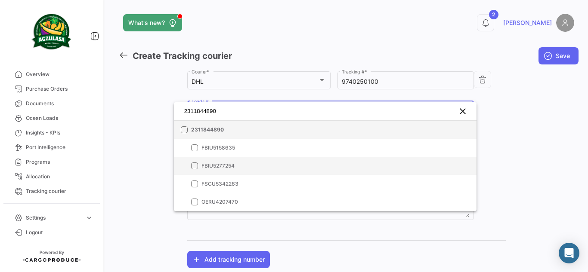
click at [266, 130] on span "2311844890" at bounding box center [251, 130] width 120 height 8
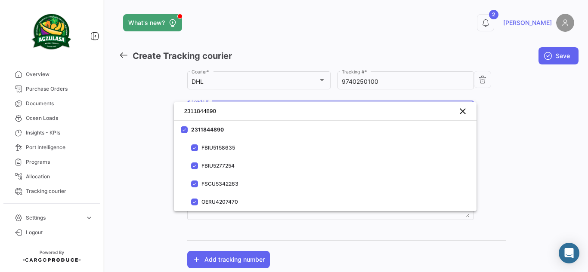
click at [515, 103] on div at bounding box center [294, 136] width 588 height 272
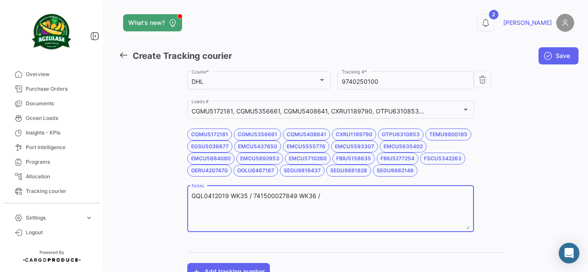
click at [358, 194] on textarea "GQL0412019 WK35 / 741500027849 WK36 /" at bounding box center [330, 211] width 278 height 38
click at [318, 200] on textarea "GQL0412019 WK35 / 741500027849 WK36 / WK37" at bounding box center [330, 211] width 278 height 38
paste textarea "2311844890"
click at [364, 197] on textarea "GQL0412019 WK35 / 741500027849 WK36 / 2311844890 WK37" at bounding box center [330, 211] width 278 height 38
type textarea "GQL0412019 WK35 / 741500027849 WK36 / 2311844890 WK37"
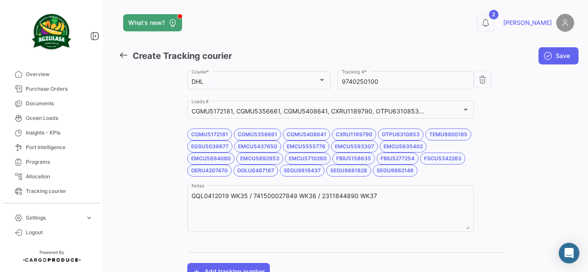
click at [509, 178] on div "Agzulasa Customer * DHL Courier * 9740250100 Tracking # * CGMU5172181, CGMU5356…" at bounding box center [346, 175] width 455 height 211
click at [555, 57] on span "Save" at bounding box center [562, 56] width 14 height 9
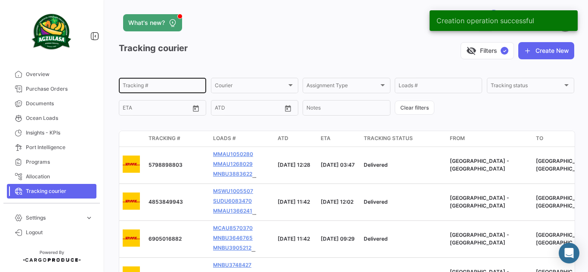
click at [151, 83] on div "Tracking #" at bounding box center [163, 85] width 80 height 17
click at [154, 89] on input "Tracking #" at bounding box center [163, 87] width 80 height 6
paste input "1894993376"
type input "1894993376"
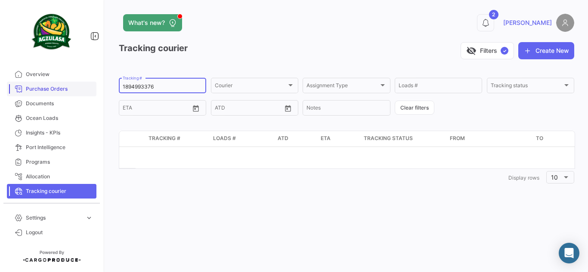
drag, startPoint x: 103, startPoint y: 85, endPoint x: 72, endPoint y: 84, distance: 31.0
click at [74, 84] on mat-sidenav-container "Overview Purchase Orders Documents Ocean Loads Insights - KPIs Port Intelligenc…" at bounding box center [294, 136] width 588 height 272
click at [562, 44] on button "Create New" at bounding box center [546, 50] width 56 height 17
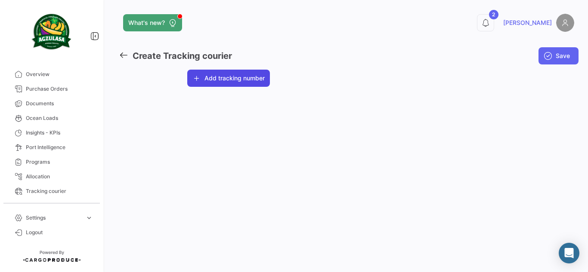
click at [230, 79] on button "Add tracking number" at bounding box center [228, 78] width 83 height 17
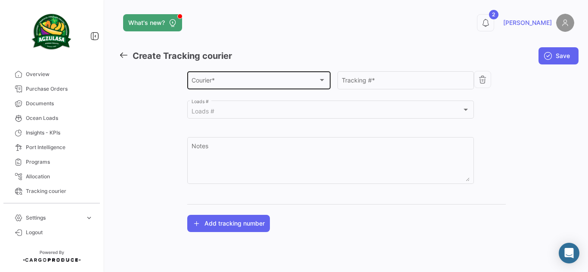
click at [243, 83] on div "Courier *" at bounding box center [254, 81] width 126 height 7
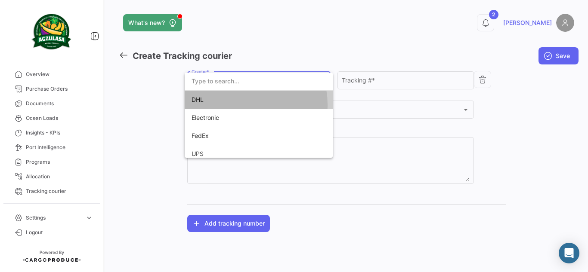
click at [242, 105] on span "DHL" at bounding box center [251, 100] width 120 height 18
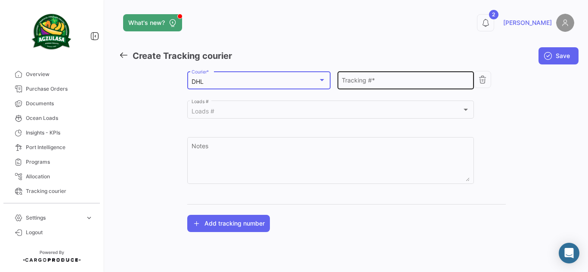
click at [346, 80] on input "Tracking # *" at bounding box center [405, 81] width 127 height 7
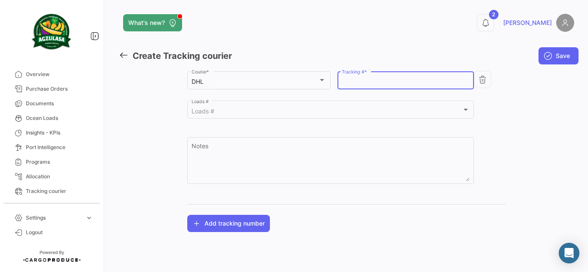
paste input "1894993376"
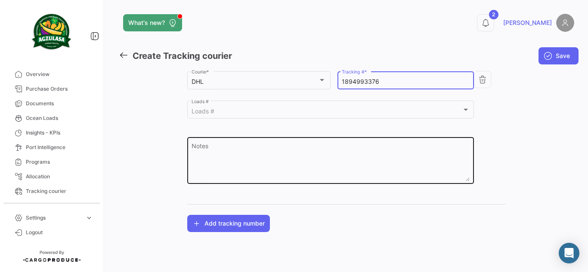
type input "1894993376"
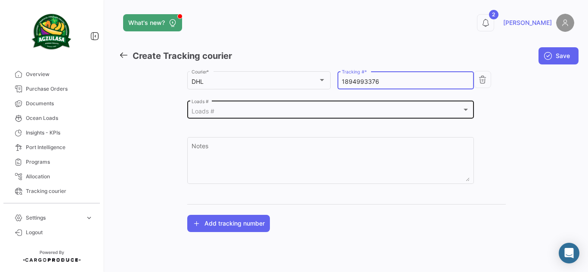
click at [255, 107] on div "Loads # Loads #" at bounding box center [330, 109] width 278 height 20
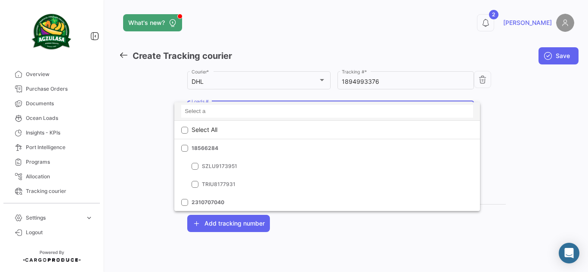
click at [255, 108] on input at bounding box center [327, 111] width 292 height 13
paste input "GQL0405553A"
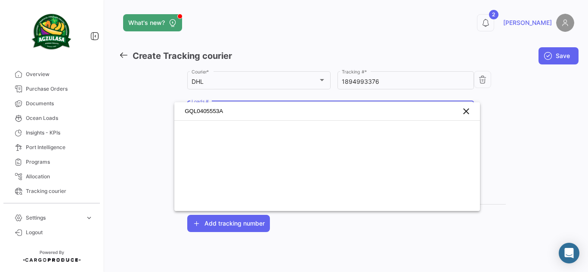
type input "GQL0405553A"
click at [519, 119] on div at bounding box center [294, 136] width 588 height 272
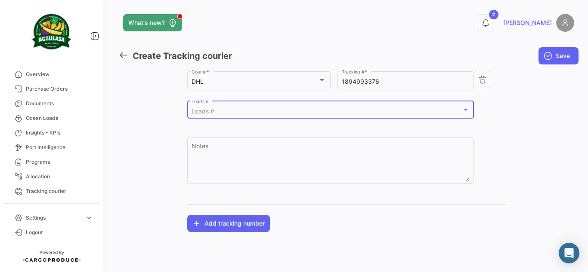
click at [225, 111] on div "Loads #" at bounding box center [326, 111] width 270 height 7
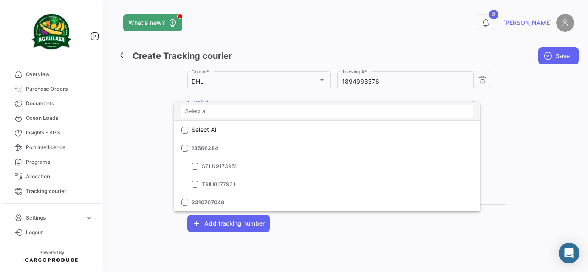
click at [221, 111] on input at bounding box center [327, 111] width 292 height 13
paste input "GQL0405553A"
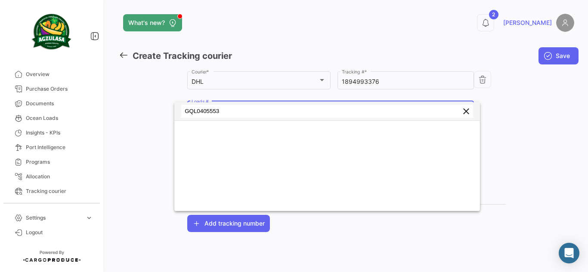
drag, startPoint x: 223, startPoint y: 108, endPoint x: 179, endPoint y: 112, distance: 44.5
click at [179, 112] on div "GQL0405553 clear" at bounding box center [326, 111] width 305 height 18
paste input "A"
click at [187, 112] on input "GQL0405553" at bounding box center [327, 111] width 292 height 13
click at [185, 112] on input "GQL0405553" at bounding box center [327, 111] width 292 height 13
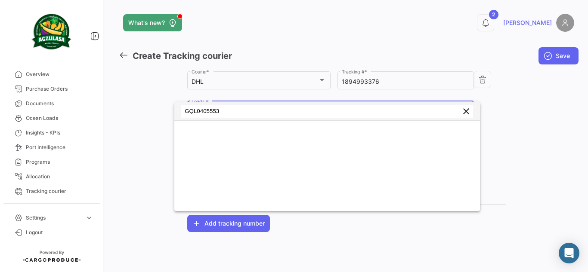
click at [241, 114] on input "GQL0405553" at bounding box center [327, 111] width 292 height 13
type input "GQL0405553"
click at [495, 128] on div at bounding box center [294, 136] width 588 height 272
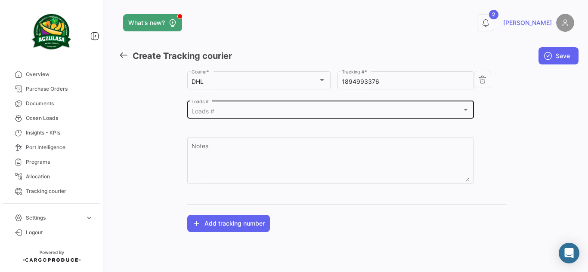
click at [225, 109] on div "Loads #" at bounding box center [326, 111] width 270 height 7
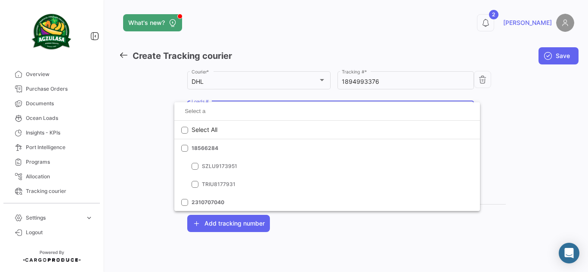
click at [225, 109] on input at bounding box center [327, 111] width 292 height 13
type input "V"
paste input "BKECGYE0002181"
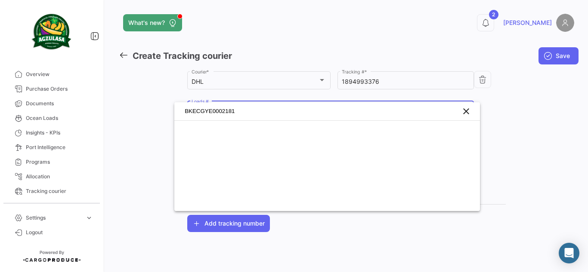
type input "BKECGYE0002181"
click at [497, 117] on div at bounding box center [294, 136] width 588 height 272
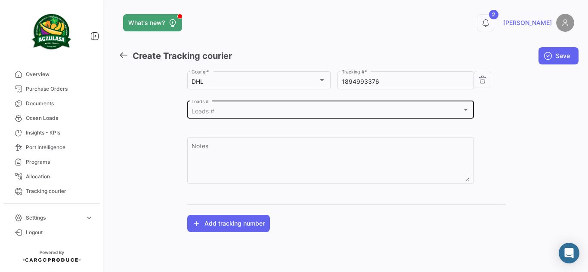
click at [250, 106] on div "Loads # Loads #" at bounding box center [330, 109] width 278 height 20
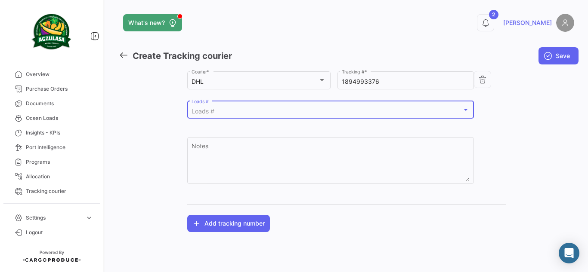
click at [249, 109] on div "Loads #" at bounding box center [326, 111] width 270 height 7
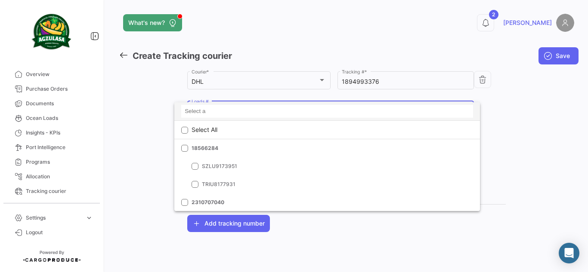
click at [231, 111] on input at bounding box center [327, 111] width 292 height 13
paste input "741500024742"
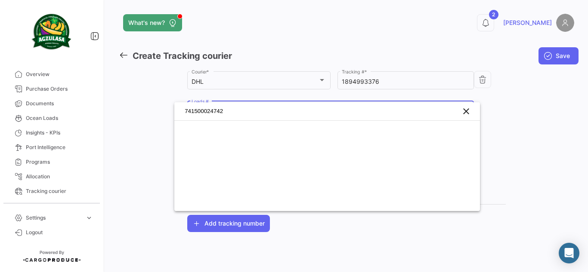
type input "741500024742"
click at [501, 115] on div at bounding box center [294, 136] width 588 height 272
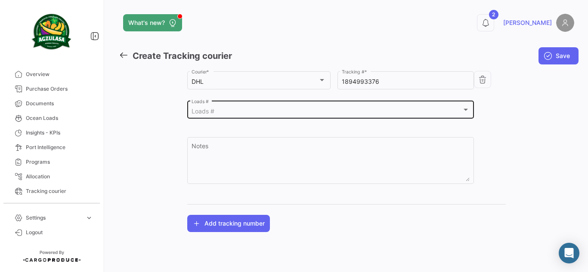
click at [252, 113] on div "Loads #" at bounding box center [326, 111] width 270 height 7
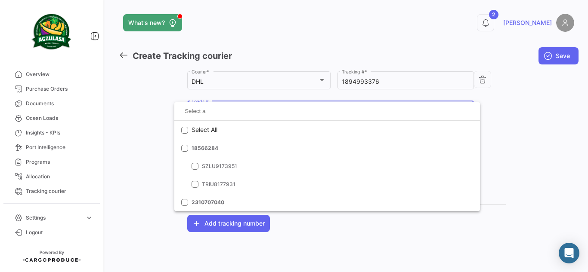
click at [252, 113] on input at bounding box center [327, 111] width 292 height 13
paste input "GQL0408775"
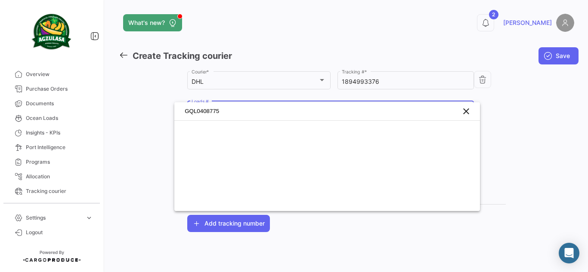
drag, startPoint x: 252, startPoint y: 113, endPoint x: 161, endPoint y: 107, distance: 91.0
click at [161, 107] on div "GQL0408775 clear" at bounding box center [294, 136] width 588 height 272
type input "GQL0408775"
click at [499, 105] on div at bounding box center [294, 136] width 588 height 272
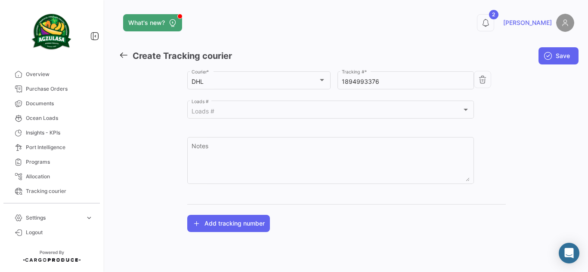
click at [124, 55] on icon at bounding box center [123, 54] width 9 height 9
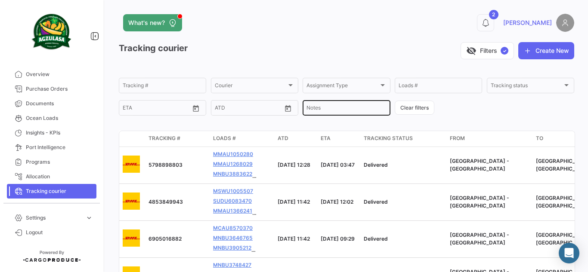
click at [359, 105] on div "Notes" at bounding box center [346, 107] width 80 height 17
paste input "GQL0408775"
type input "GQL0408775"
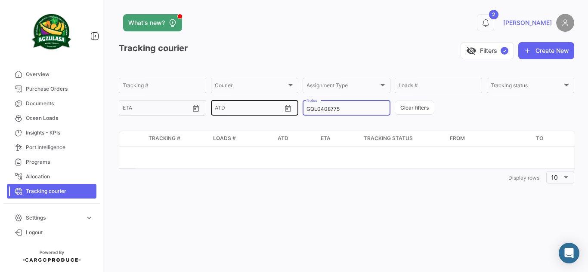
drag, startPoint x: 283, startPoint y: 101, endPoint x: 221, endPoint y: 100, distance: 62.0
click at [0, 0] on div "Tracking # Courier Courier Assignment Type Assignment Type Loads # Tracking sta…" at bounding box center [0, 0] width 0 height 0
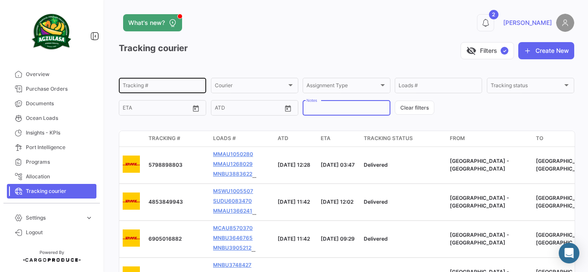
click at [152, 84] on input "Tracking #" at bounding box center [163, 87] width 80 height 6
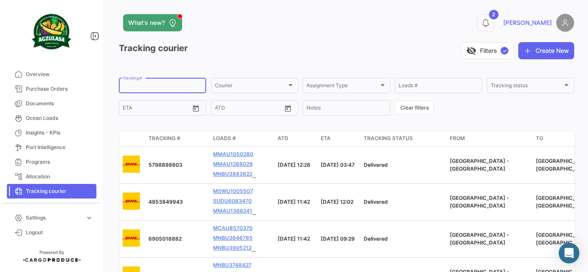
paste input "6693790655"
type input "6693790655"
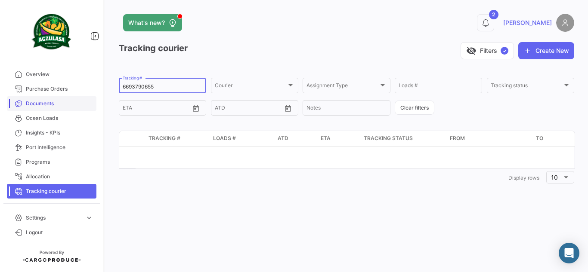
drag, startPoint x: 182, startPoint y: 85, endPoint x: 69, endPoint y: 101, distance: 114.2
click at [71, 101] on mat-sidenav-container "Overview Purchase Orders Documents Ocean Loads Insights - KPIs Port Intelligenc…" at bounding box center [294, 136] width 588 height 272
click at [547, 54] on button "Create New" at bounding box center [546, 50] width 56 height 17
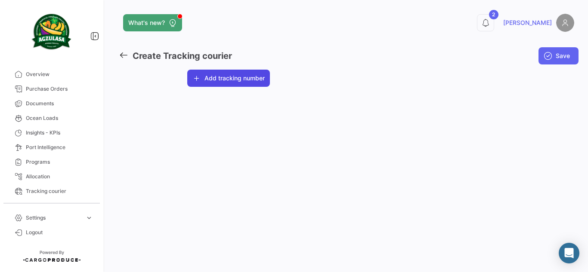
click at [236, 75] on button "Add tracking number" at bounding box center [228, 78] width 83 height 17
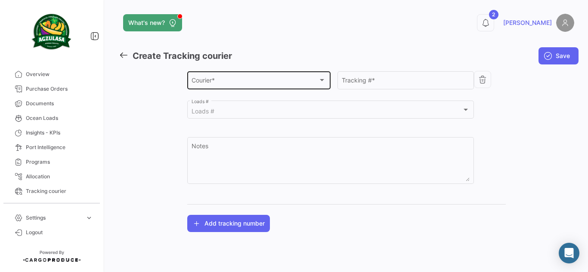
click at [238, 79] on div "Courier *" at bounding box center [254, 81] width 126 height 7
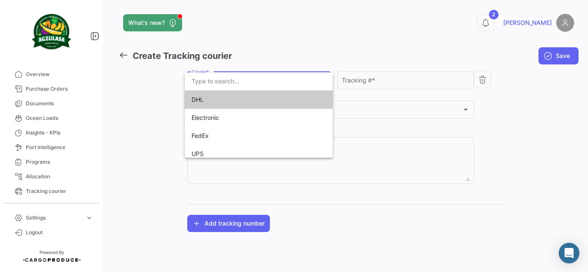
click at [244, 102] on span "DHL" at bounding box center [251, 100] width 120 height 18
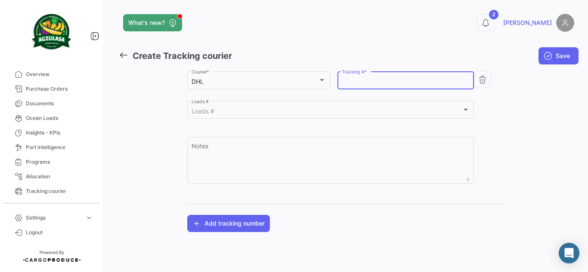
click at [365, 81] on input "Tracking # *" at bounding box center [405, 81] width 127 height 7
paste input "6693790655"
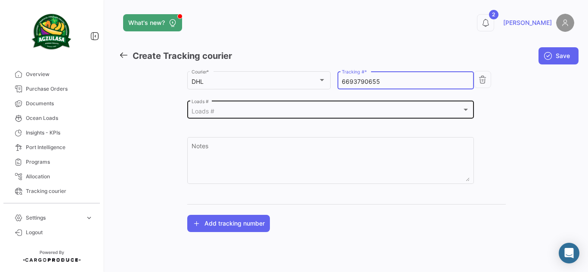
type input "6693790655"
click at [324, 106] on div "Loads # Loads #" at bounding box center [330, 109] width 278 height 20
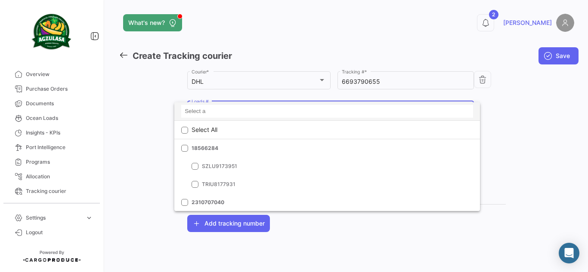
click at [287, 111] on input at bounding box center [327, 111] width 292 height 13
paste input "GQL0407996"
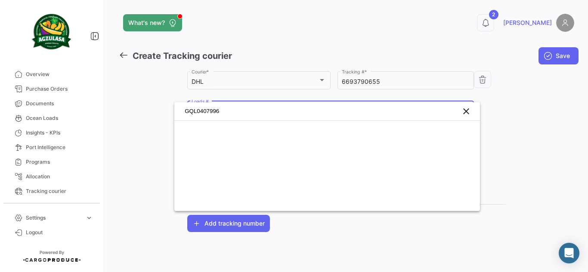
drag, startPoint x: 246, startPoint y: 113, endPoint x: 162, endPoint y: 112, distance: 84.3
click at [162, 112] on div "GQL0407996 clear" at bounding box center [294, 136] width 588 height 272
paste input "BKECGYE0002939"
drag, startPoint x: 277, startPoint y: 112, endPoint x: 152, endPoint y: 115, distance: 125.2
click at [152, 115] on div "BKECGYE0002939 clear" at bounding box center [294, 136] width 588 height 272
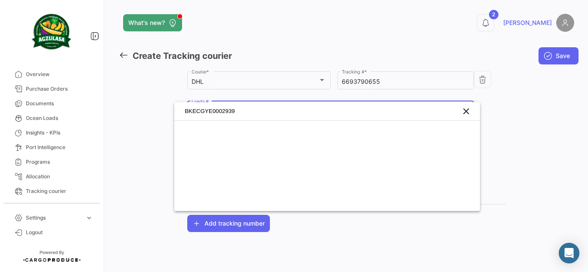
paste input "2310707040"
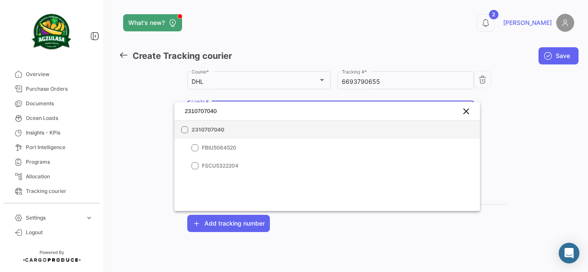
type input "2310707040"
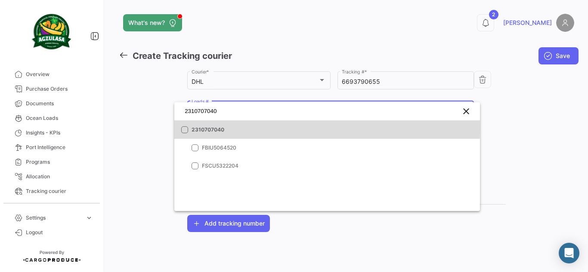
click at [200, 128] on span "2310707040" at bounding box center [251, 130] width 120 height 8
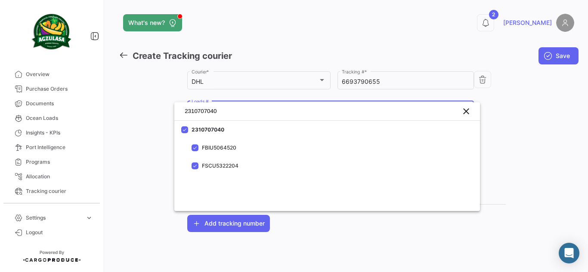
click at [499, 114] on div at bounding box center [294, 136] width 588 height 272
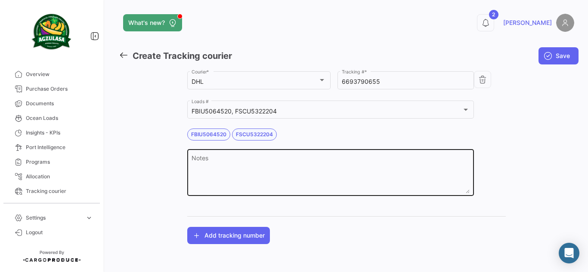
click at [264, 166] on textarea "Notes" at bounding box center [330, 175] width 278 height 38
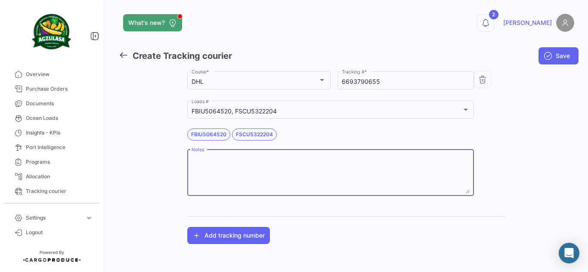
paste
type textarea "2310707040 WK32"
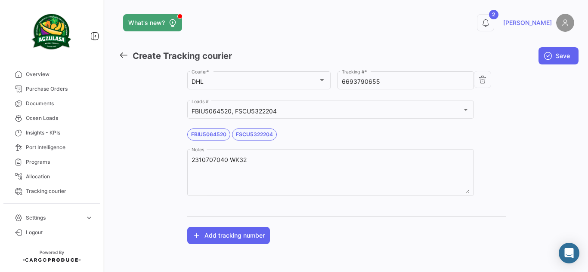
click at [518, 130] on div "Agzulasa Customer * DHL Courier * 6693790655 Tracking # * FBIU5064520, FSCU5322…" at bounding box center [346, 157] width 455 height 175
click at [236, 232] on button "Add tracking number" at bounding box center [228, 235] width 83 height 17
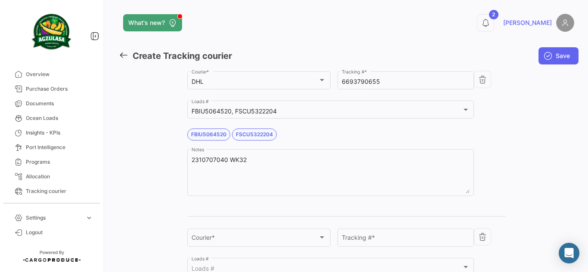
drag, startPoint x: 484, startPoint y: 237, endPoint x: 482, endPoint y: 230, distance: 6.6
click at [483, 235] on button "button" at bounding box center [482, 236] width 17 height 17
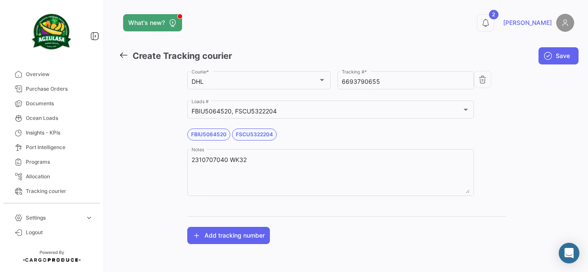
click at [553, 52] on button "Save" at bounding box center [558, 55] width 40 height 17
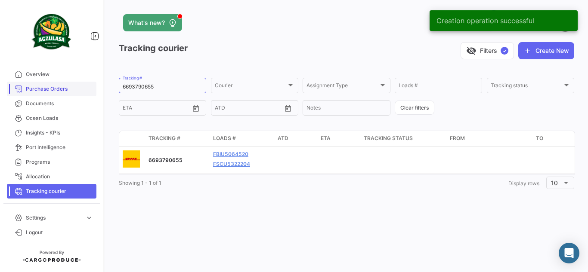
click at [88, 88] on mat-sidenav-container "Overview Purchase Orders Documents Ocean Loads Insights - KPIs Port Intelligenc…" at bounding box center [294, 136] width 588 height 272
click at [552, 55] on button "Create New" at bounding box center [546, 50] width 56 height 17
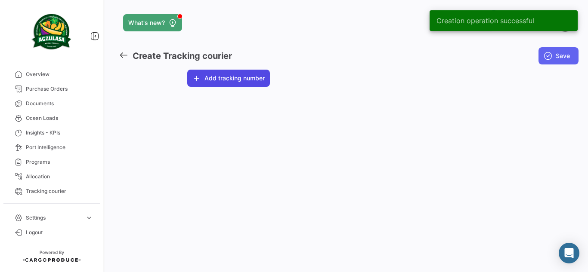
click at [227, 83] on button "Add tracking number" at bounding box center [228, 78] width 83 height 17
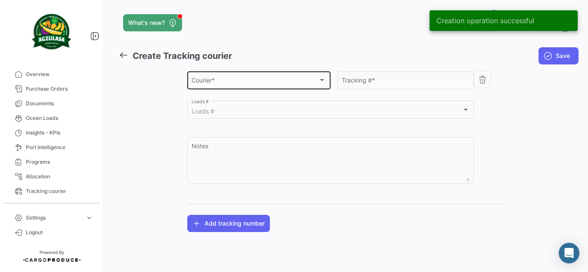
click at [242, 86] on div "Courier *" at bounding box center [254, 81] width 126 height 7
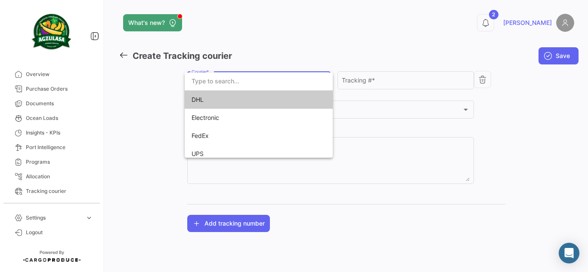
click at [245, 105] on span "DHL" at bounding box center [251, 100] width 120 height 18
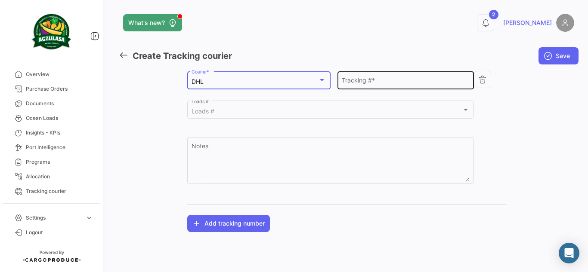
click at [381, 76] on div "Tracking # *" at bounding box center [405, 80] width 127 height 20
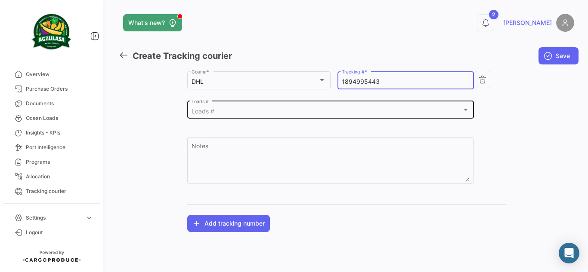
type input "1894995443"
click at [375, 107] on div "Loads # Loads #" at bounding box center [330, 109] width 278 height 20
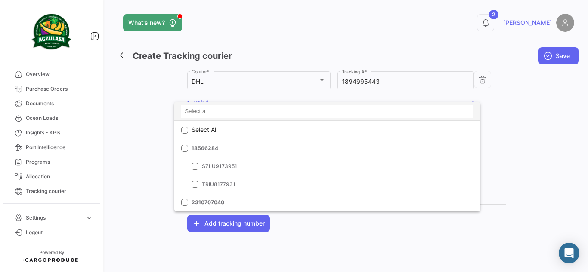
click at [233, 110] on input at bounding box center [327, 111] width 292 height 13
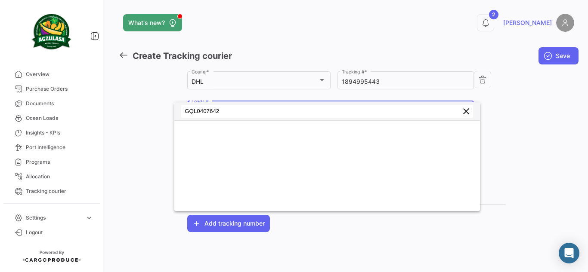
type input "GQL0407642"
click at [468, 115] on mat-icon "clear" at bounding box center [466, 111] width 10 height 10
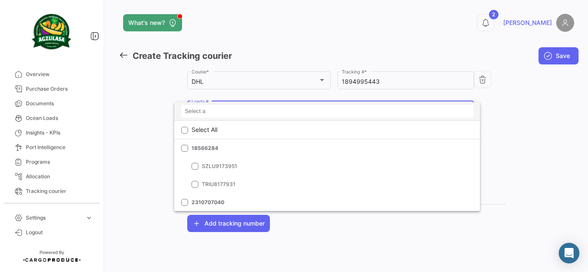
click at [276, 108] on input at bounding box center [327, 111] width 292 height 13
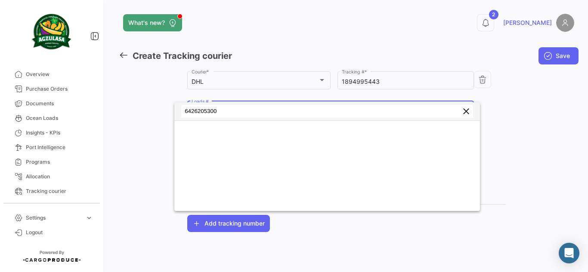
type input "6426205300"
click at [469, 112] on mat-icon "clear" at bounding box center [466, 111] width 10 height 10
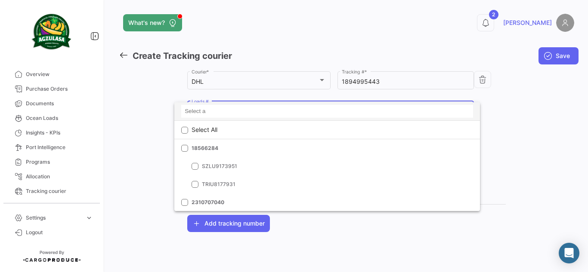
click at [287, 114] on input at bounding box center [327, 111] width 292 height 13
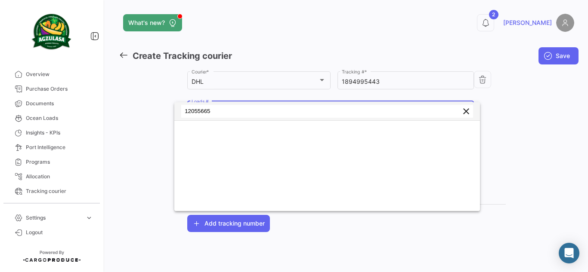
type input "12055665"
click at [465, 114] on mat-icon "clear" at bounding box center [466, 111] width 10 height 10
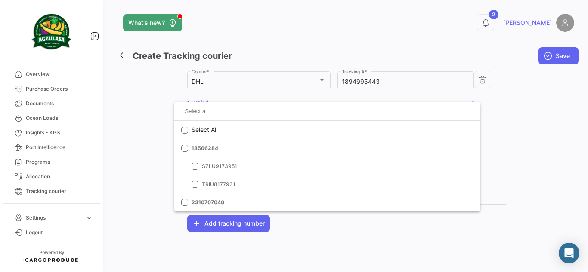
click at [497, 105] on div at bounding box center [294, 136] width 588 height 272
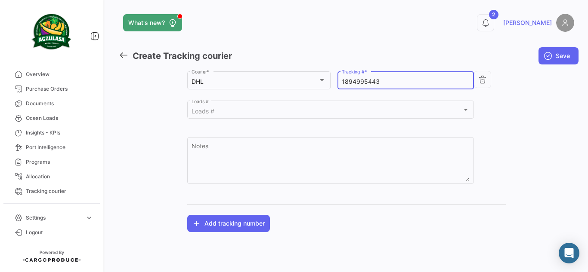
drag, startPoint x: 388, startPoint y: 83, endPoint x: 183, endPoint y: 87, distance: 204.9
click at [183, 87] on div "Agzulasa Customer * DHL Courier * 1894995443 Tracking # * Loads # Loads # Notes…" at bounding box center [346, 151] width 455 height 163
type input "1894996261"
click at [478, 98] on div at bounding box center [490, 85] width 32 height 30
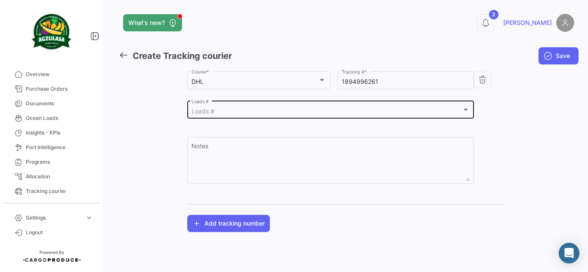
click at [234, 112] on div "Loads #" at bounding box center [326, 111] width 270 height 7
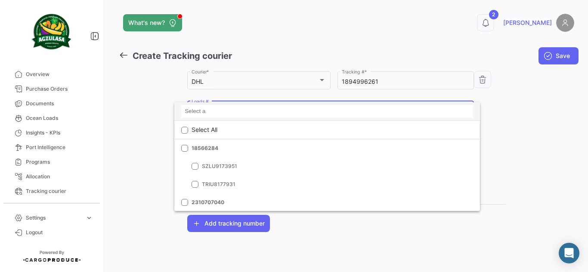
click at [234, 111] on input at bounding box center [327, 111] width 292 height 13
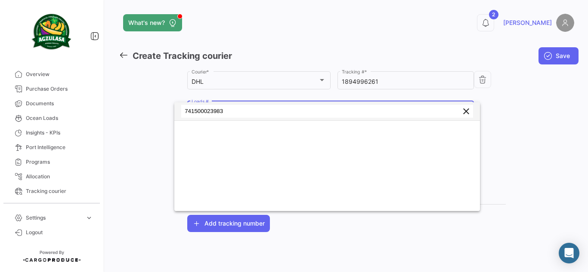
type input "741500023983"
click at [464, 113] on mat-icon "clear" at bounding box center [466, 111] width 10 height 10
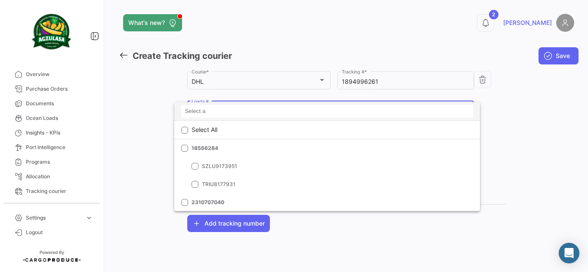
click at [231, 109] on input at bounding box center [327, 111] width 292 height 13
type input "741500024726"
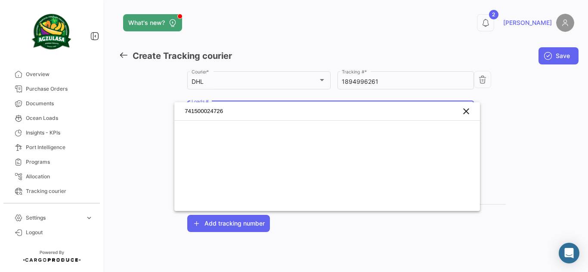
drag, startPoint x: 322, startPoint y: 117, endPoint x: 72, endPoint y: 96, distance: 250.8
click at [72, 96] on div "741500024726 clear" at bounding box center [294, 136] width 588 height 272
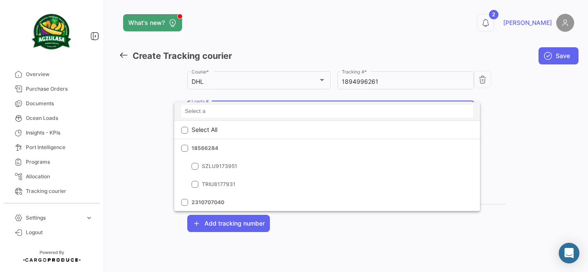
click at [284, 110] on input at bounding box center [327, 111] width 292 height 13
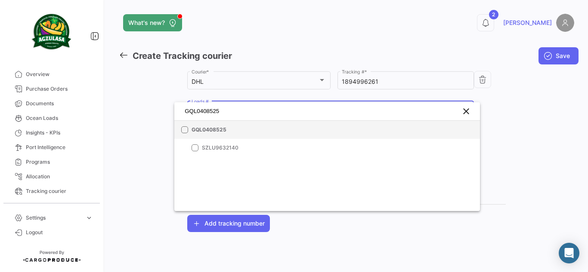
type input "GQL0408525"
click at [255, 126] on mat-option "GQL0408525" at bounding box center [326, 130] width 305 height 18
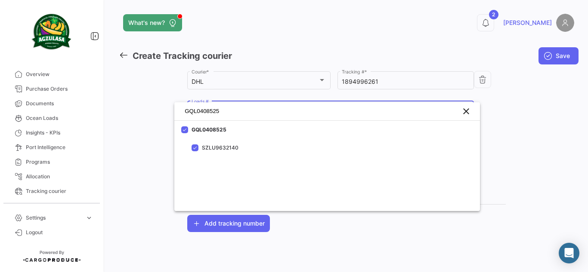
drag, startPoint x: 538, startPoint y: 121, endPoint x: 442, endPoint y: 129, distance: 96.7
click at [538, 121] on div at bounding box center [294, 136] width 588 height 272
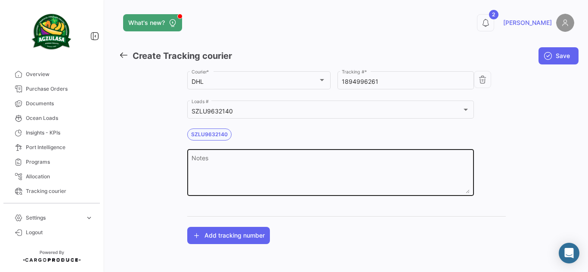
drag, startPoint x: 287, startPoint y: 151, endPoint x: 282, endPoint y: 150, distance: 4.8
click at [287, 149] on div "Notes" at bounding box center [330, 172] width 278 height 49
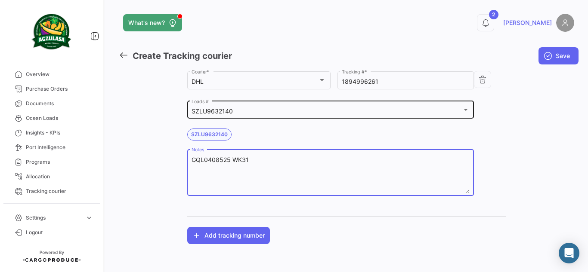
type textarea "GQL0408525 WK31"
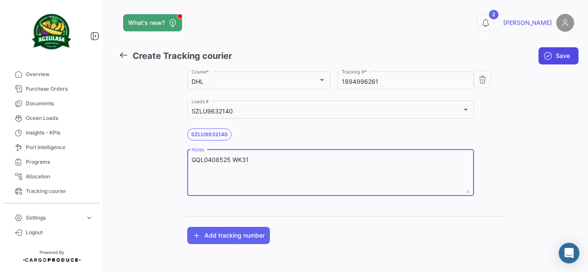
click at [560, 59] on span "Save" at bounding box center [562, 56] width 14 height 9
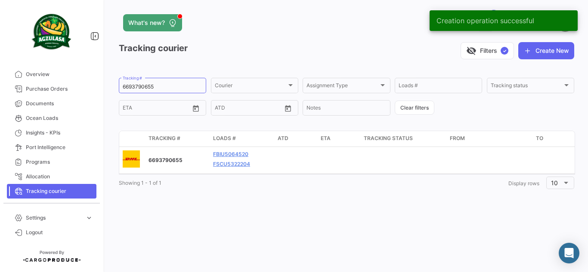
drag, startPoint x: 173, startPoint y: 88, endPoint x: 0, endPoint y: 99, distance: 173.7
click at [0, 99] on mat-sidenav-container "Overview Purchase Orders Documents Ocean Loads Insights - KPIs Port Intelligenc…" at bounding box center [294, 136] width 588 height 272
click at [549, 54] on button "Create New" at bounding box center [546, 50] width 56 height 17
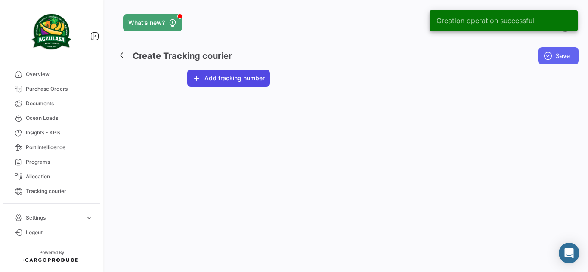
click at [233, 76] on button "Add tracking number" at bounding box center [228, 78] width 83 height 17
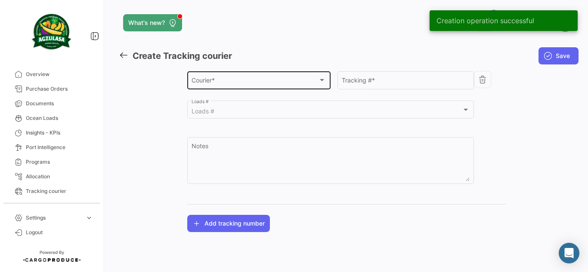
click at [288, 77] on div "Courier * Courier *" at bounding box center [258, 80] width 134 height 20
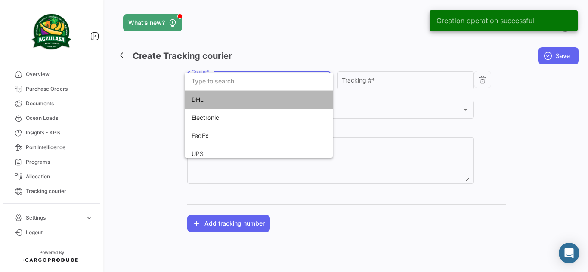
click at [302, 105] on span "DHL" at bounding box center [251, 100] width 120 height 18
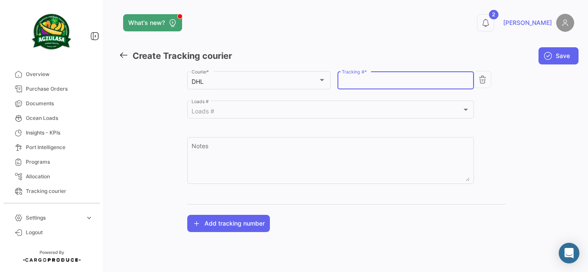
click at [364, 79] on input "Tracking # *" at bounding box center [405, 81] width 127 height 7
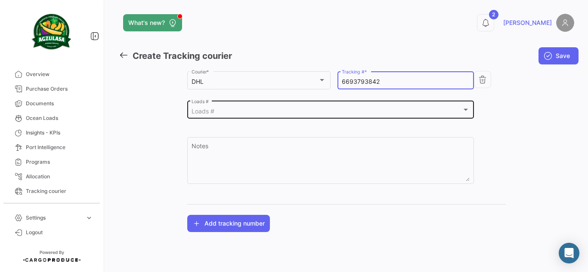
type input "6693793842"
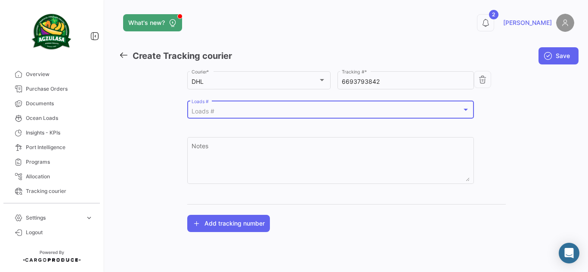
click at [296, 112] on div "Loads #" at bounding box center [326, 111] width 270 height 7
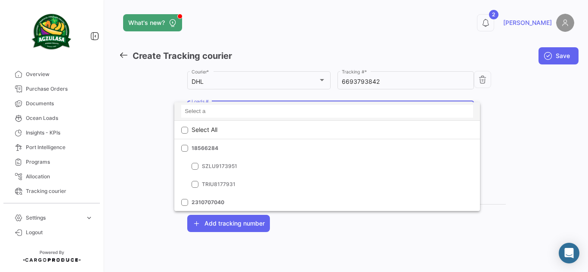
click at [253, 114] on input at bounding box center [327, 111] width 292 height 13
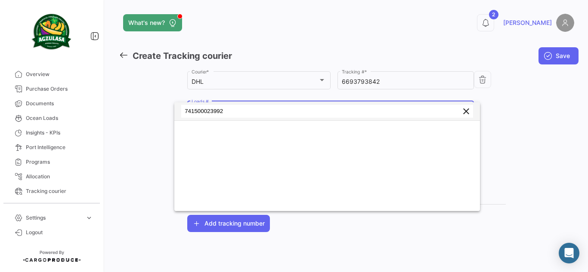
type input "741500023992"
click at [472, 114] on span "clear" at bounding box center [469, 111] width 17 height 7
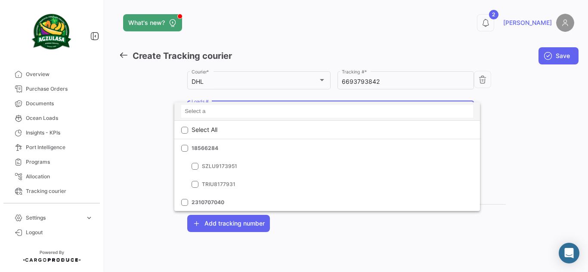
click at [247, 115] on input at bounding box center [327, 111] width 292 height 13
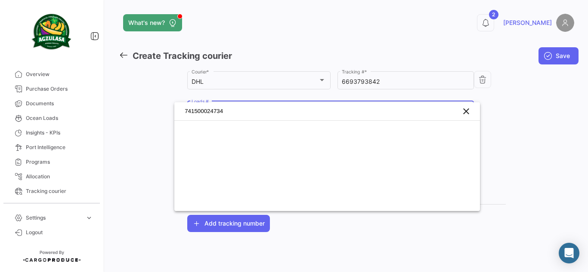
drag, startPoint x: 234, startPoint y: 112, endPoint x: 87, endPoint y: 112, distance: 147.2
click at [87, 112] on div "741500024734 clear" at bounding box center [294, 136] width 588 height 272
type input "741500025714"
click at [507, 108] on div at bounding box center [294, 136] width 588 height 272
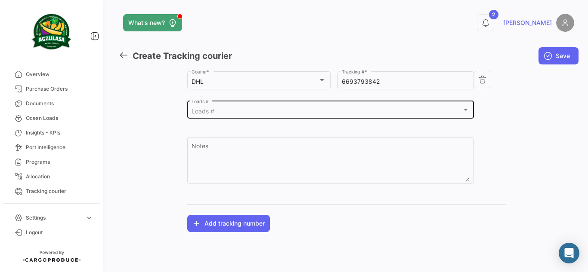
click at [304, 111] on div "Loads #" at bounding box center [326, 111] width 270 height 7
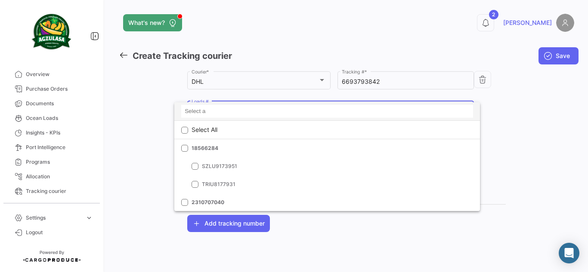
click at [226, 114] on input at bounding box center [327, 111] width 292 height 13
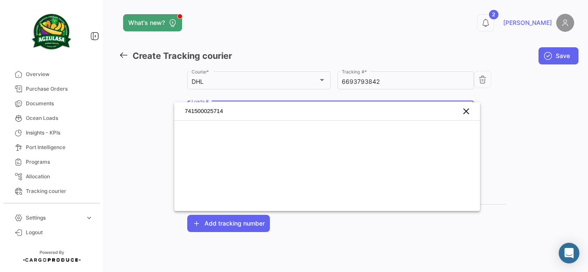
type input "741500025714"
click at [506, 114] on div at bounding box center [294, 136] width 588 height 272
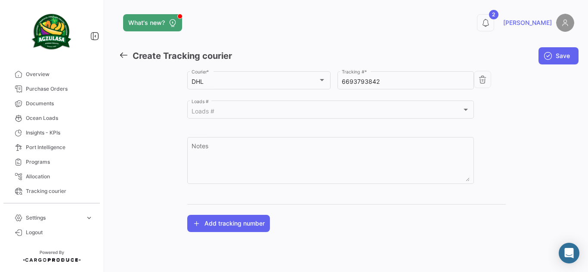
click at [121, 56] on icon at bounding box center [123, 54] width 9 height 9
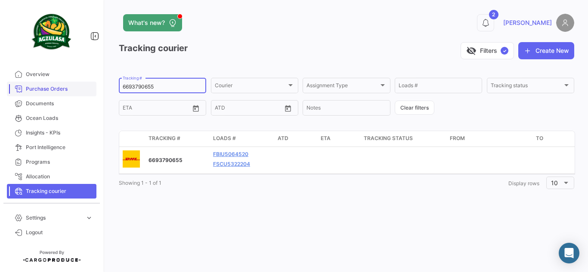
drag, startPoint x: 82, startPoint y: 84, endPoint x: 13, endPoint y: 83, distance: 68.4
click at [13, 83] on mat-sidenav-container "Overview Purchase Orders Documents Ocean Loads Insights - KPIs Port Intelligenc…" at bounding box center [294, 136] width 588 height 272
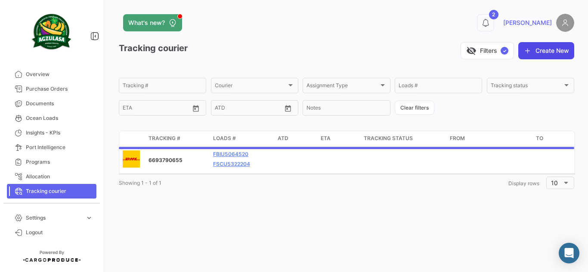
click at [564, 55] on button "Create New" at bounding box center [546, 50] width 56 height 17
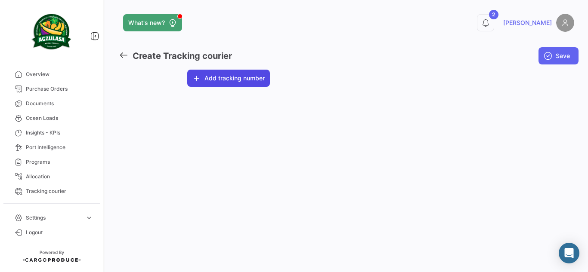
click at [258, 79] on button "Add tracking number" at bounding box center [228, 78] width 83 height 17
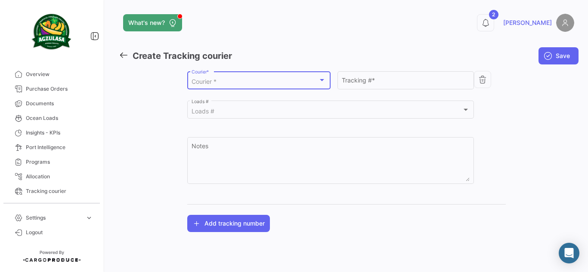
click at [259, 83] on div "Courier *" at bounding box center [254, 81] width 126 height 7
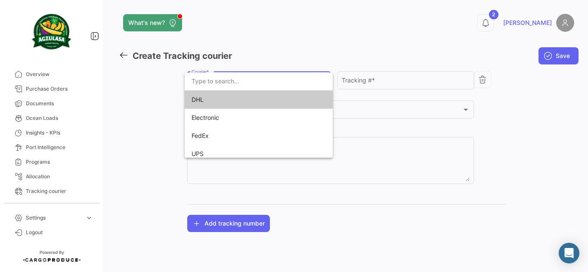
click at [259, 107] on span "DHL" at bounding box center [251, 100] width 120 height 18
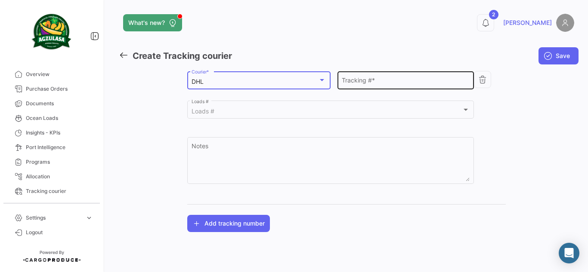
click at [424, 82] on input "Tracking # *" at bounding box center [405, 81] width 127 height 7
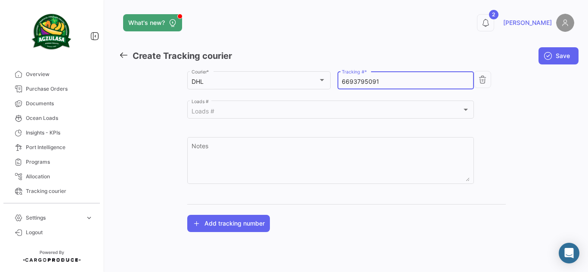
type input "6693795091"
click at [504, 102] on div "DHL Courier * 6693795091 Tracking # * Loads # Loads # Notes" at bounding box center [346, 132] width 319 height 124
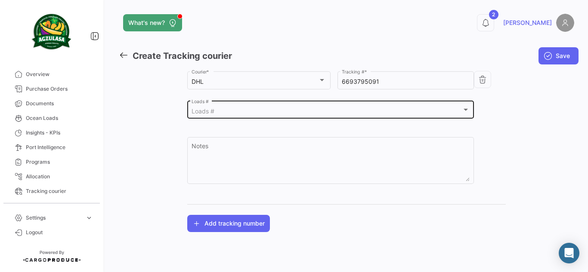
click at [229, 111] on div "Loads #" at bounding box center [326, 111] width 270 height 7
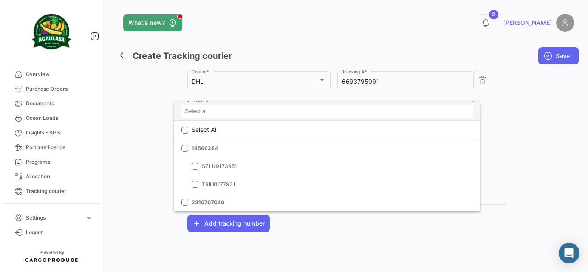
click at [229, 113] on input at bounding box center [327, 111] width 292 height 13
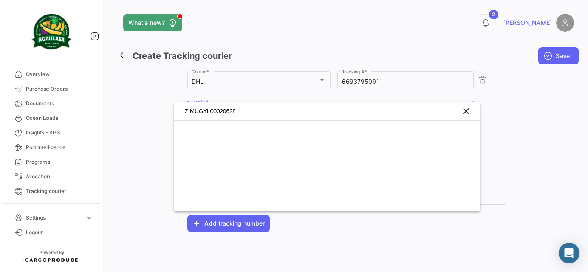
type input "ZIMUGYL00020628"
click at [550, 117] on div at bounding box center [294, 136] width 588 height 272
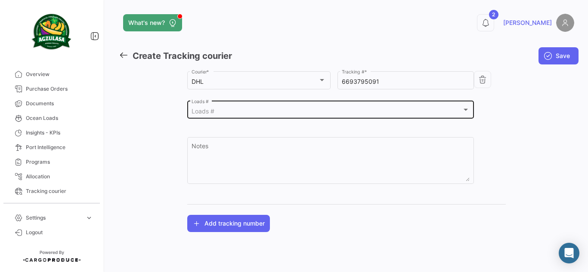
click at [285, 110] on div "Loads #" at bounding box center [326, 111] width 270 height 7
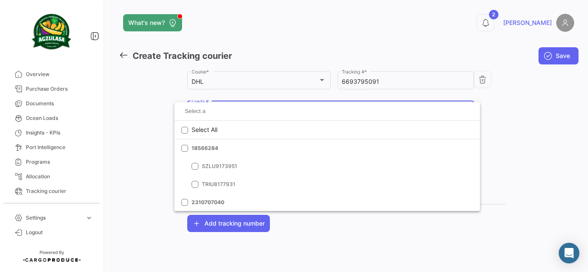
click at [285, 110] on input at bounding box center [327, 111] width 292 height 13
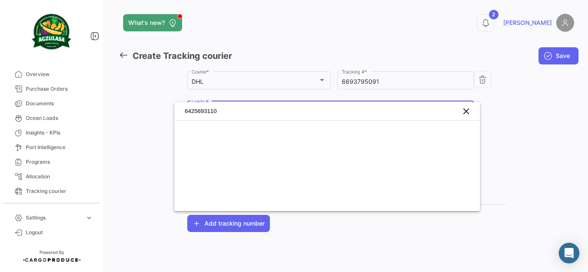
type input "6425693110"
click at [482, 119] on div at bounding box center [294, 136] width 588 height 272
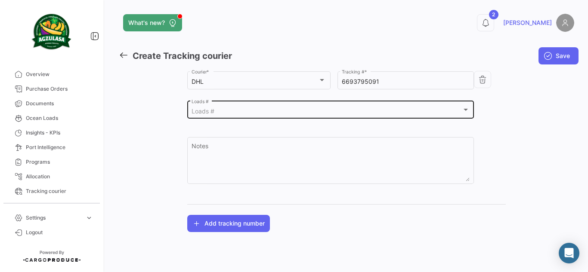
click at [222, 110] on div "Loads #" at bounding box center [326, 111] width 270 height 7
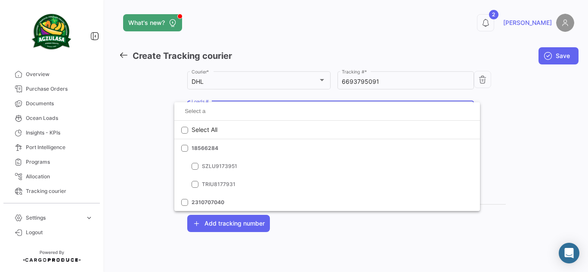
click at [222, 110] on input at bounding box center [327, 111] width 292 height 13
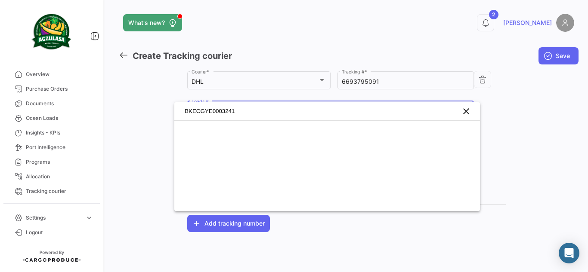
type input "BKECGYE0003241"
click at [587, 115] on div at bounding box center [294, 136] width 588 height 272
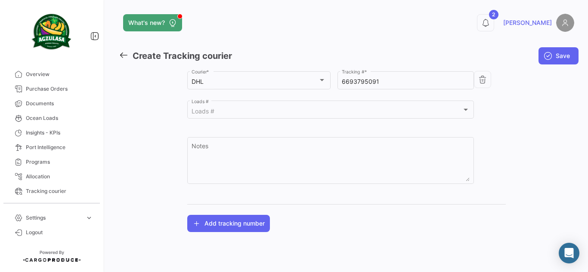
click at [122, 52] on icon at bounding box center [123, 54] width 9 height 9
